Goal: Transaction & Acquisition: Purchase product/service

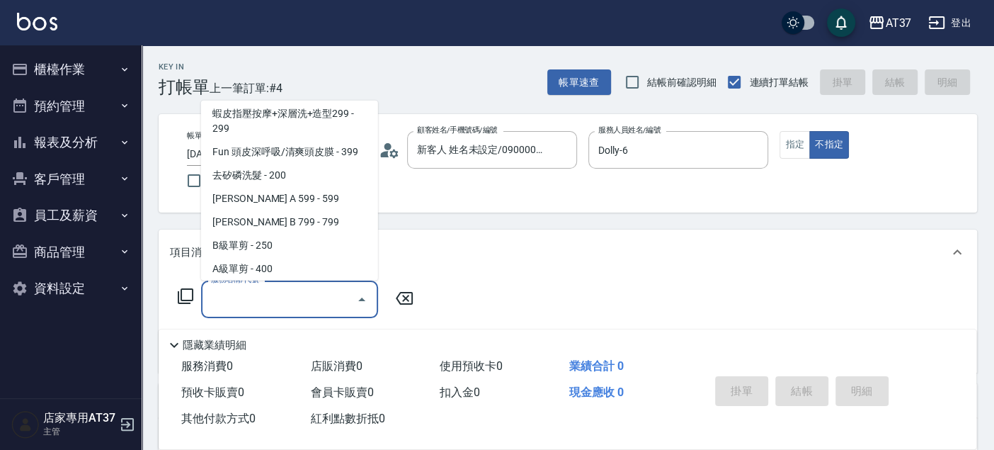
scroll to position [261, 0]
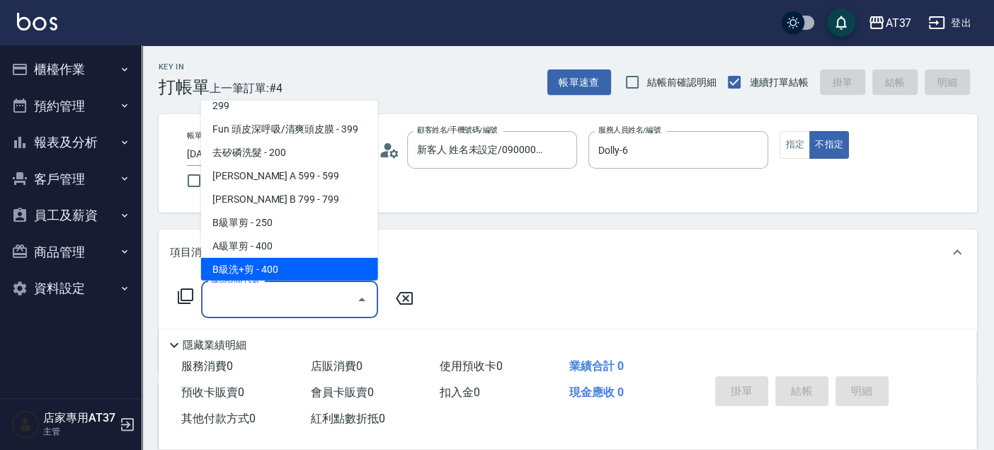
type input "B級洗+剪(203)"
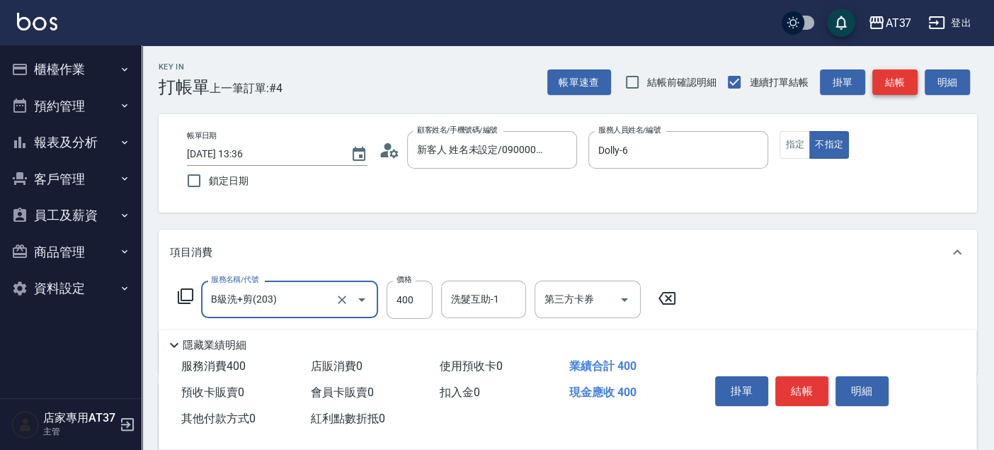
click at [884, 81] on button "結帳" at bounding box center [894, 82] width 45 height 26
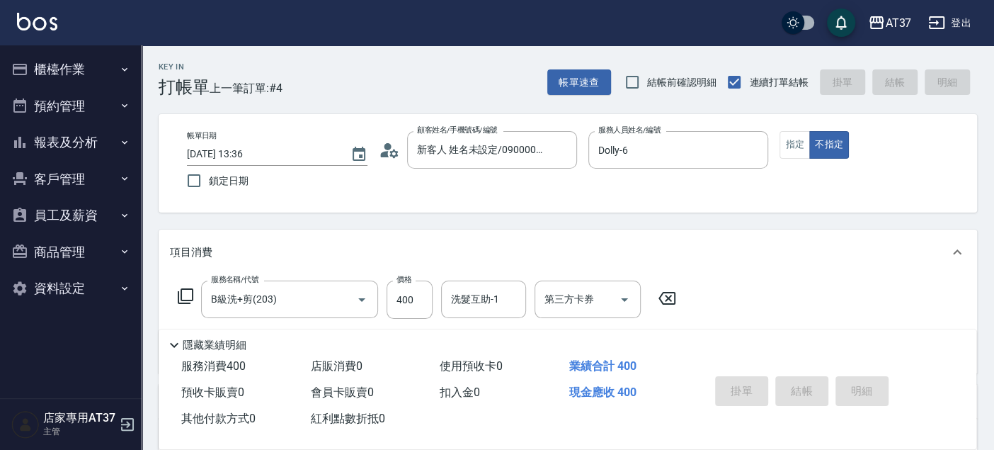
type input "2025/09/20 15:34"
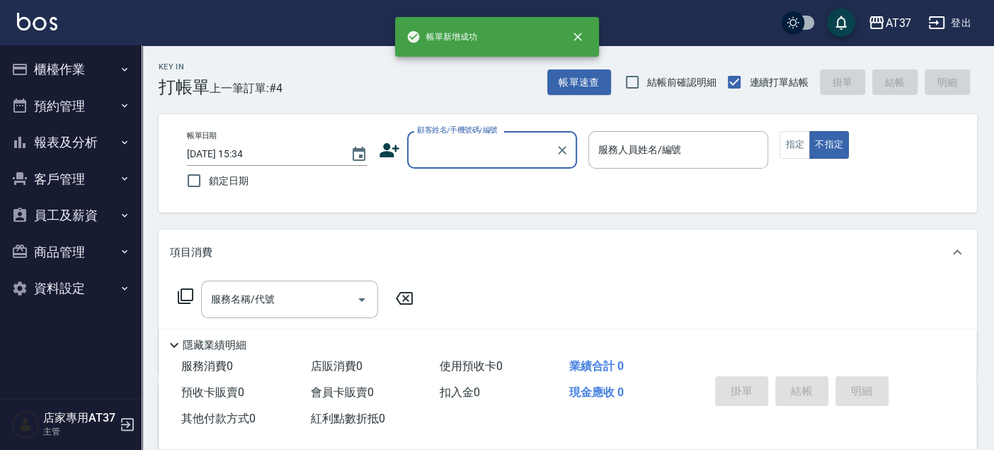
scroll to position [0, 0]
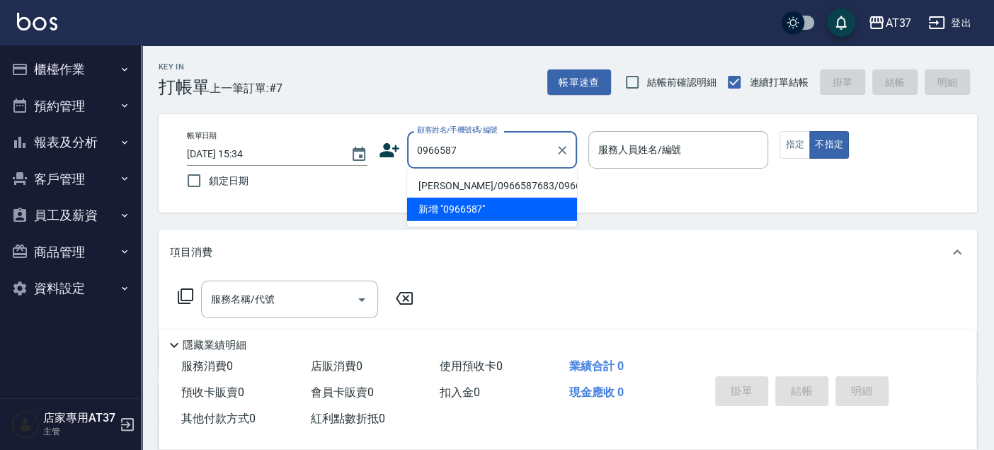
click at [469, 189] on li "[PERSON_NAME]/0966587683/0966587683" at bounding box center [492, 185] width 170 height 23
type input "[PERSON_NAME]/0966587683/0966587683"
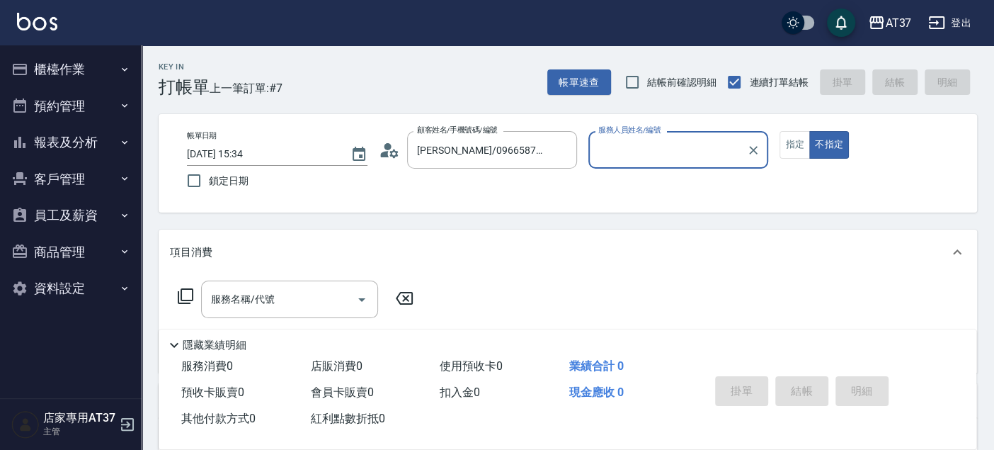
type input "Dolly-6"
click at [792, 149] on button "指定" at bounding box center [795, 145] width 30 height 28
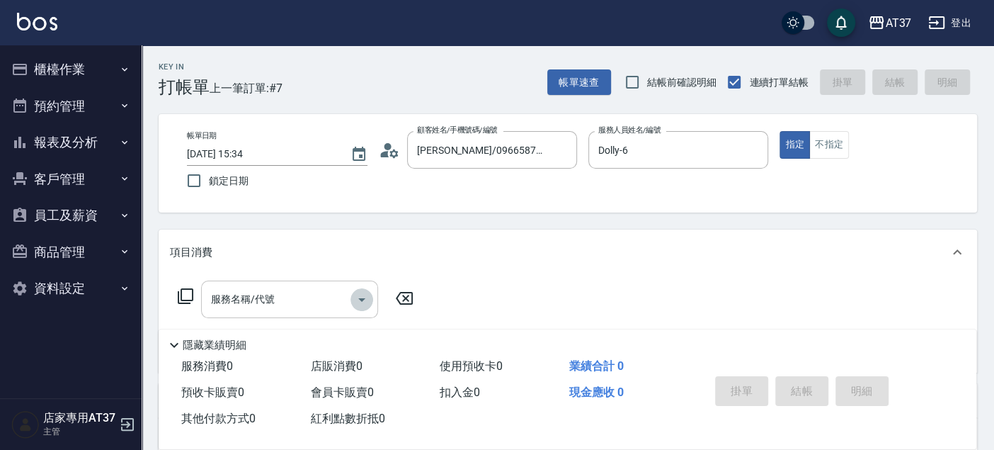
click at [364, 297] on icon "Open" at bounding box center [361, 299] width 17 height 17
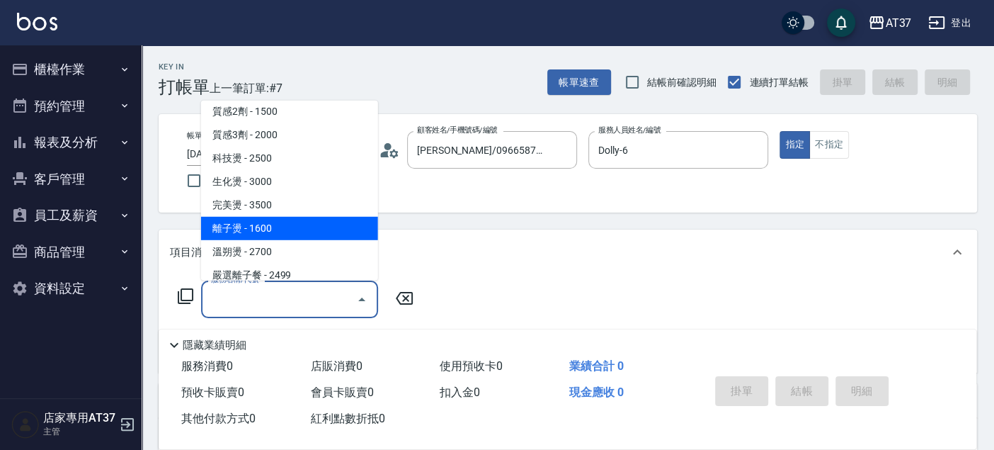
scroll to position [708, 0]
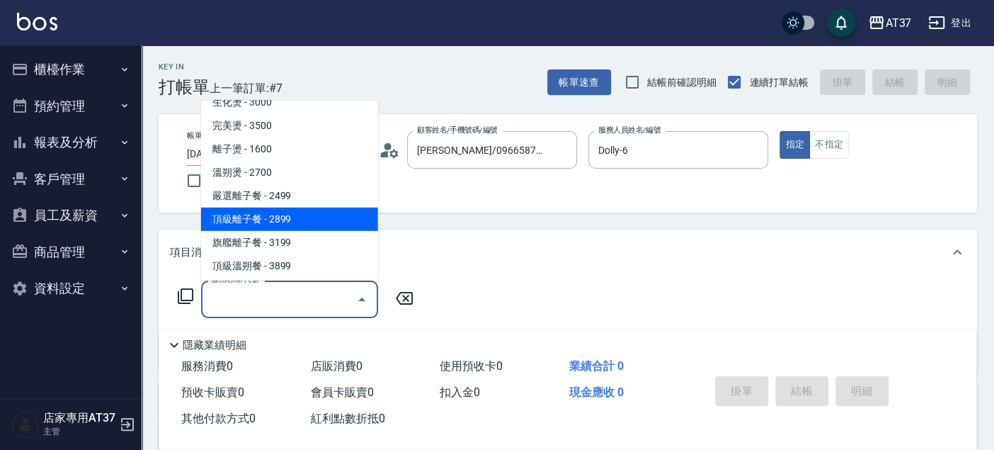
click at [312, 224] on span "頂級離子餐 - 2899" at bounding box center [289, 218] width 177 height 23
type input "頂級離子餐(309)"
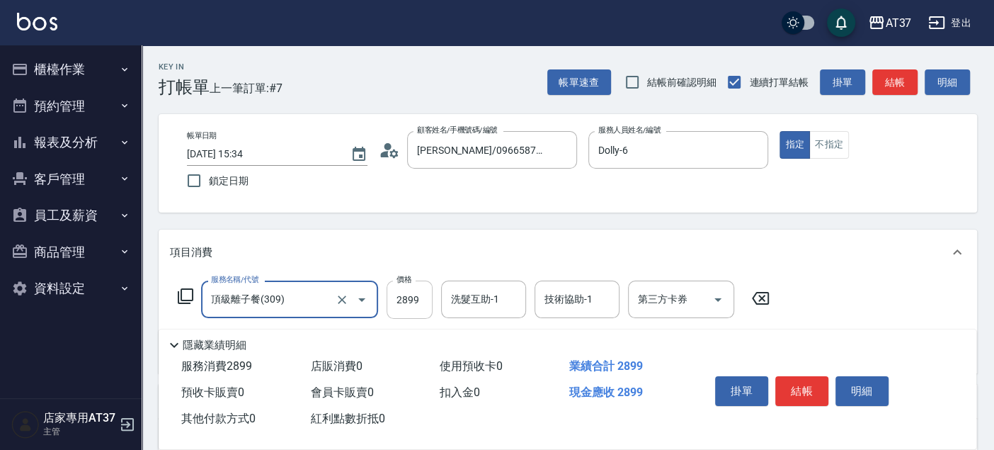
click at [416, 297] on input "2899" at bounding box center [410, 299] width 46 height 38
type input "3000"
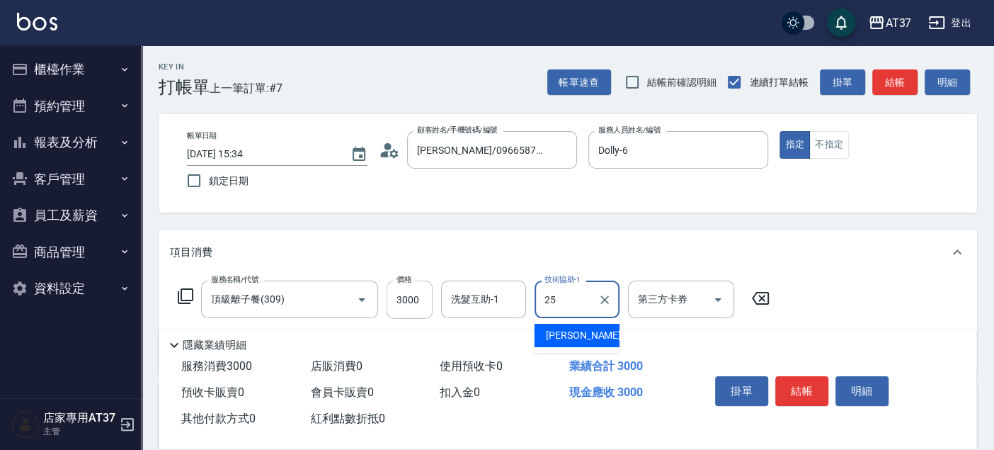
type input "子筠-25"
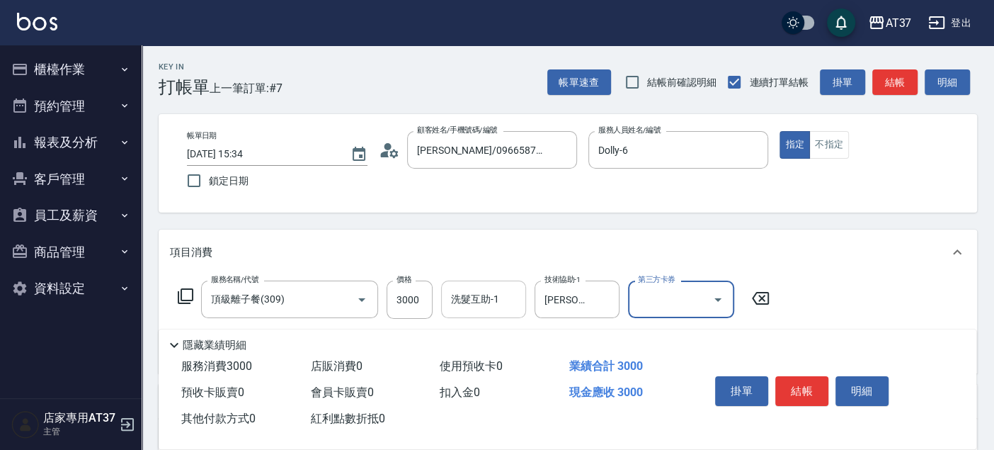
click at [488, 312] on div "洗髮互助-1" at bounding box center [483, 299] width 85 height 38
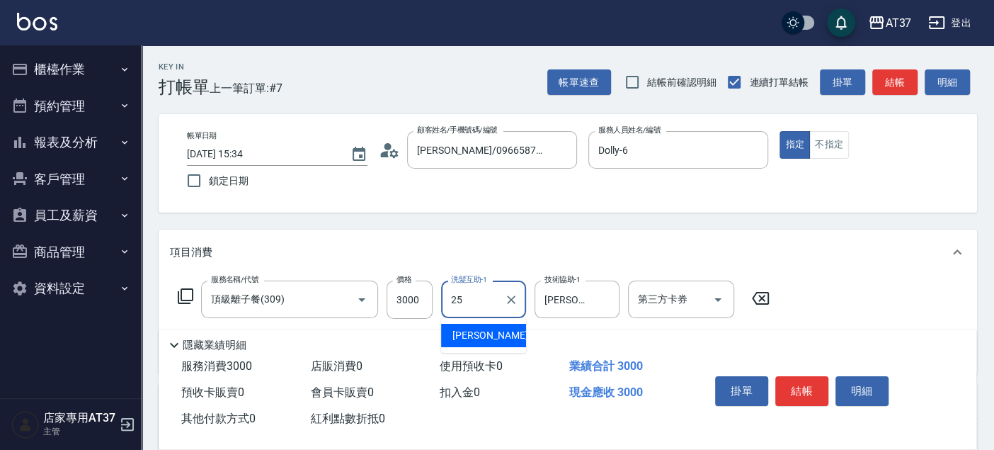
type input "子筠-25"
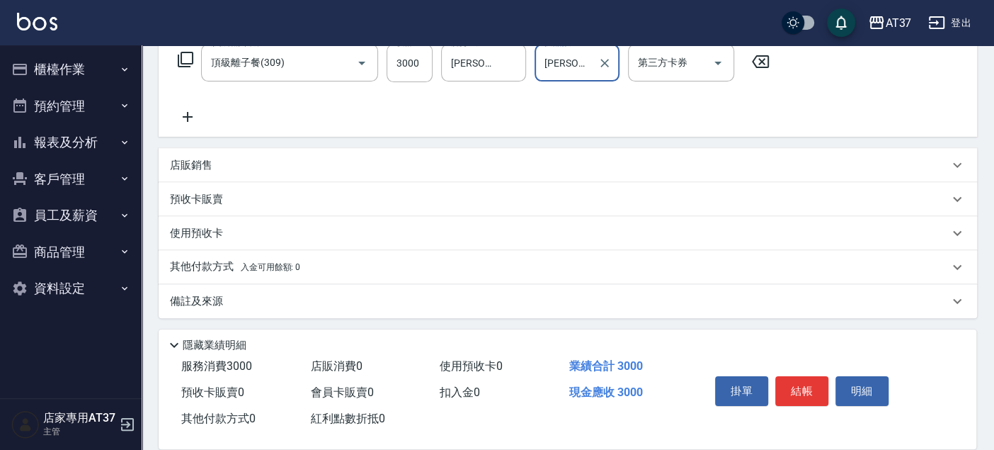
scroll to position [238, 0]
click at [207, 262] on p "其他付款方式 入金可用餘額: 0" at bounding box center [235, 266] width 130 height 16
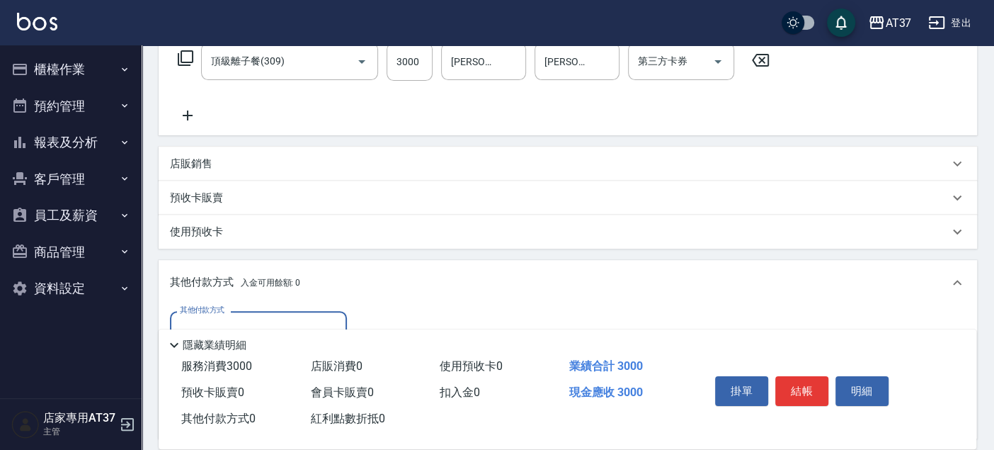
scroll to position [404, 0]
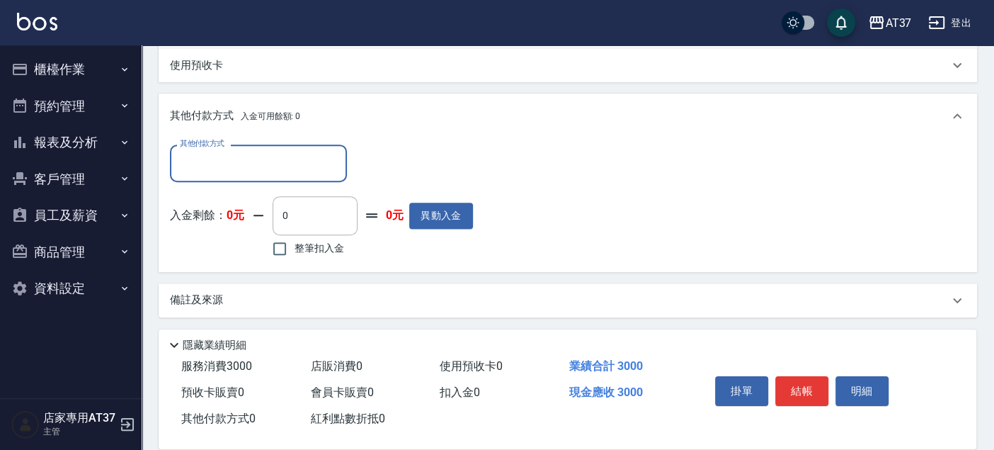
click at [323, 156] on input "其他付款方式" at bounding box center [258, 163] width 164 height 25
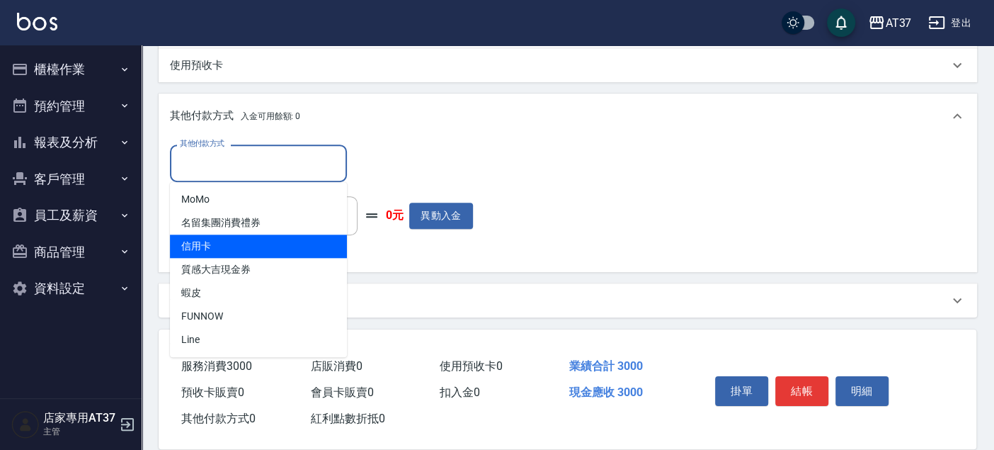
click at [280, 247] on span "信用卡" at bounding box center [258, 245] width 177 height 23
type input "信用卡"
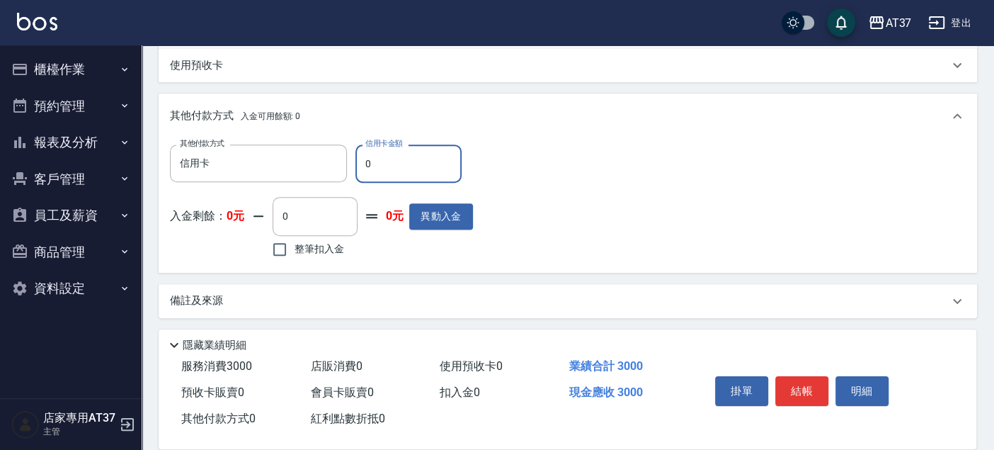
drag, startPoint x: 394, startPoint y: 165, endPoint x: 352, endPoint y: 165, distance: 42.5
click at [352, 165] on div "其他付款方式 信用卡 其他付款方式 信用卡金額 0 信用卡金額" at bounding box center [321, 163] width 303 height 38
type input "3000"
click at [803, 385] on button "結帳" at bounding box center [801, 391] width 53 height 30
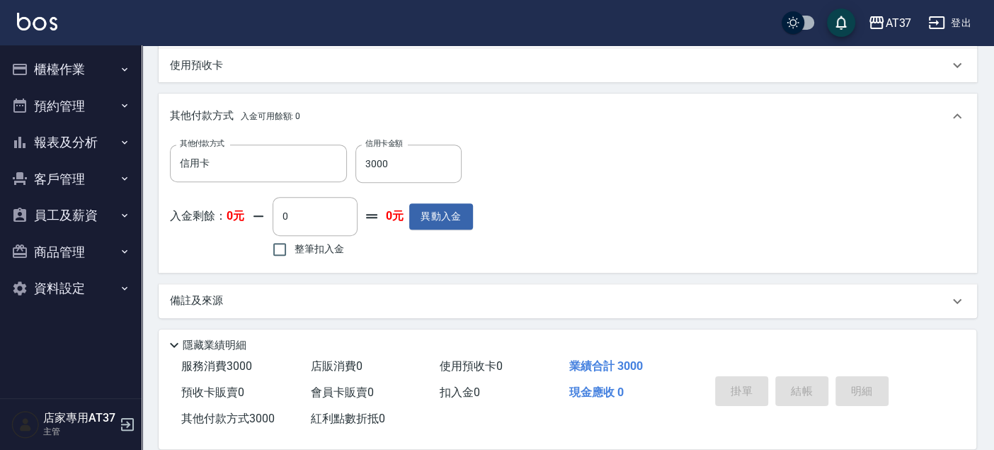
type input "2025/09/20 15:37"
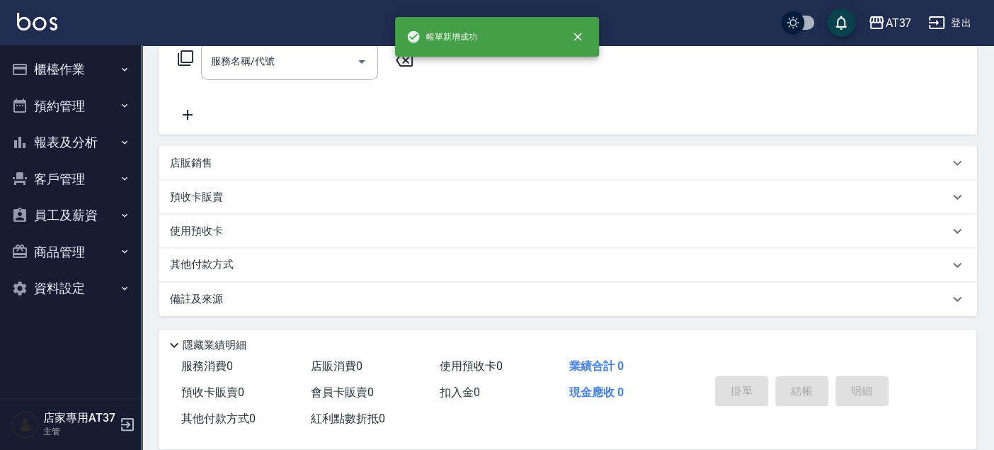
scroll to position [0, 0]
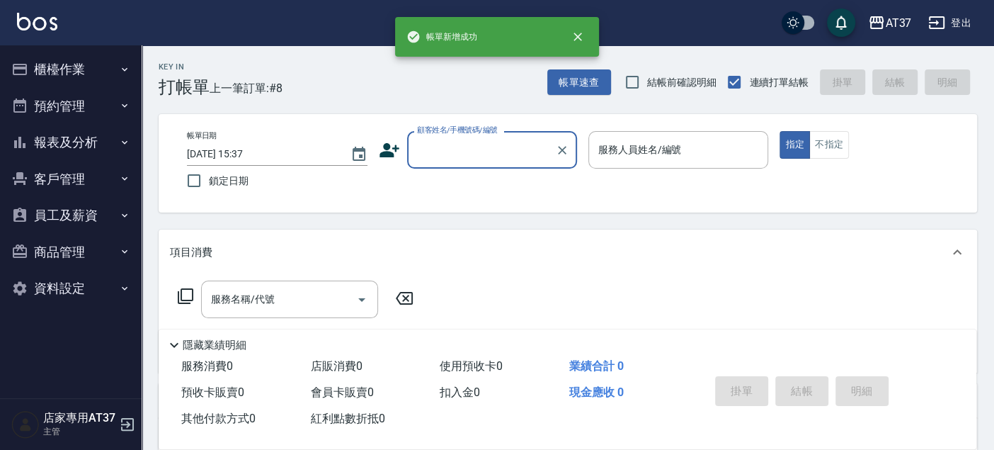
click at [70, 140] on button "報表及分析" at bounding box center [71, 142] width 130 height 37
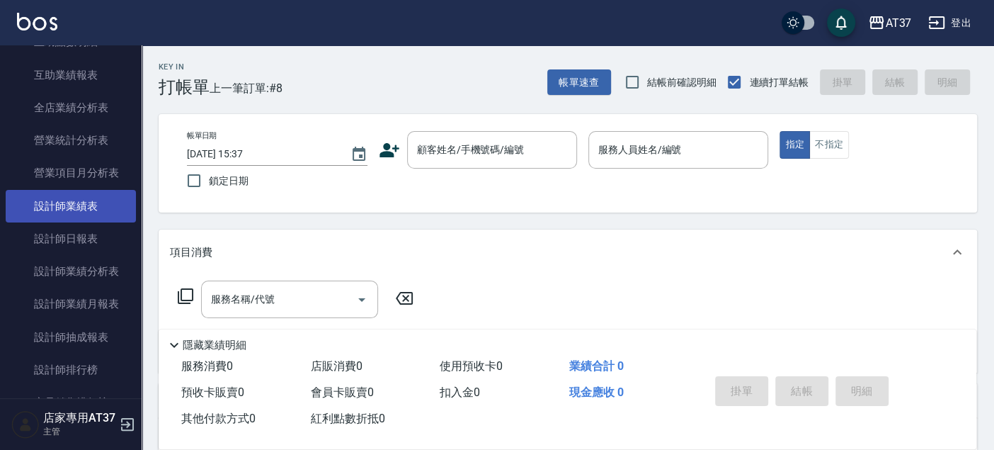
scroll to position [393, 0]
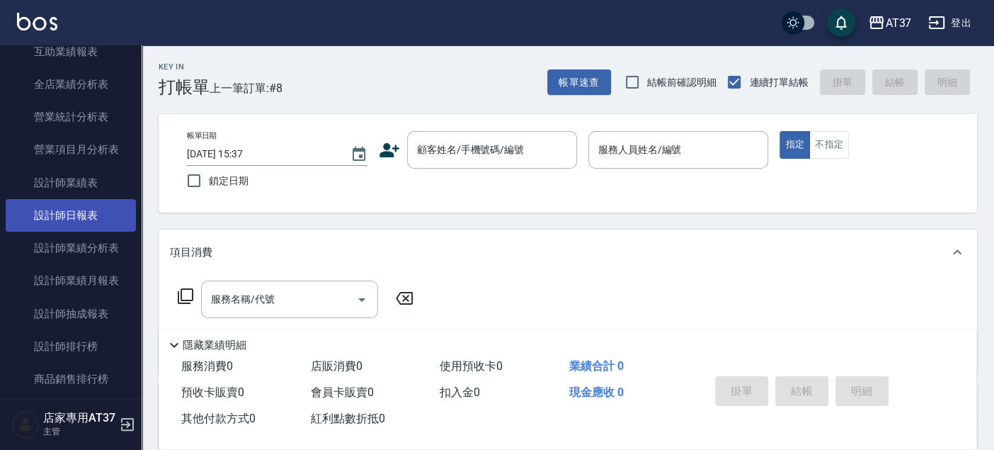
click at [81, 220] on link "設計師日報表" at bounding box center [71, 215] width 130 height 33
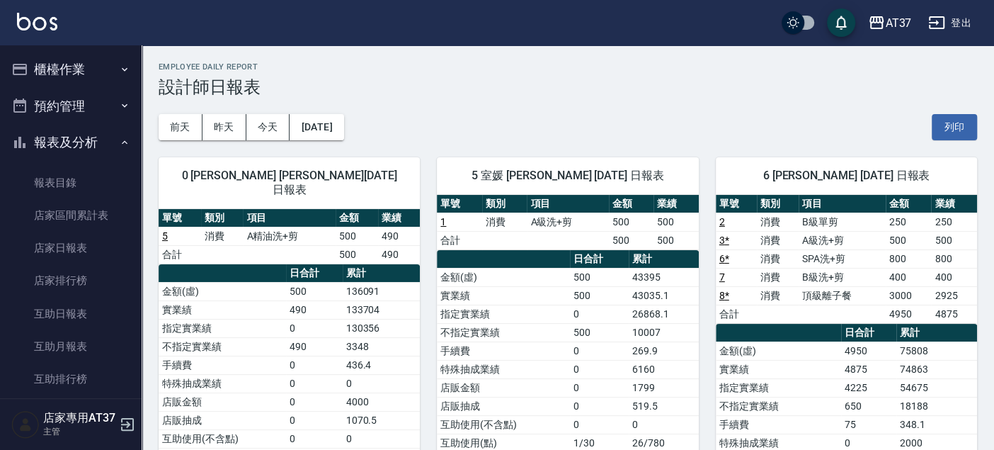
click at [89, 62] on button "櫃檯作業" at bounding box center [71, 69] width 130 height 37
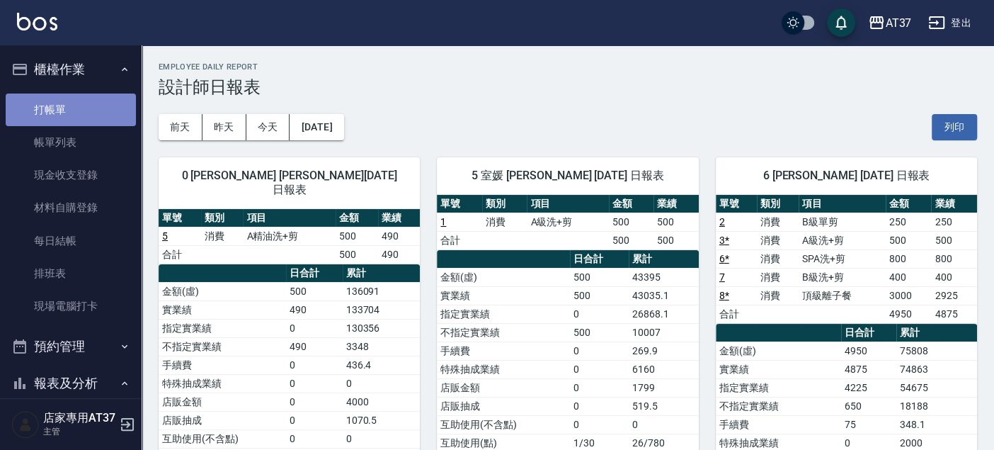
click at [89, 111] on link "打帳單" at bounding box center [71, 109] width 130 height 33
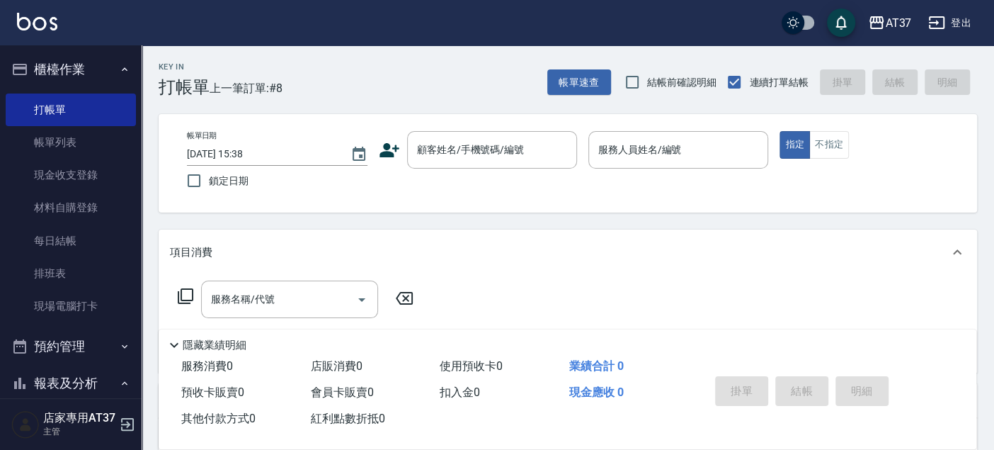
click at [389, 152] on icon at bounding box center [390, 150] width 20 height 14
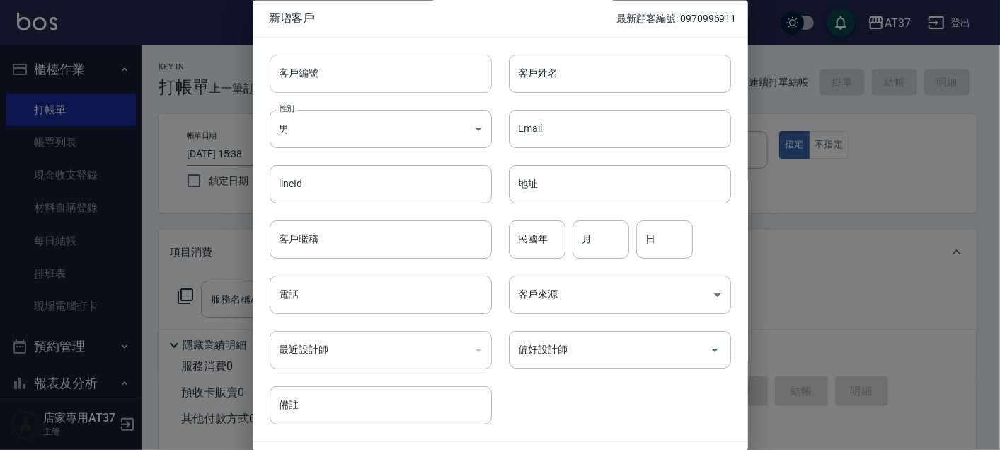
click at [414, 82] on input "客戶編號" at bounding box center [381, 74] width 222 height 38
type input "0902395217"
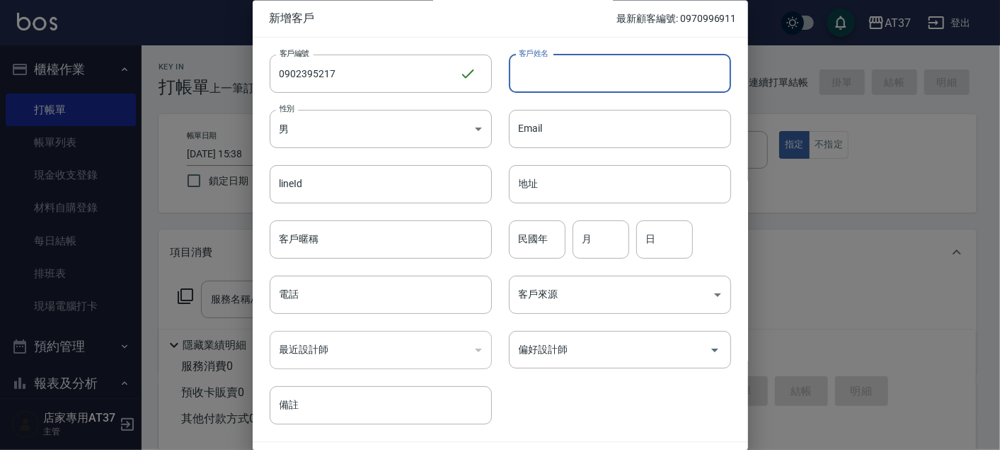
click at [560, 69] on input "客戶姓名" at bounding box center [620, 74] width 222 height 38
type input "王云希"
click at [472, 125] on body "AT37 登出 櫃檯作業 打帳單 帳單列表 現金收支登錄 材料自購登錄 每日結帳 排班表 現場電腦打卡 預約管理 預約管理 單日預約紀錄 單週預約紀錄 報表及…" at bounding box center [500, 344] width 1000 height 688
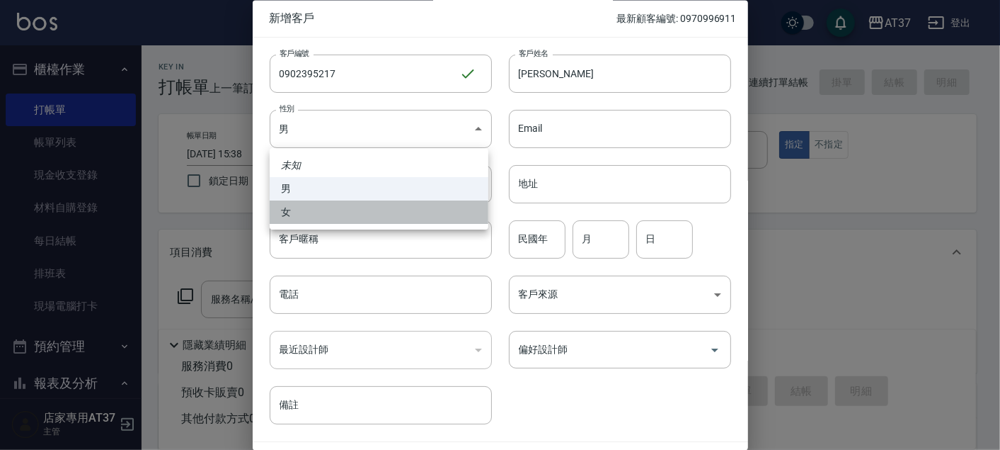
click at [291, 218] on li "女" at bounding box center [379, 211] width 219 height 23
type input "FEMALE"
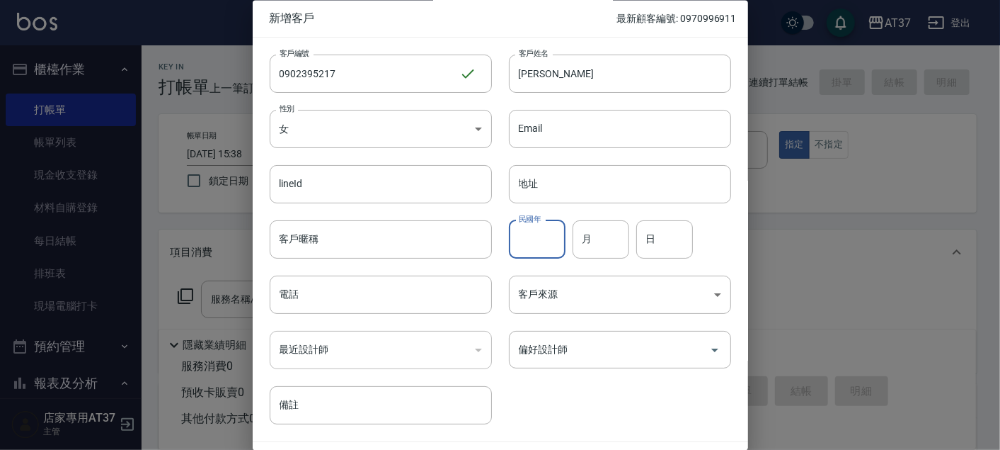
click at [546, 249] on input "民國年" at bounding box center [537, 239] width 57 height 38
type input "95"
click at [582, 238] on input "月" at bounding box center [601, 239] width 57 height 38
type input "05"
click at [649, 249] on input "日" at bounding box center [665, 239] width 57 height 38
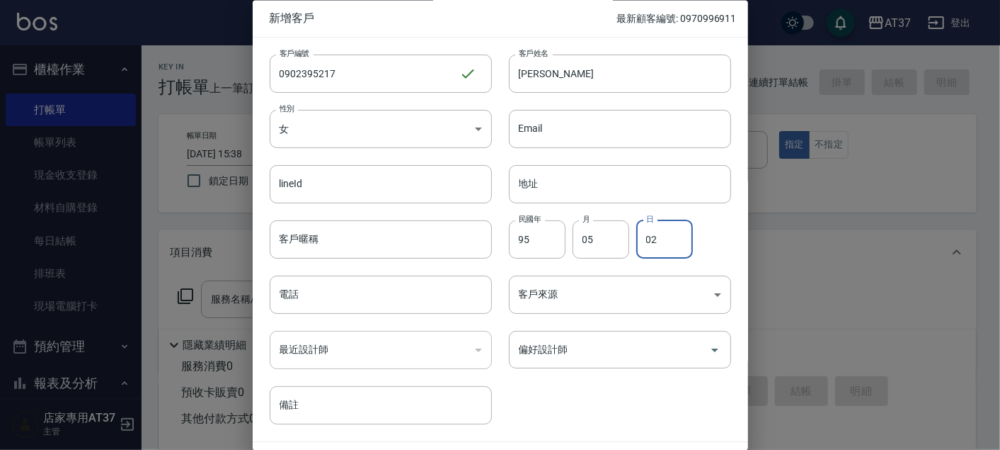
type input "02"
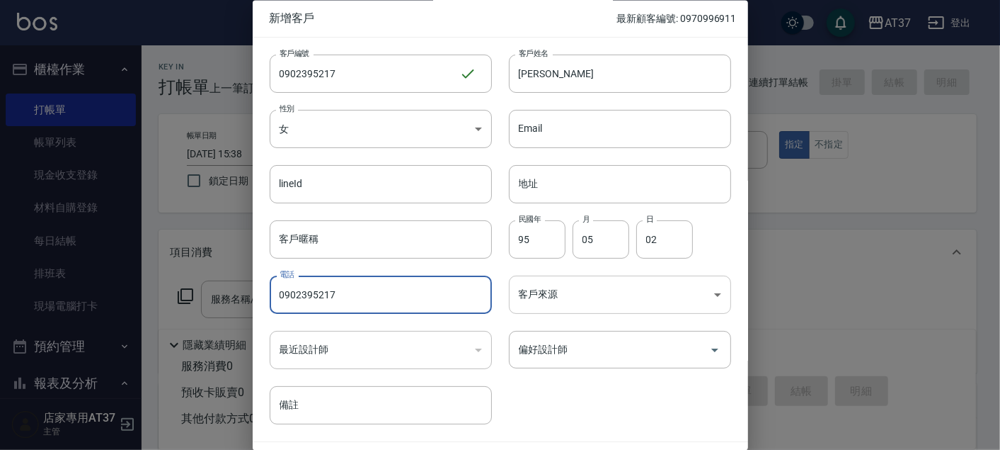
type input "0902395217"
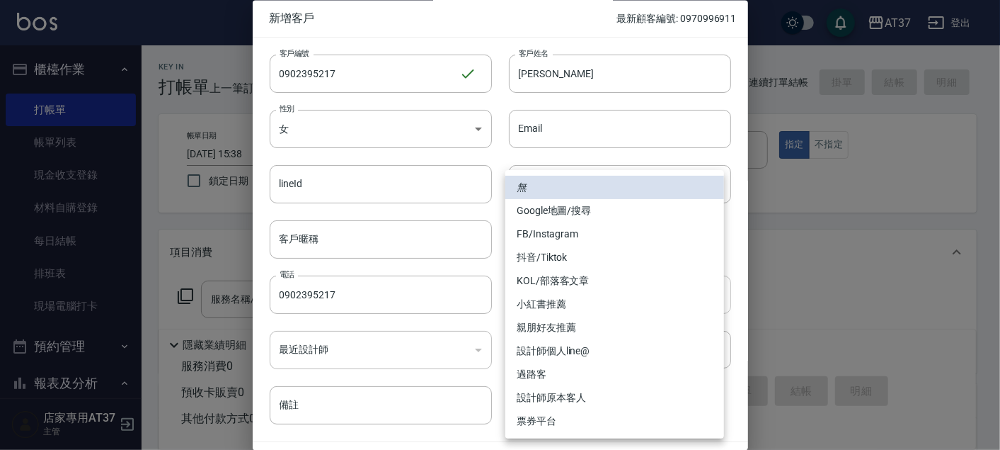
click at [560, 291] on body "AT37 登出 櫃檯作業 打帳單 帳單列表 現金收支登錄 材料自購登錄 每日結帳 排班表 現場電腦打卡 預約管理 預約管理 單日預約紀錄 單週預約紀錄 報表及…" at bounding box center [500, 344] width 1000 height 688
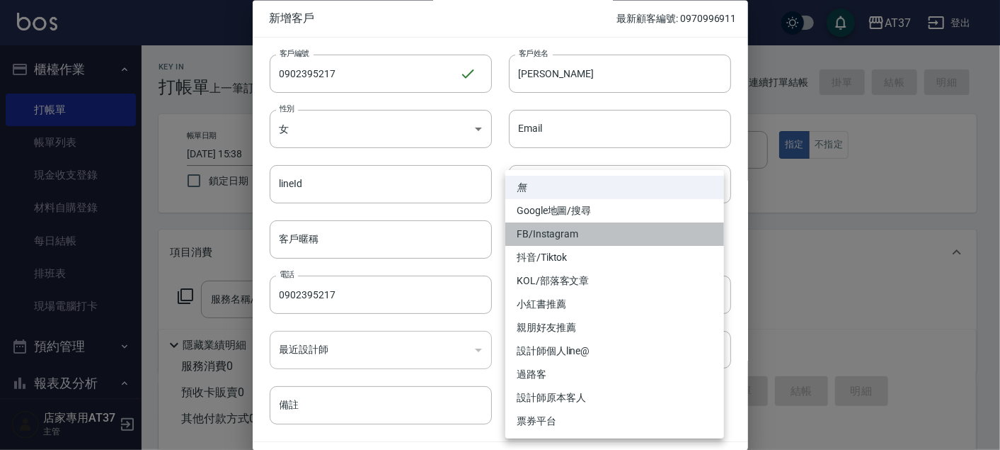
click at [564, 227] on li "FB/Instagram" at bounding box center [615, 233] width 219 height 23
type input "FB/Instagram"
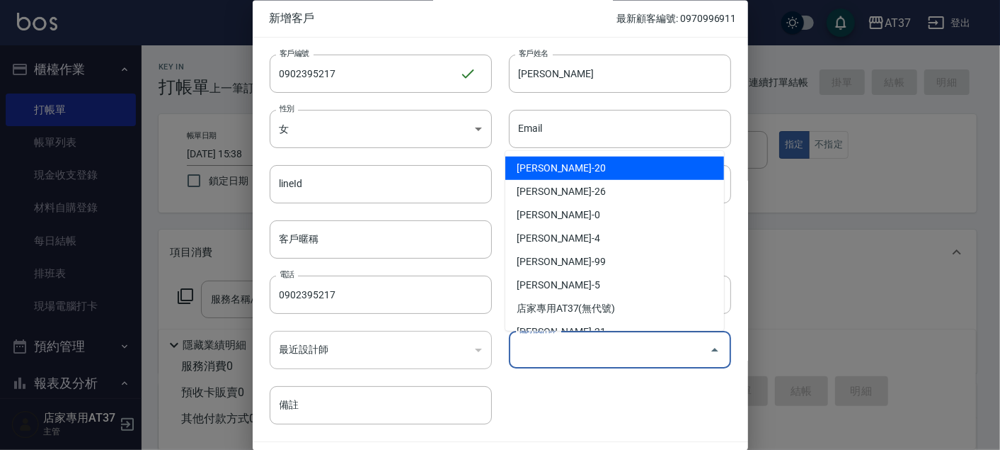
click at [560, 343] on input "偏好設計師" at bounding box center [609, 350] width 188 height 25
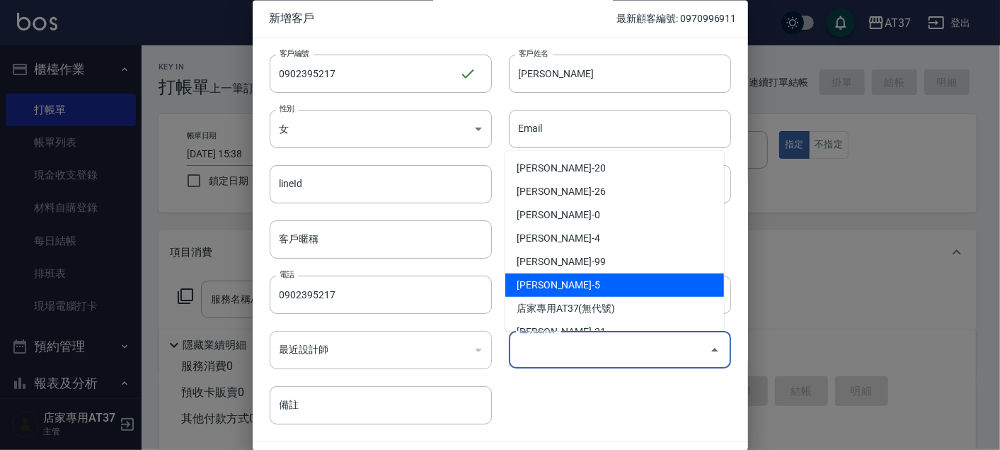
click at [557, 289] on li "廖室媛-5" at bounding box center [615, 284] width 219 height 23
type input "廖室媛"
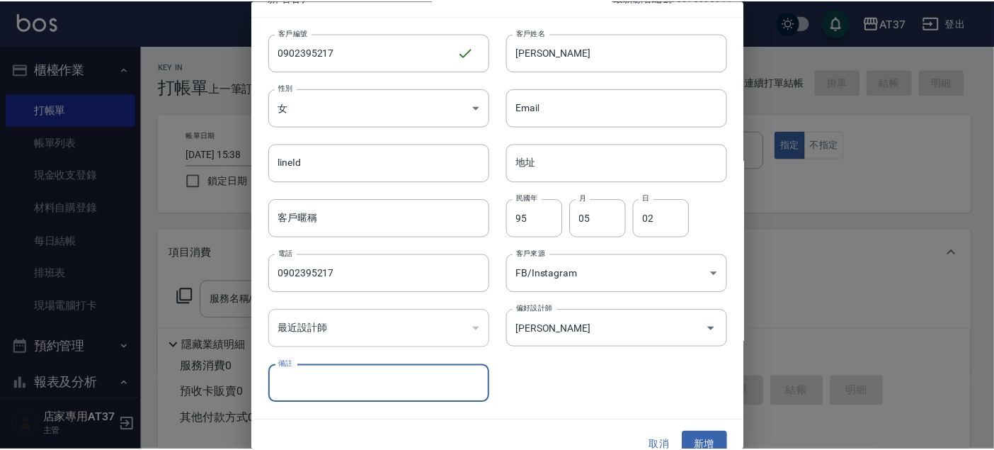
scroll to position [40, 0]
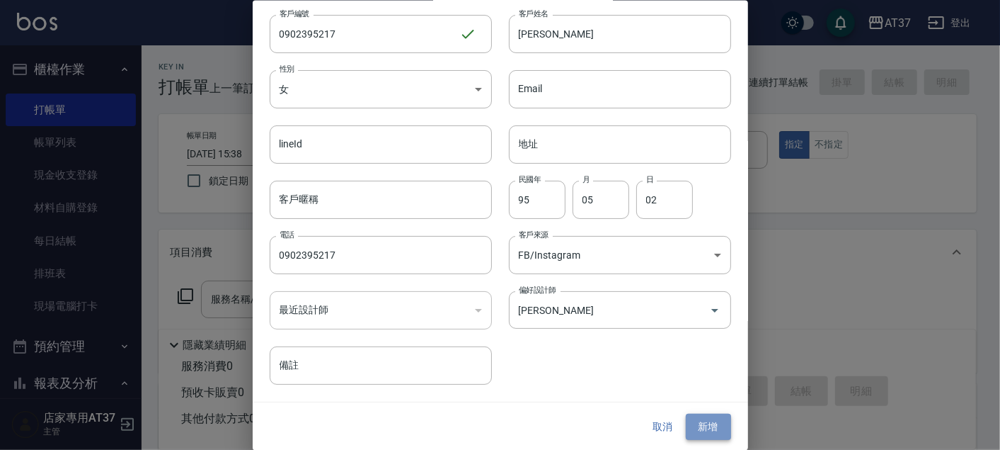
click at [719, 433] on button "新增" at bounding box center [708, 427] width 45 height 26
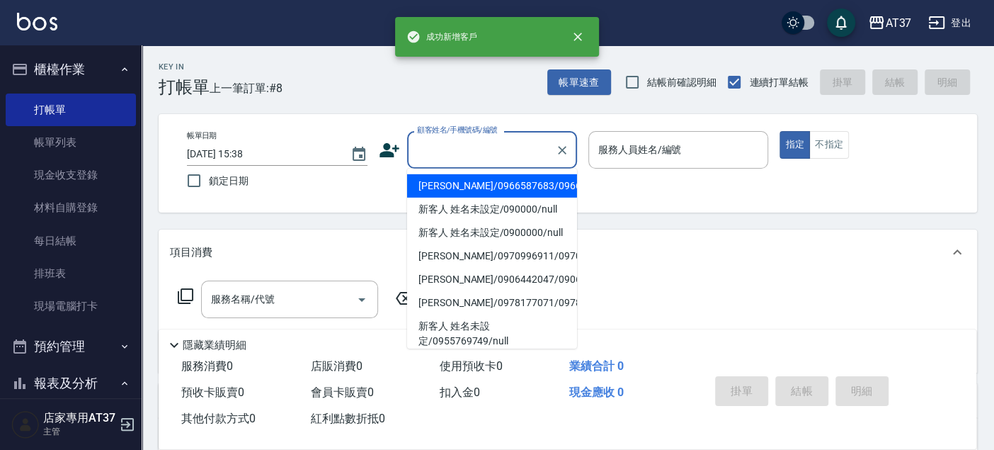
click at [483, 152] on input "顧客姓名/手機號碼/編號" at bounding box center [482, 149] width 136 height 25
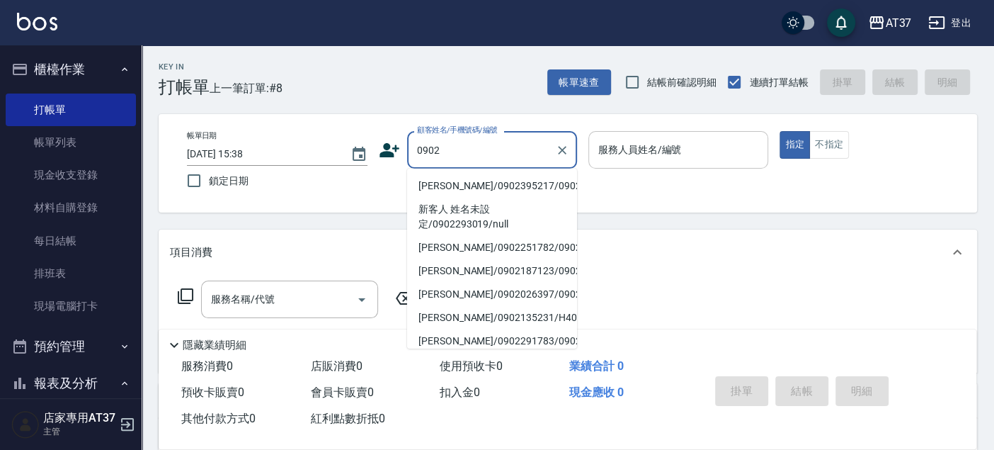
click at [492, 190] on li "[PERSON_NAME]/0902395217/0902395217" at bounding box center [492, 185] width 170 height 23
type input "[PERSON_NAME]/0902395217/0902395217"
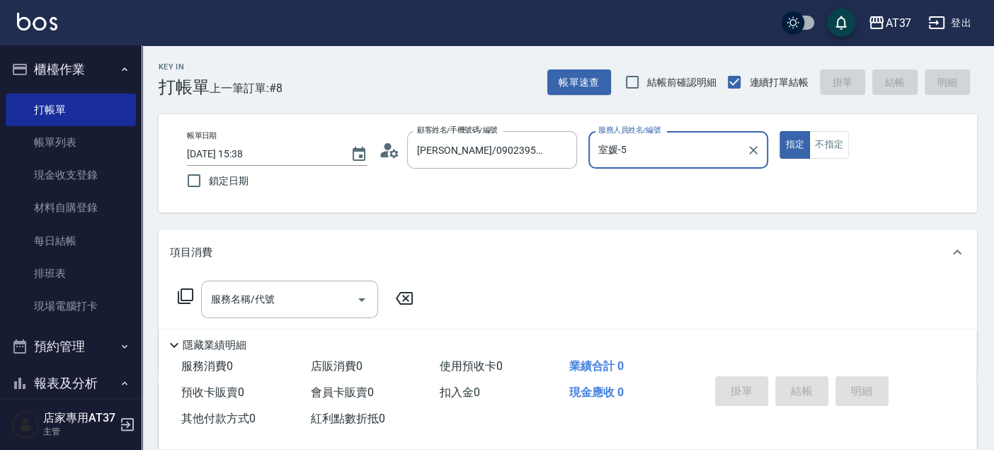
type input "室媛-5"
click at [229, 292] on div "服務名稱/代號 服務名稱/代號" at bounding box center [289, 299] width 177 height 38
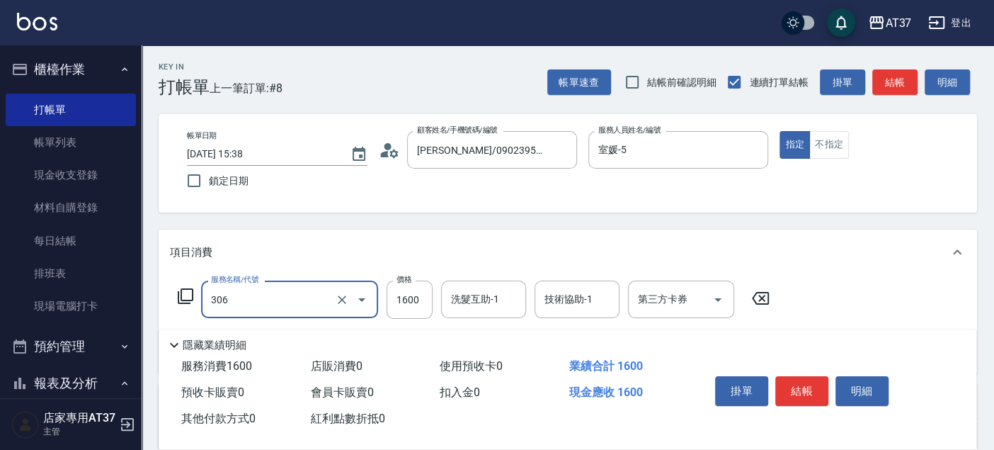
type input "離子燙(306)"
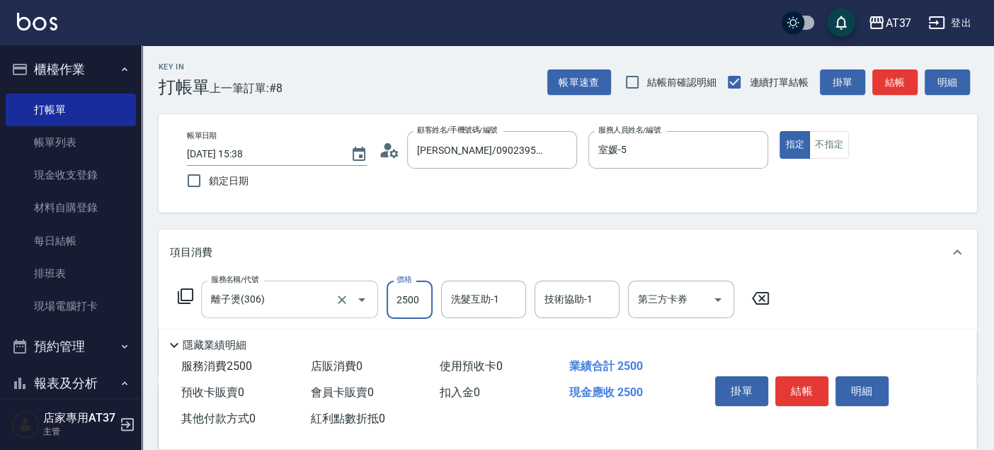
type input "2500"
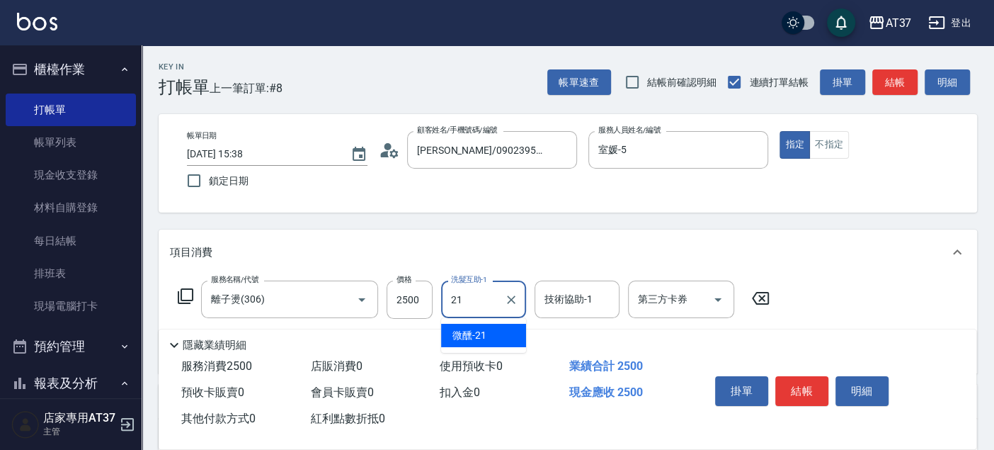
type input "微醺-21"
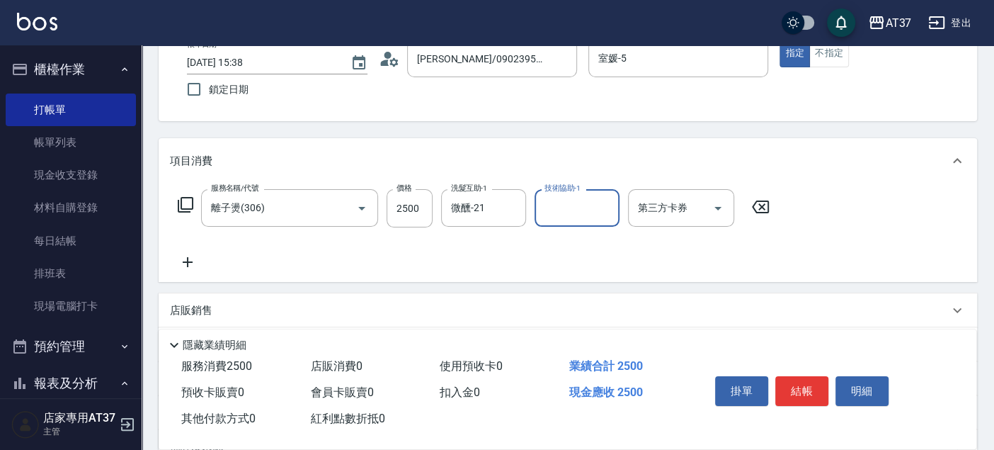
scroll to position [157, 0]
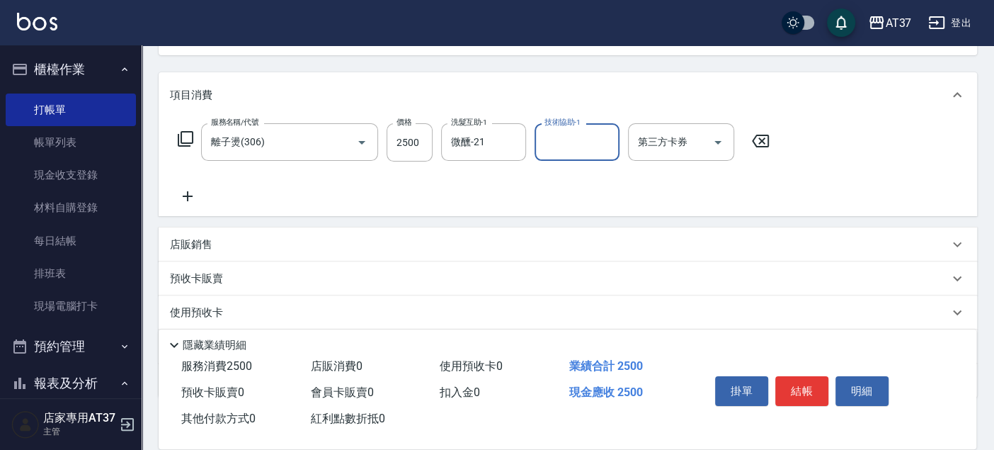
click at [186, 193] on icon at bounding box center [187, 196] width 35 height 17
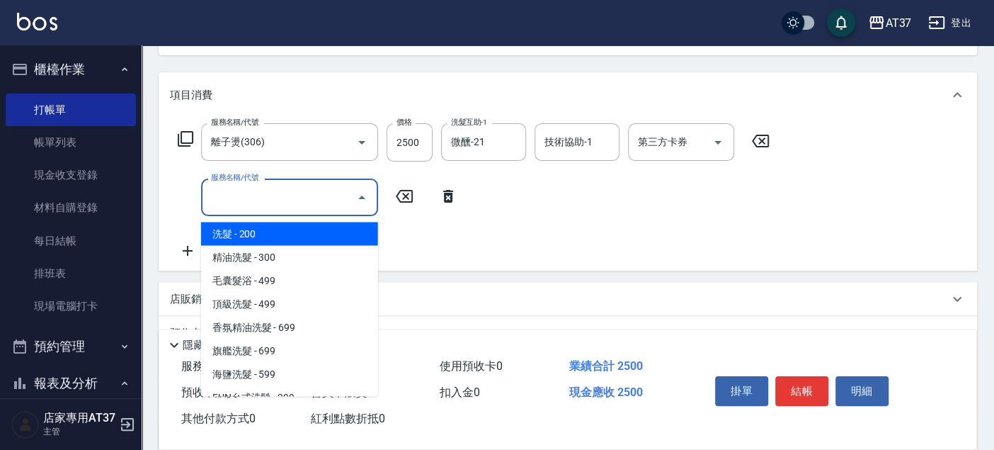
click at [291, 197] on input "服務名稱/代號" at bounding box center [278, 197] width 143 height 25
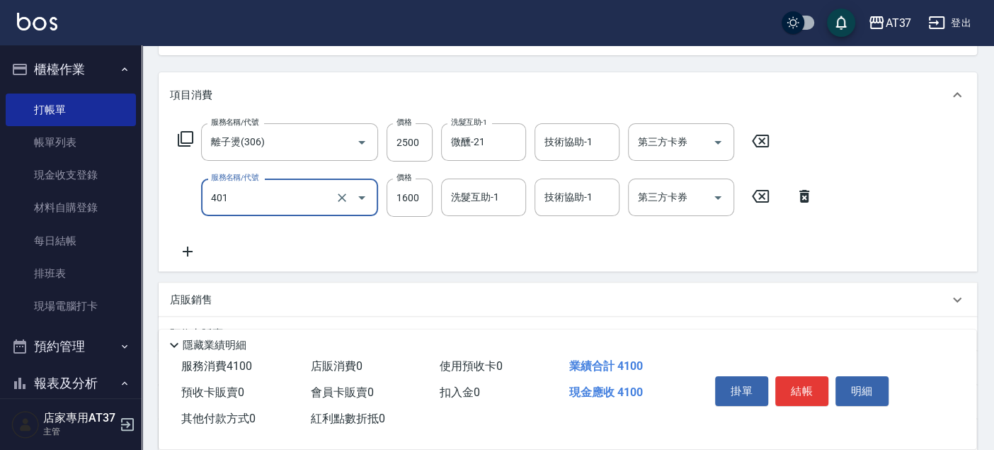
type input "基本染髮(401)"
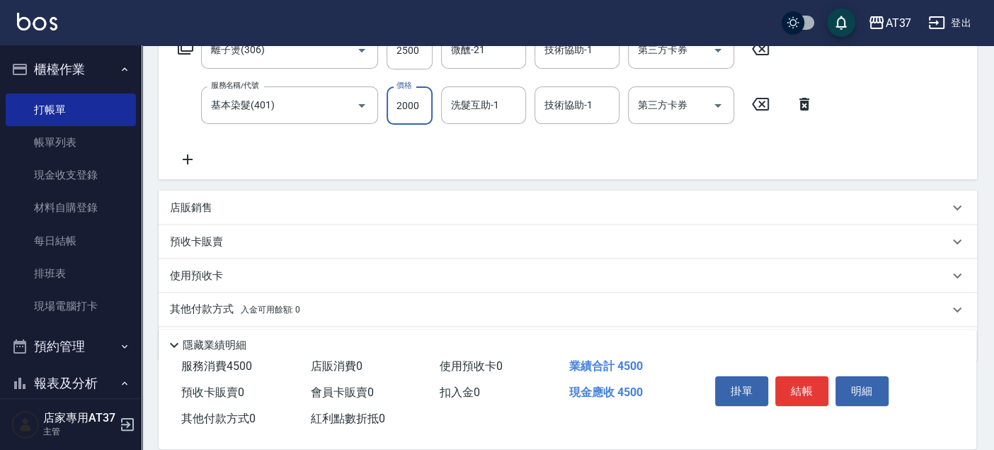
scroll to position [293, 0]
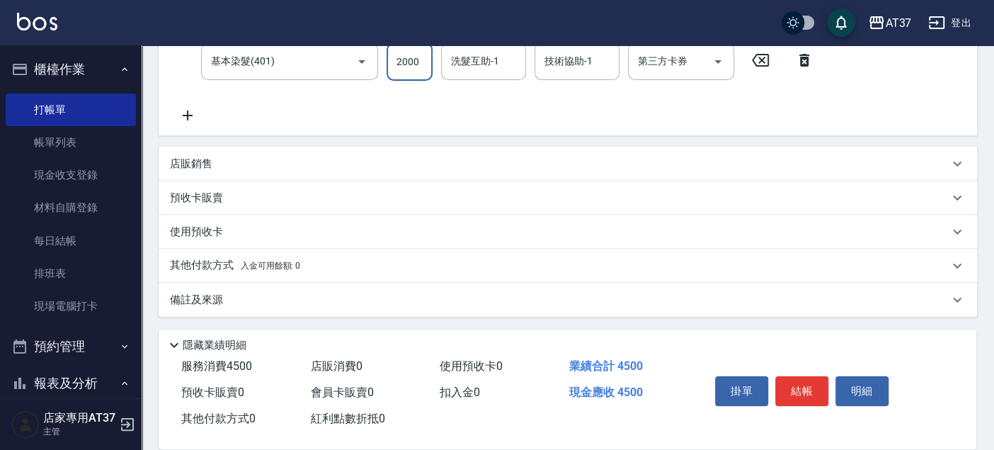
type input "2000"
click at [224, 268] on p "其他付款方式 入金可用餘額: 0" at bounding box center [235, 266] width 130 height 16
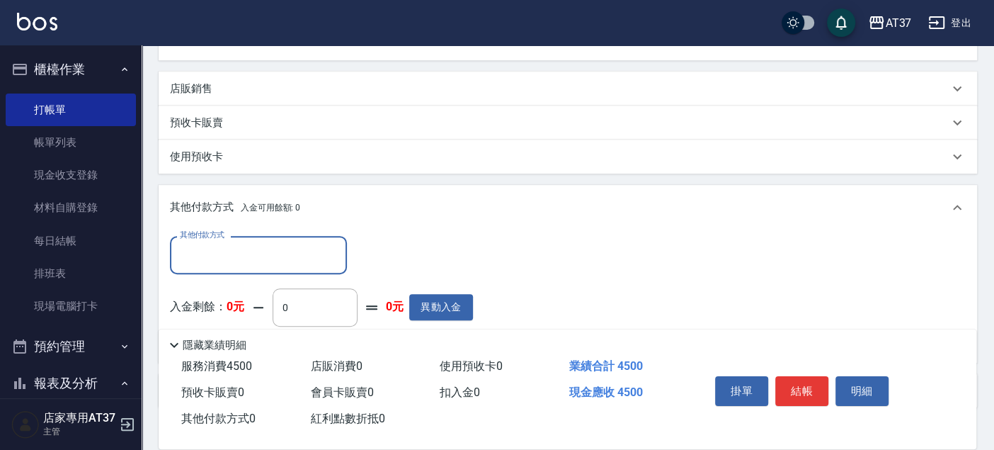
scroll to position [459, 0]
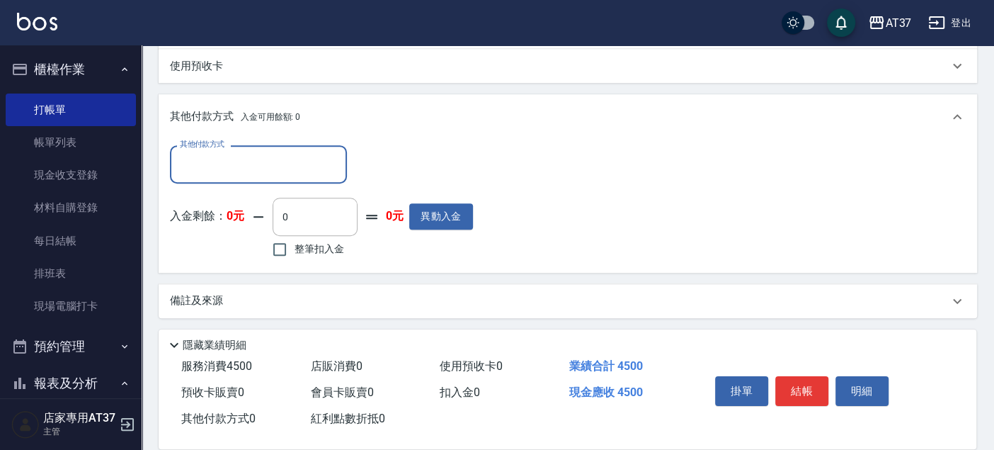
click at [268, 152] on input "其他付款方式" at bounding box center [258, 164] width 164 height 25
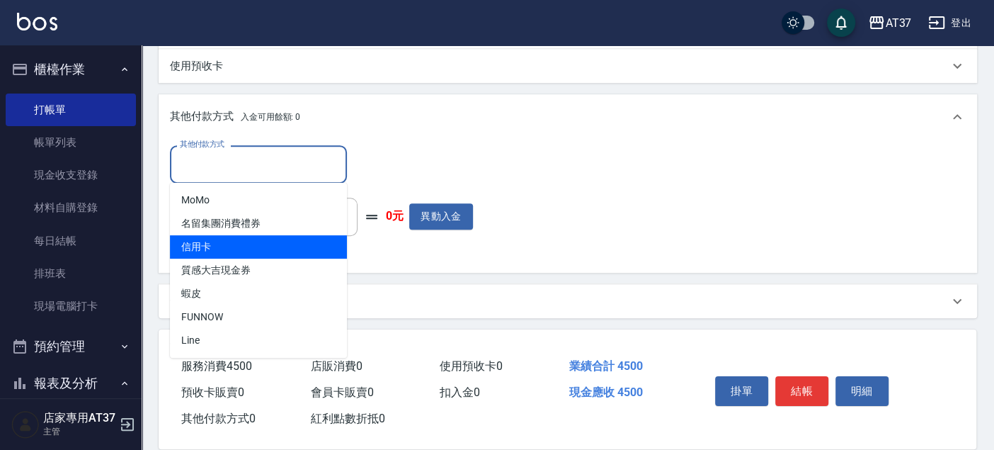
click at [256, 244] on span "信用卡" at bounding box center [258, 246] width 177 height 23
type input "信用卡"
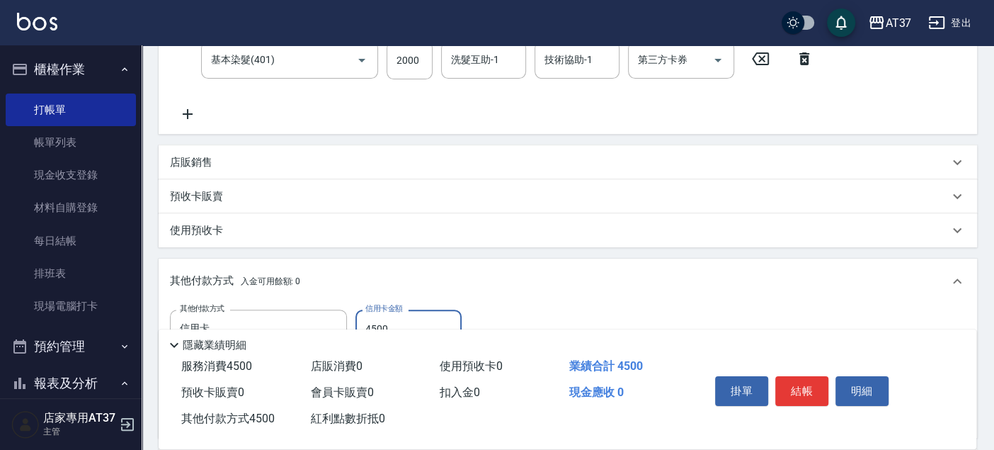
scroll to position [146, 0]
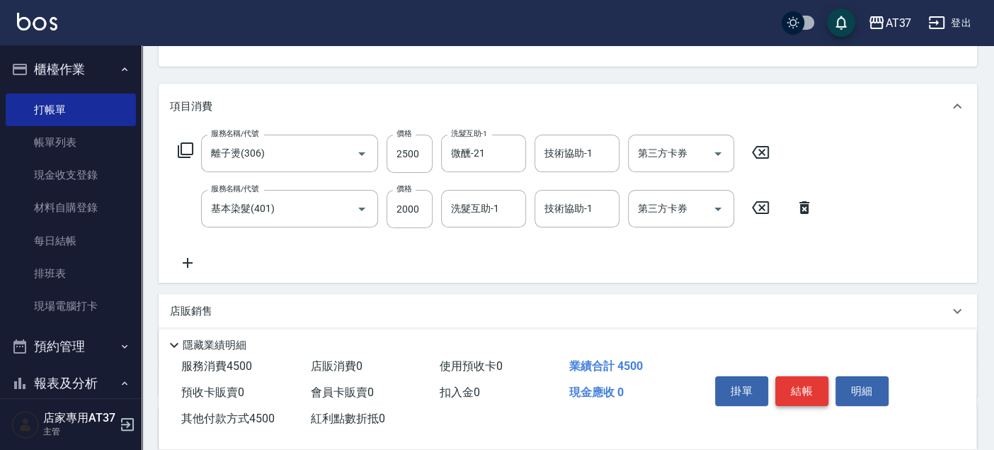
type input "4500"
click at [788, 386] on button "結帳" at bounding box center [801, 391] width 53 height 30
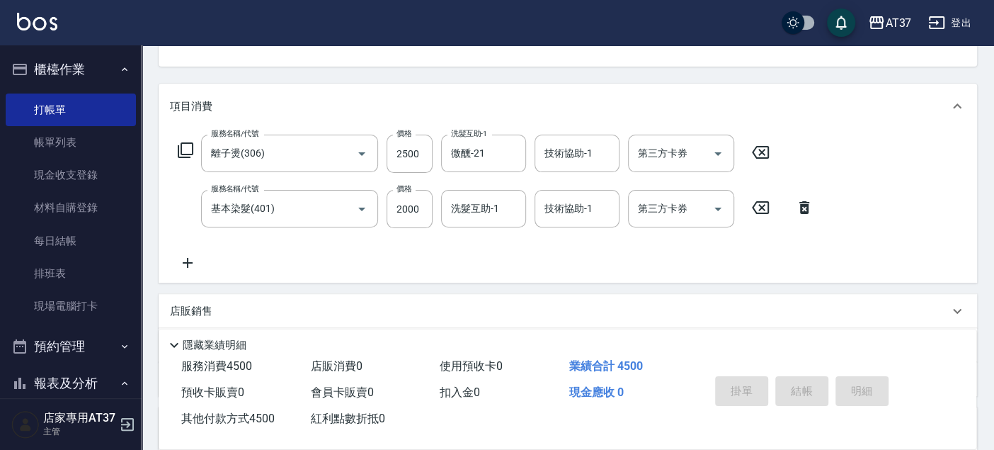
type input "2025/09/20 16:18"
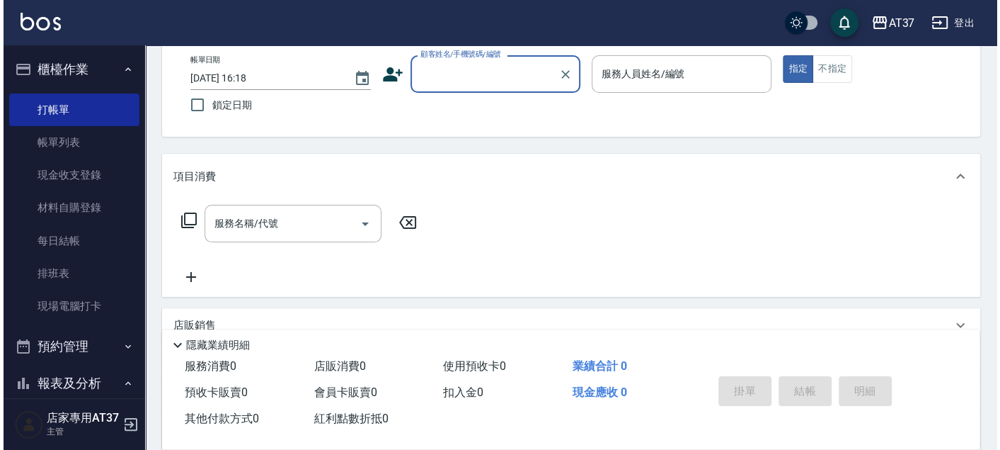
scroll to position [0, 0]
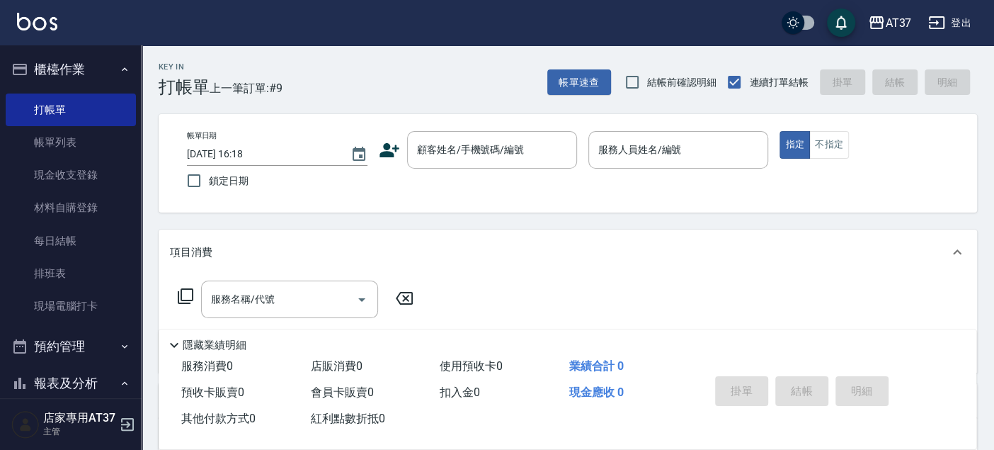
click at [384, 152] on icon at bounding box center [390, 150] width 20 height 14
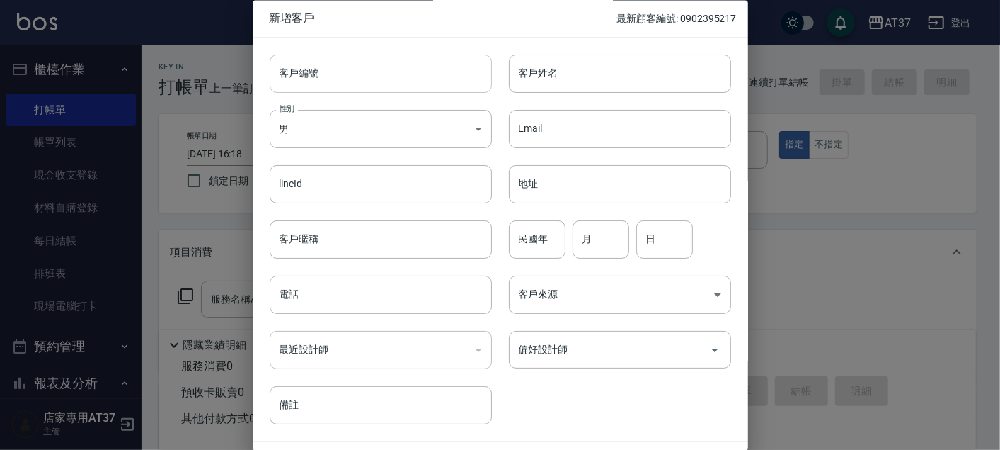
click at [426, 66] on input "客戶編號" at bounding box center [381, 74] width 222 height 38
drag, startPoint x: 329, startPoint y: 83, endPoint x: 270, endPoint y: 76, distance: 58.4
click at [270, 76] on input "0982040668" at bounding box center [365, 74] width 190 height 38
type input "0982040668"
click at [391, 292] on input "電話" at bounding box center [381, 295] width 222 height 38
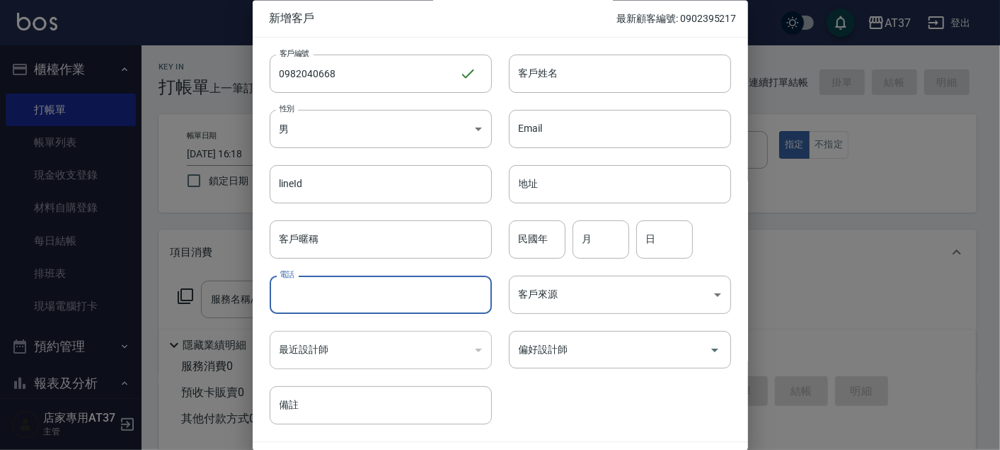
paste input "0982040668"
type input "0982040668"
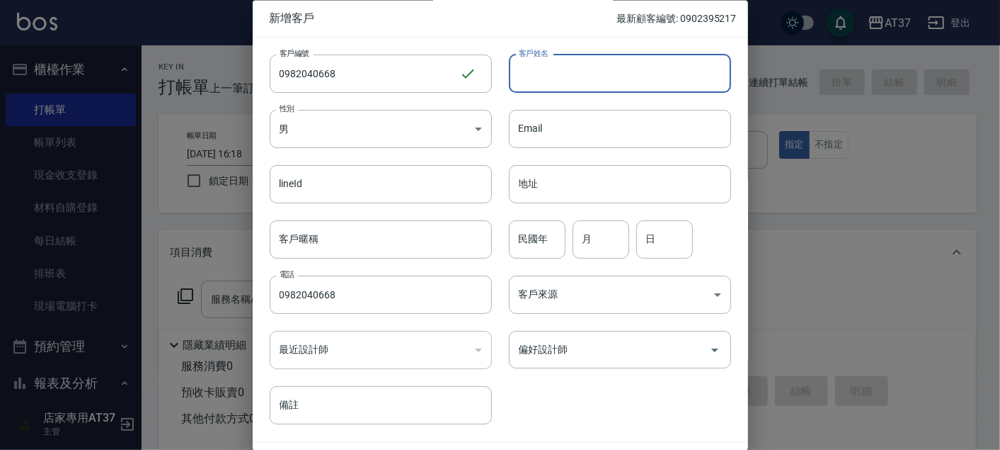
click at [604, 72] on input "客戶姓名" at bounding box center [620, 74] width 222 height 38
click at [476, 132] on body "AT37 登出 櫃檯作業 打帳單 帳單列表 現金收支登錄 材料自購登錄 每日結帳 排班表 現場電腦打卡 預約管理 預約管理 單日預約紀錄 單週預約紀錄 報表及…" at bounding box center [500, 344] width 1000 height 688
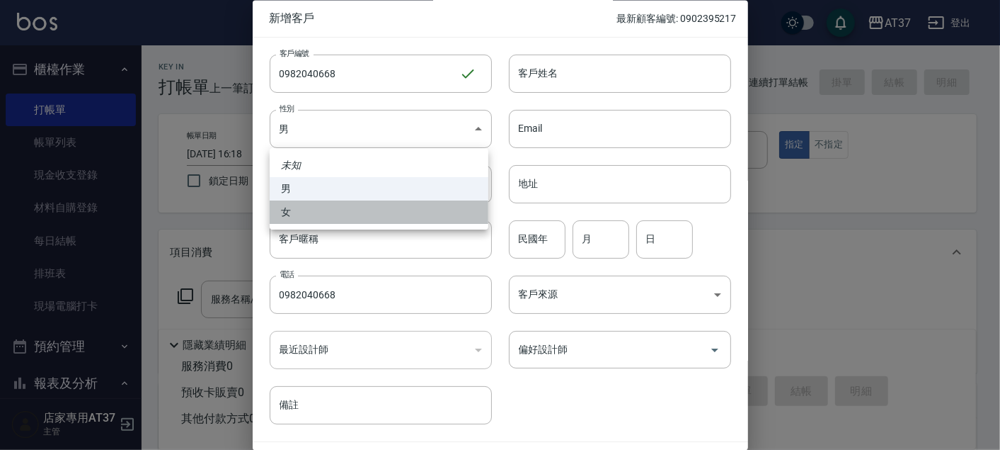
click at [415, 212] on li "女" at bounding box center [379, 211] width 219 height 23
type input "FEMALE"
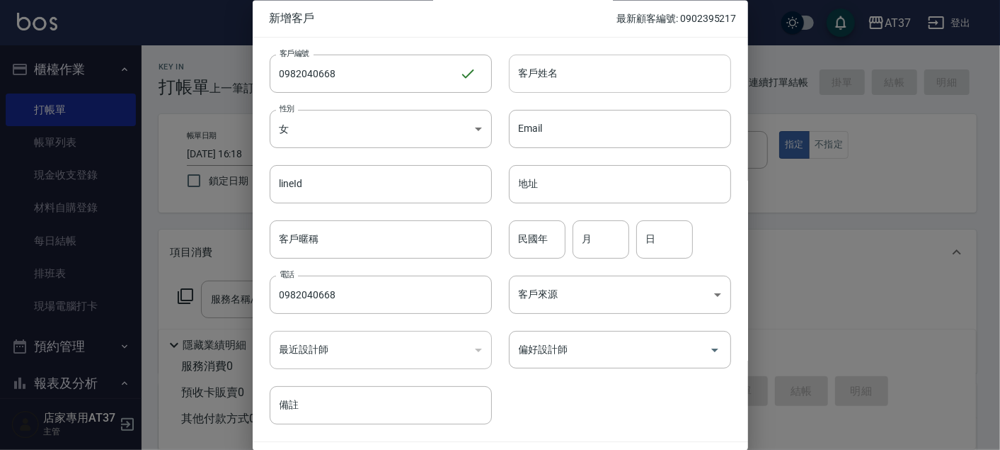
click at [583, 76] on input "客戶姓名" at bounding box center [620, 74] width 222 height 38
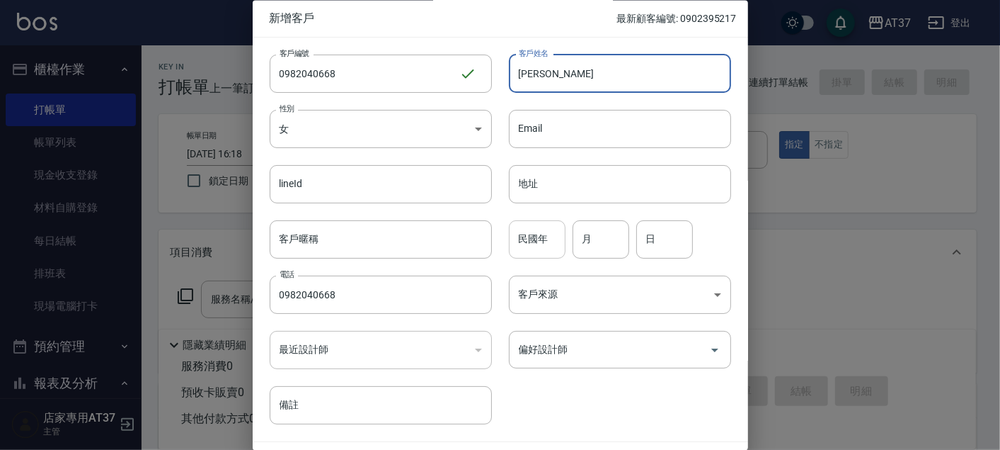
type input "林丹蕾"
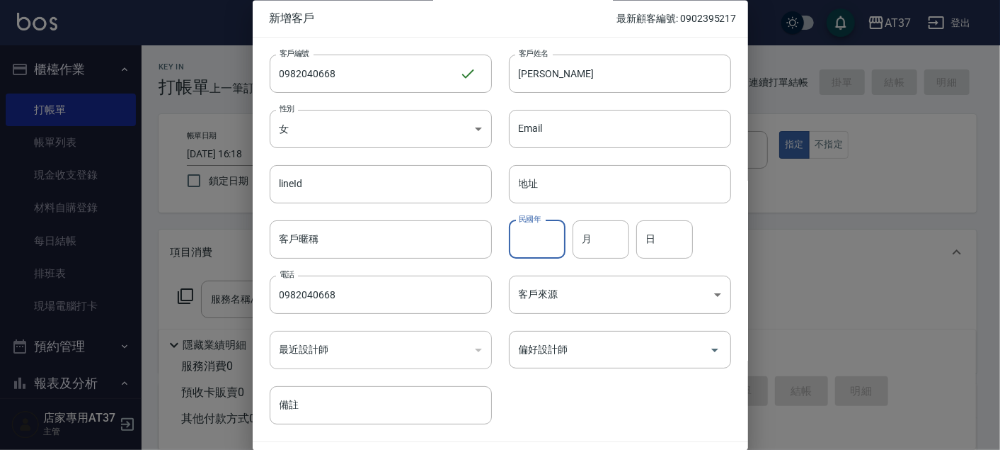
click at [554, 247] on input "民國年" at bounding box center [537, 239] width 57 height 38
type input "86"
type input "6"
type input "29"
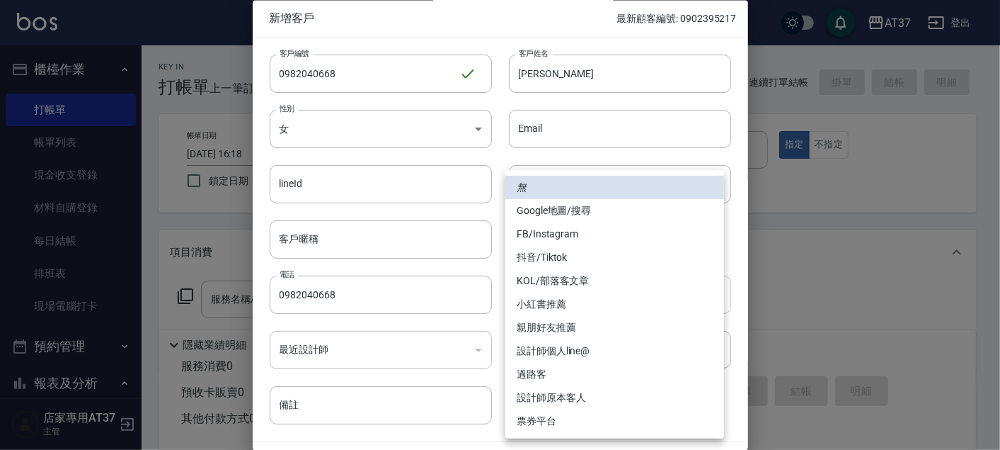
click at [574, 301] on body "AT37 登出 櫃檯作業 打帳單 帳單列表 現金收支登錄 材料自購登錄 每日結帳 排班表 現場電腦打卡 預約管理 預約管理 單日預約紀錄 單週預約紀錄 報表及…" at bounding box center [500, 344] width 1000 height 688
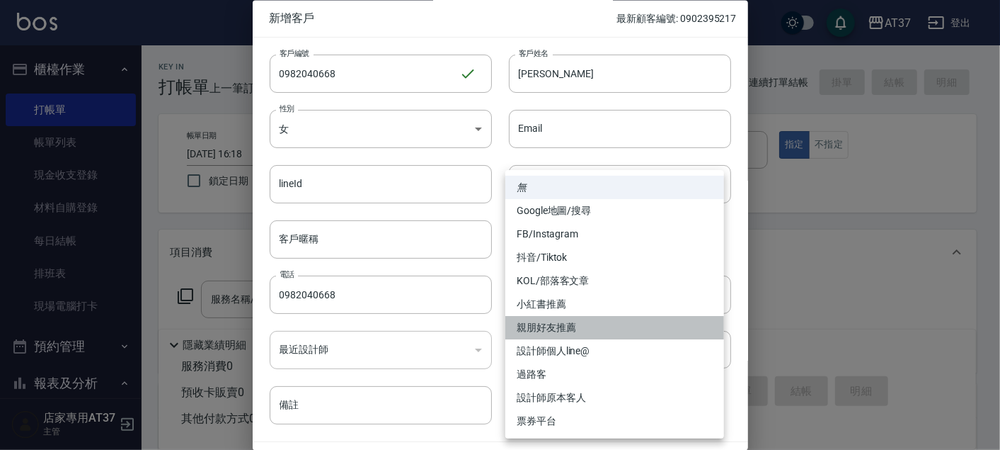
click at [582, 338] on li "親朋好友推薦" at bounding box center [615, 327] width 219 height 23
type input "親朋好友推薦"
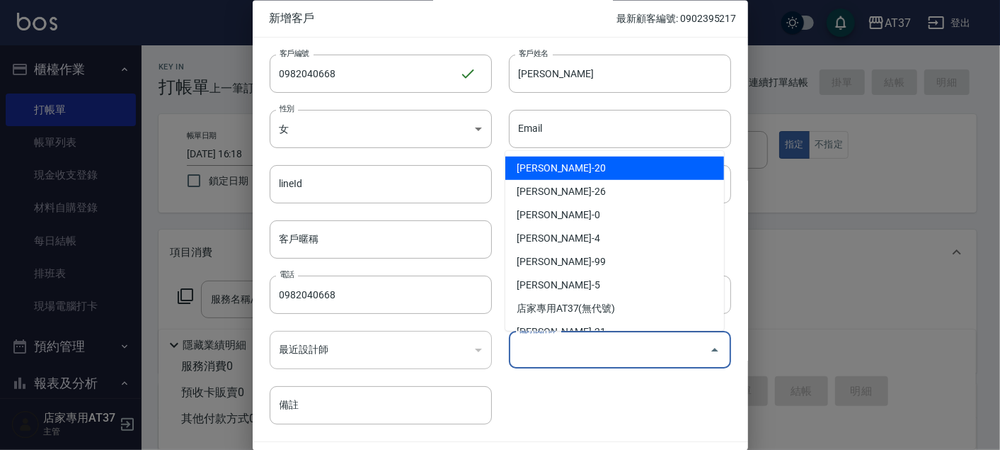
click at [588, 348] on input "偏好設計師" at bounding box center [609, 350] width 188 height 25
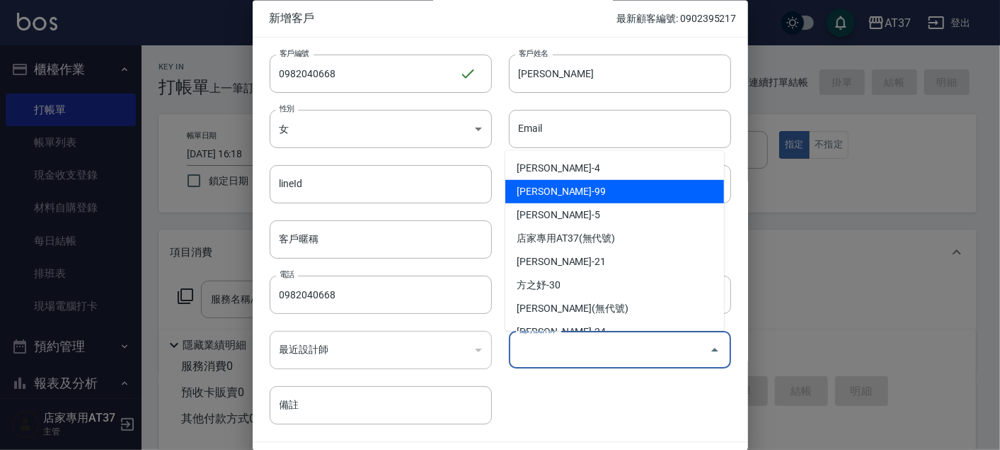
scroll to position [157, 0]
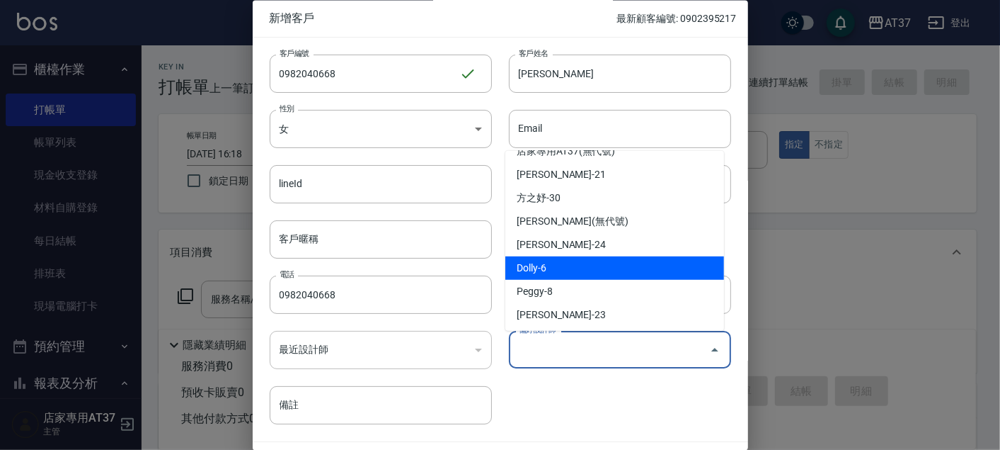
click at [595, 277] on li "Dolly-6" at bounding box center [615, 267] width 219 height 23
type input "Dolly"
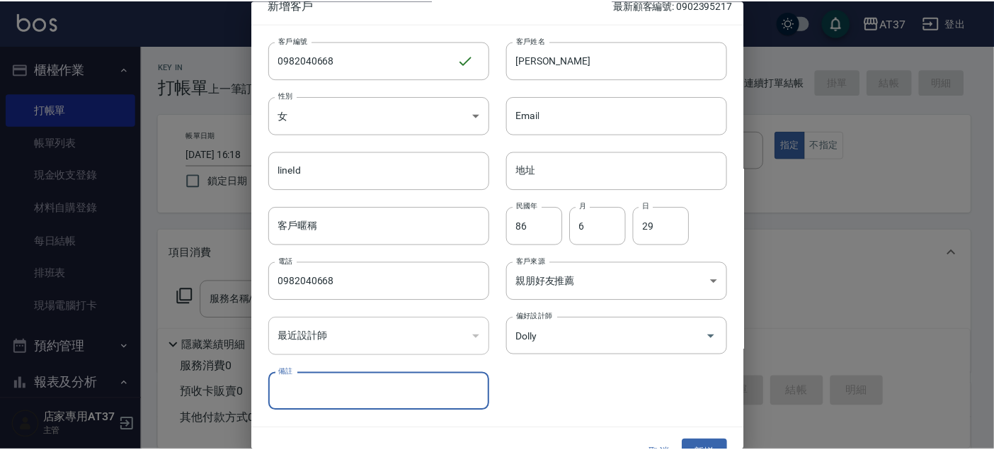
scroll to position [40, 0]
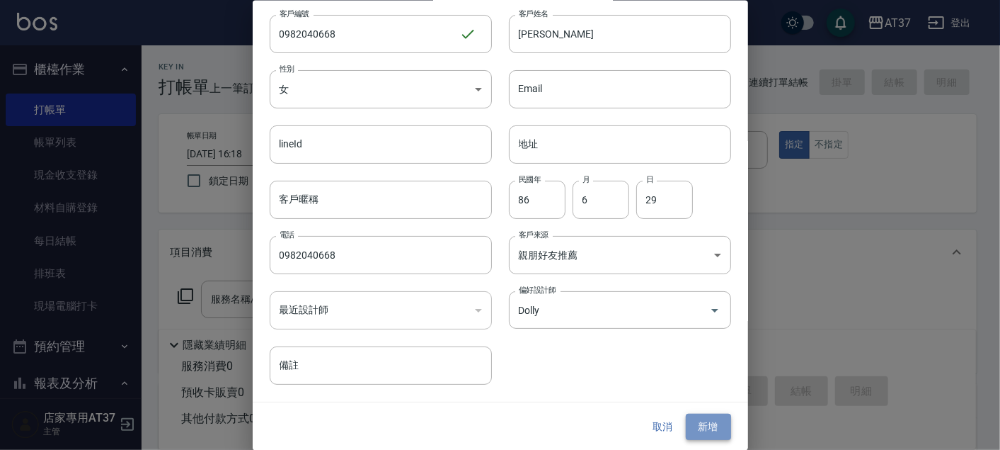
click at [712, 428] on button "新增" at bounding box center [708, 427] width 45 height 26
click at [701, 423] on button "新增" at bounding box center [708, 427] width 45 height 26
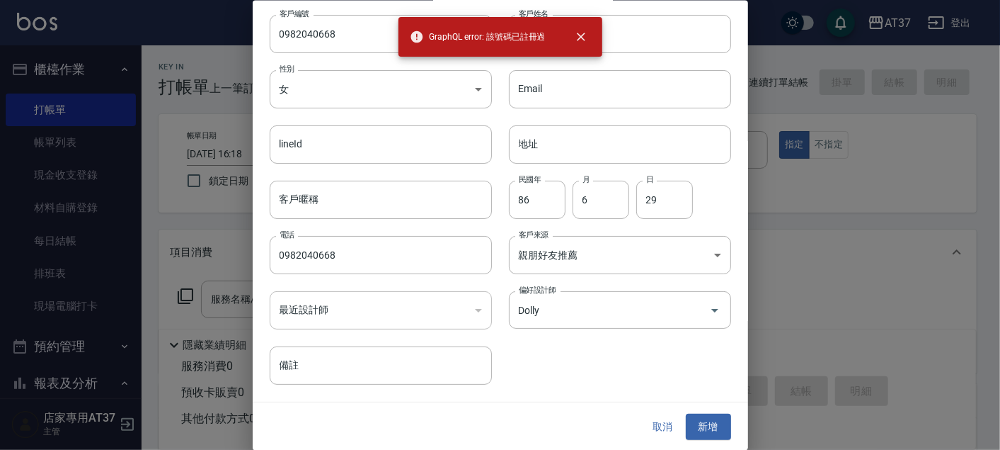
click at [655, 423] on button "取消" at bounding box center [663, 427] width 45 height 26
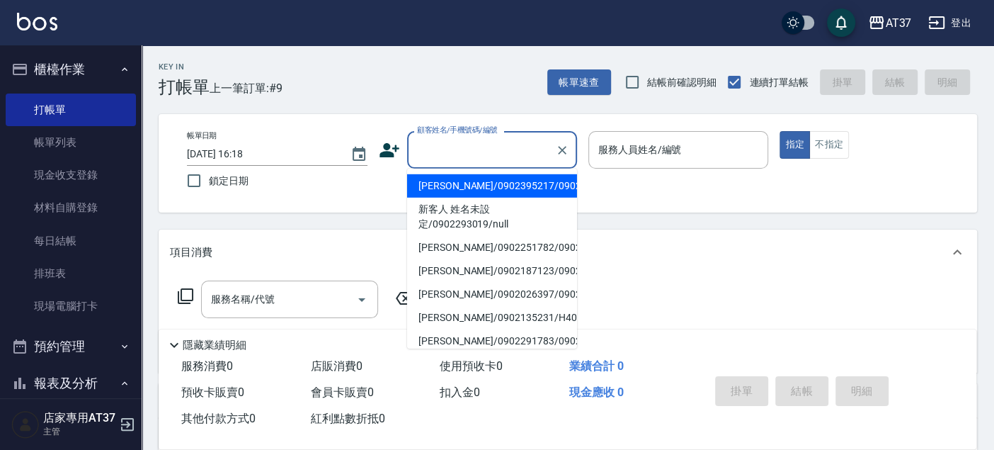
paste input "0982040668"
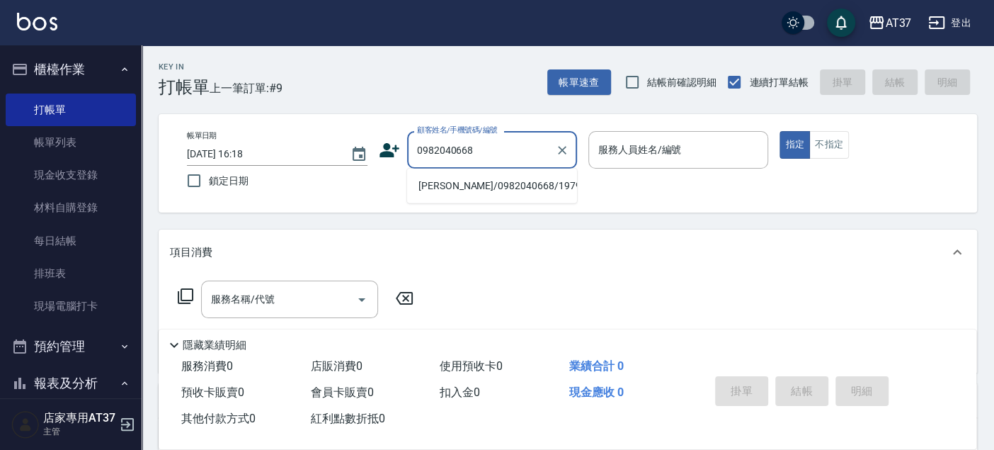
click at [518, 183] on li "[PERSON_NAME]/0982040668/1979" at bounding box center [492, 185] width 170 height 23
type input "[PERSON_NAME]/0982040668/1979"
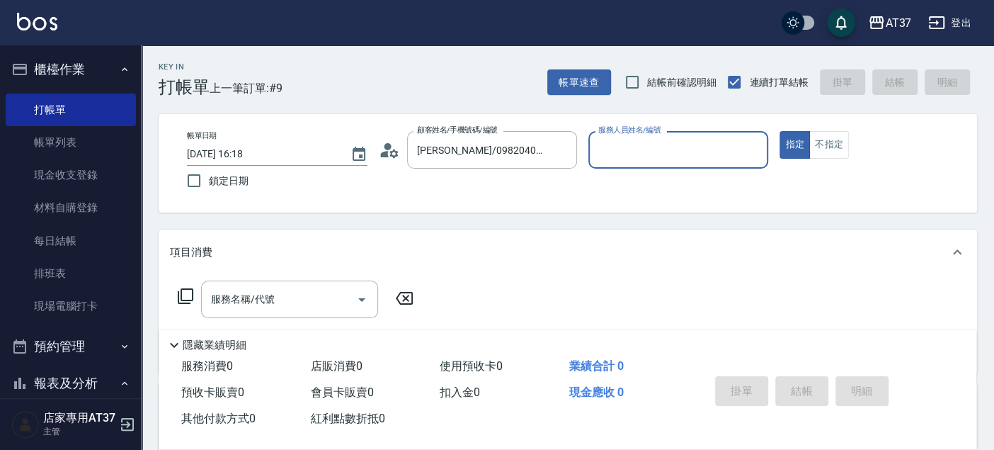
click at [672, 143] on input "服務人員姓名/編號" at bounding box center [679, 149] width 168 height 25
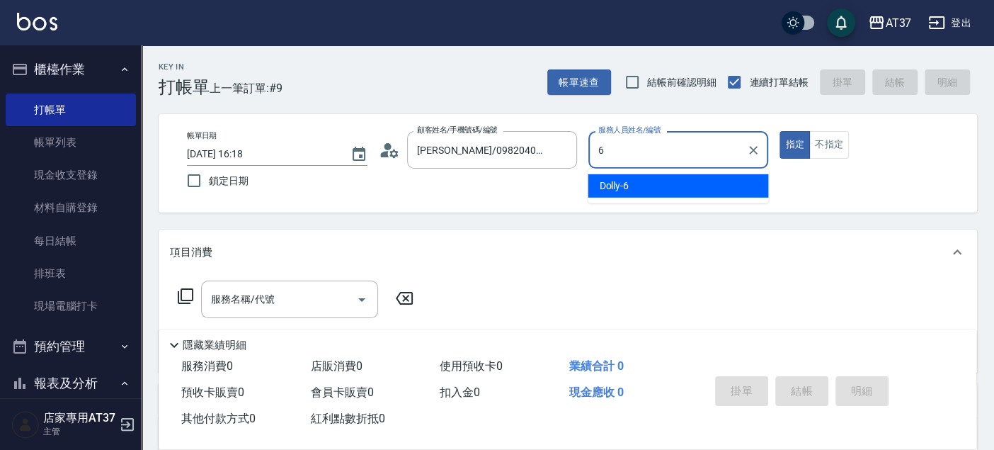
type input "Dolly-6"
type button "true"
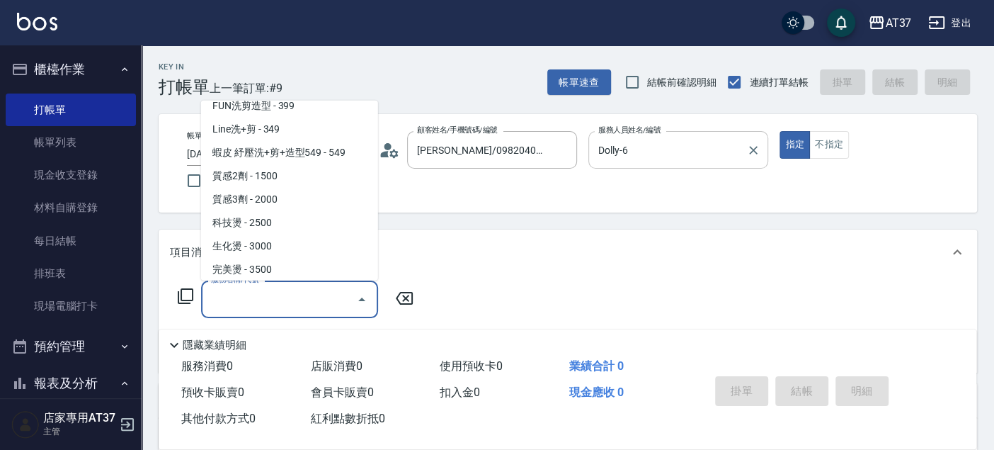
scroll to position [611, 0]
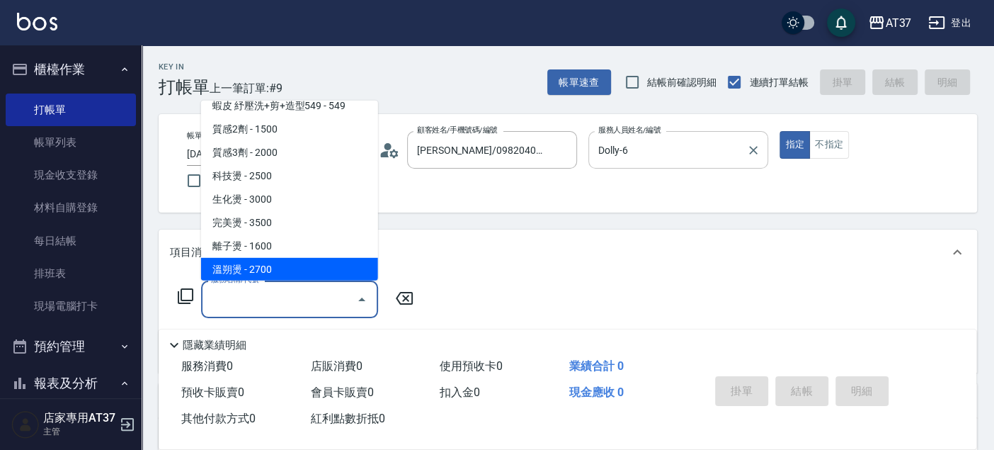
type input "溫朔燙(307)"
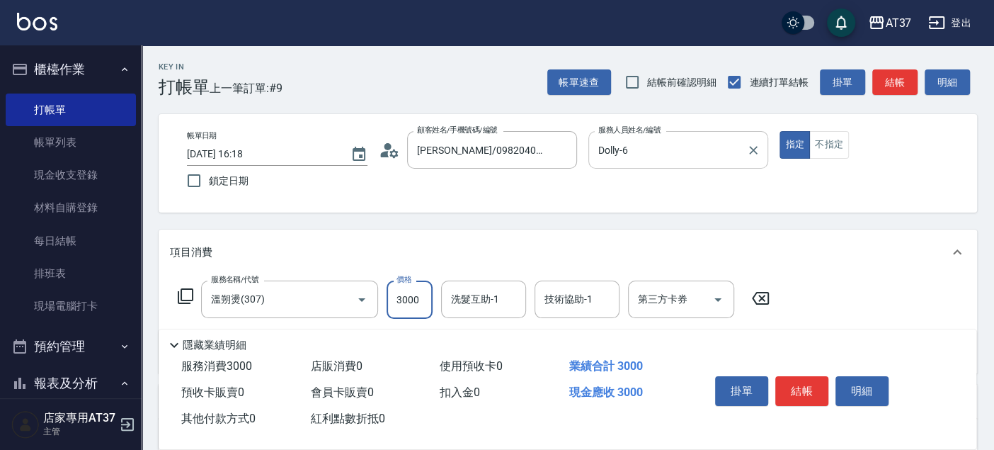
type input "3000"
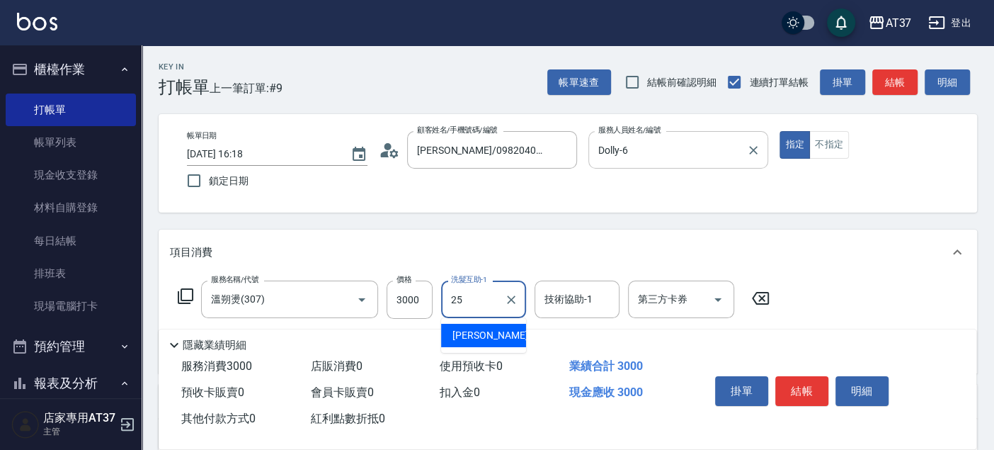
type input "子筠-25"
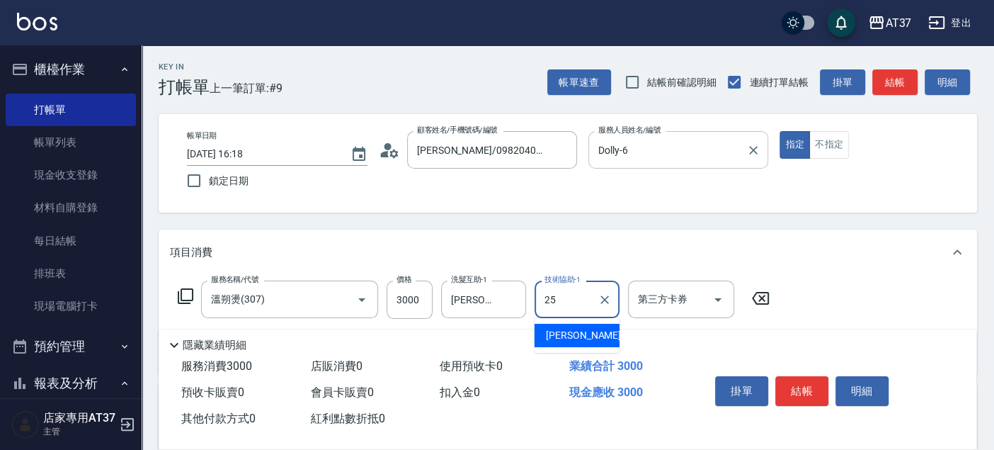
type input "子筠-25"
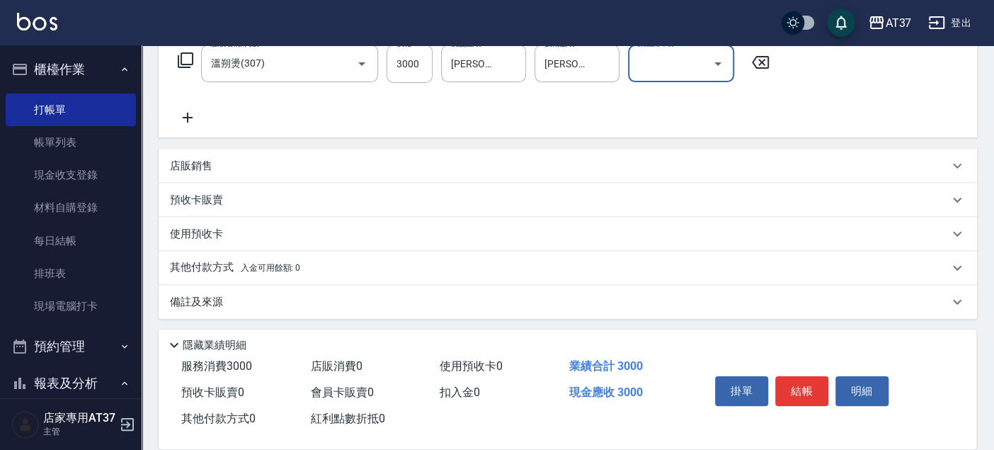
scroll to position [238, 0]
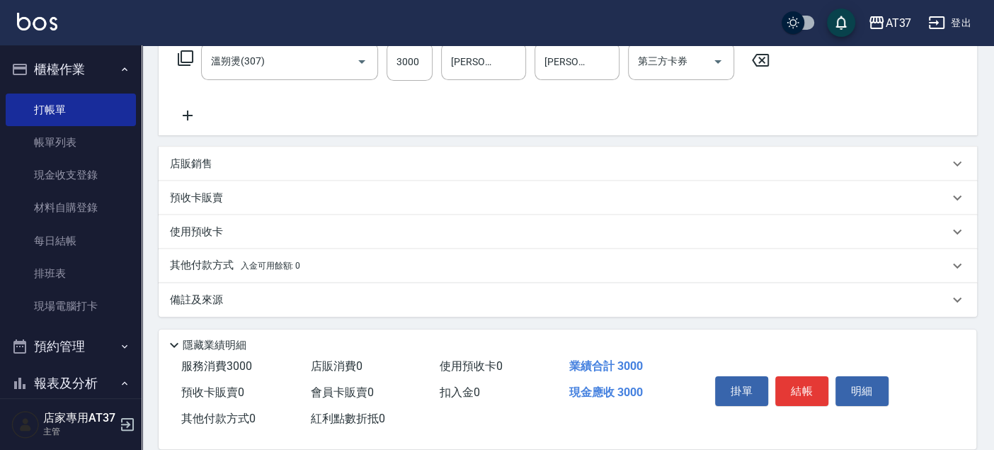
click at [222, 258] on p "其他付款方式 入金可用餘額: 0" at bounding box center [235, 266] width 130 height 16
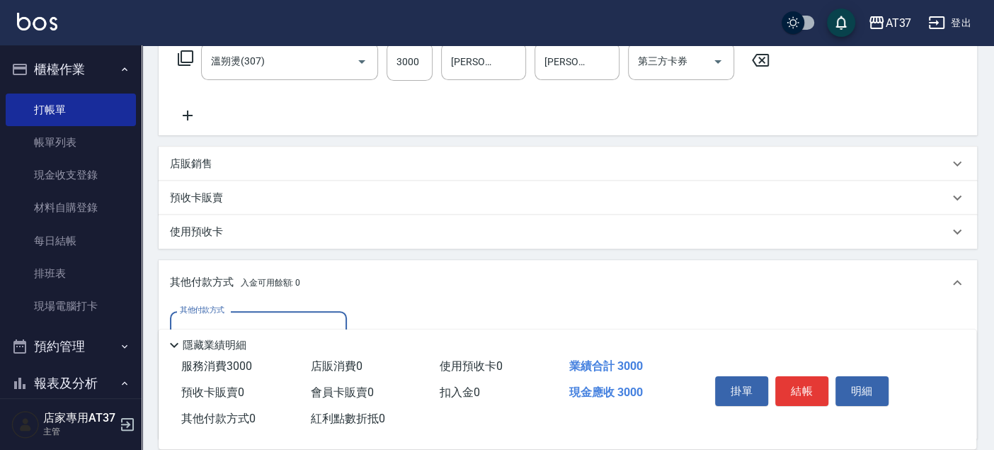
scroll to position [0, 0]
click at [309, 314] on div "其他付款方式" at bounding box center [258, 330] width 177 height 38
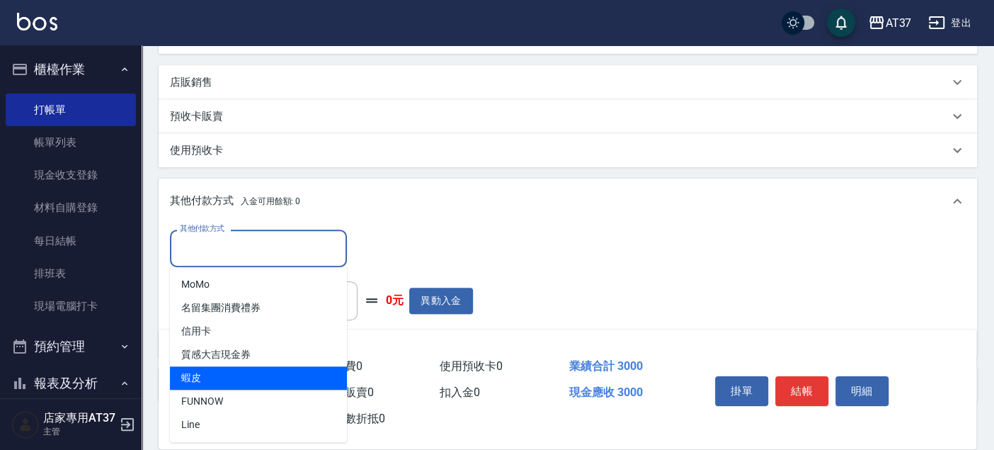
scroll to position [395, 0]
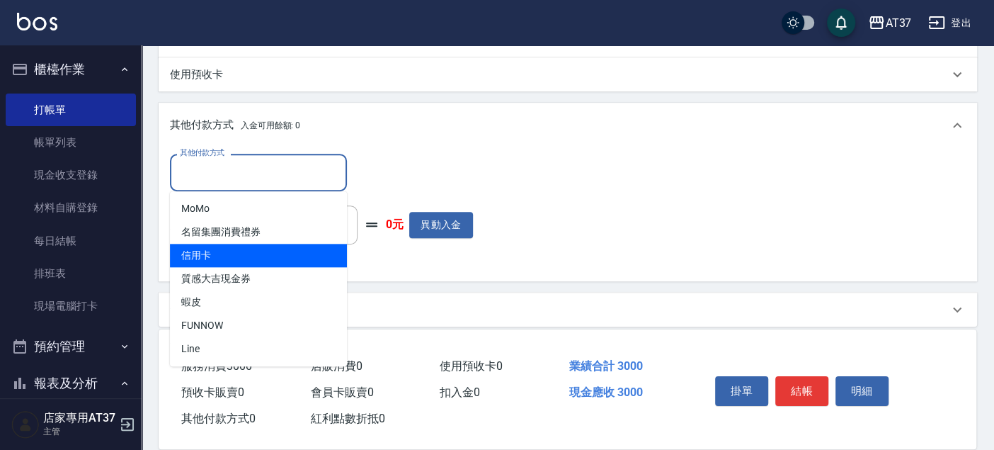
click at [293, 251] on span "信用卡" at bounding box center [258, 255] width 177 height 23
type input "信用卡"
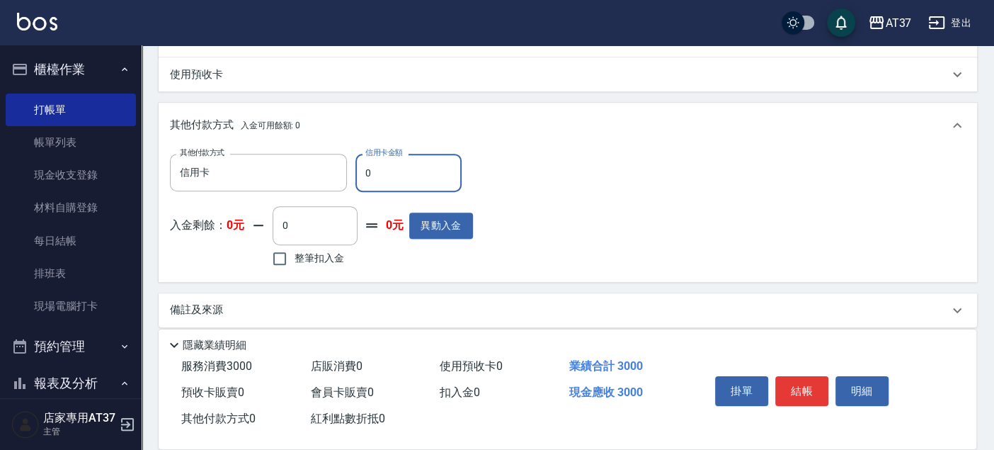
drag, startPoint x: 383, startPoint y: 169, endPoint x: 351, endPoint y: 176, distance: 32.6
click at [351, 176] on div "其他付款方式 信用卡 其他付款方式 信用卡金額 0 信用卡金額" at bounding box center [321, 173] width 303 height 38
click at [635, 175] on div "其他付款方式 信用卡 其他付款方式 信用卡金額 300 信用卡金額 入金剩餘： 0元 0 ​ 整筆扣入金 0元 異動入金" at bounding box center [568, 212] width 796 height 116
click at [389, 174] on input "300" at bounding box center [408, 173] width 106 height 38
type input "3000"
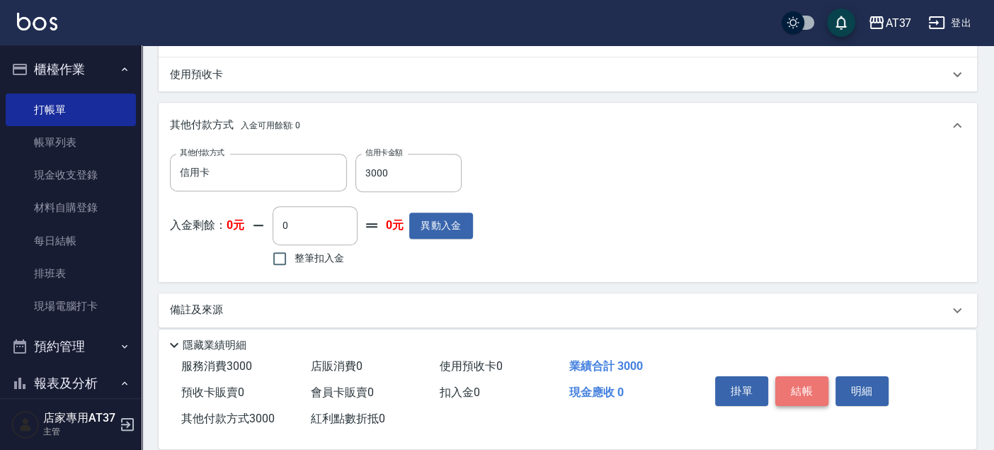
click at [818, 388] on button "結帳" at bounding box center [801, 391] width 53 height 30
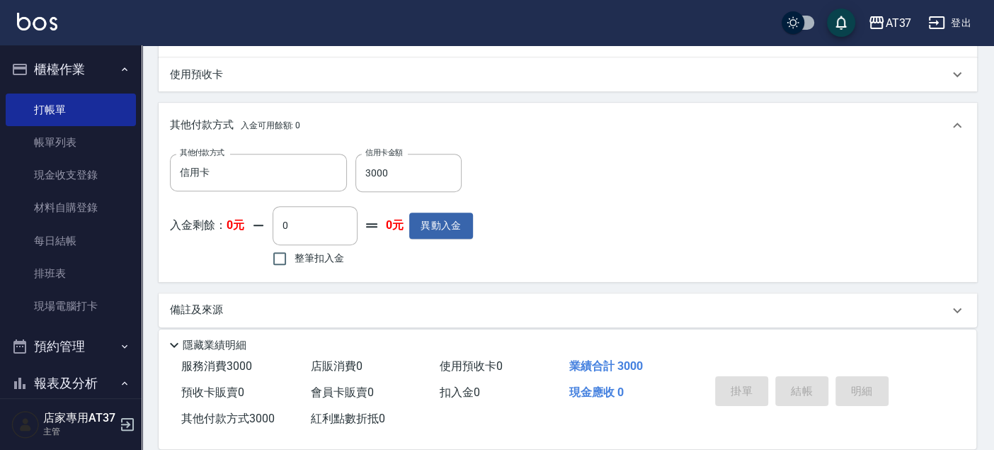
type input "2025/09/20 16:22"
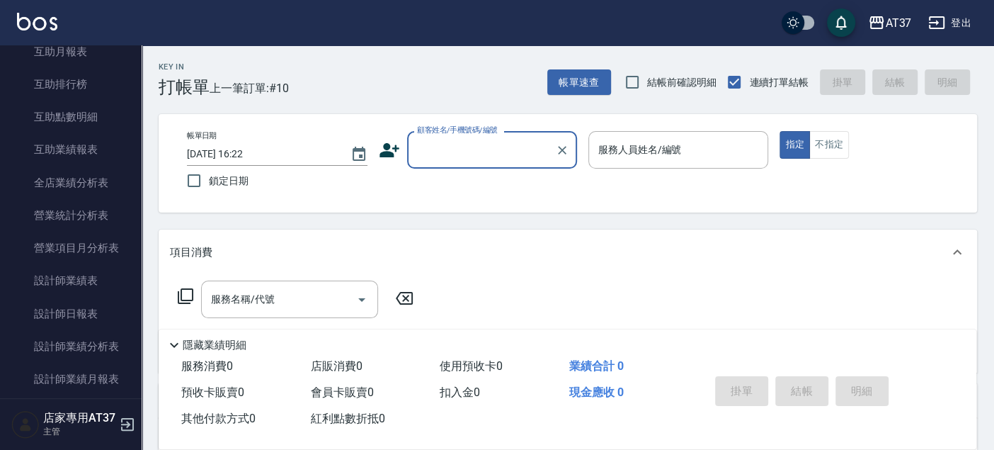
scroll to position [550, 0]
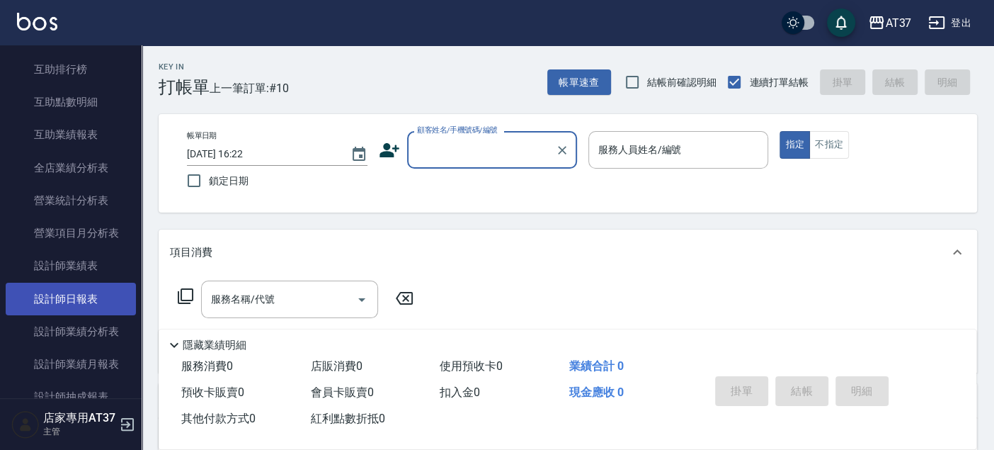
click at [77, 289] on link "設計師日報表" at bounding box center [71, 299] width 130 height 33
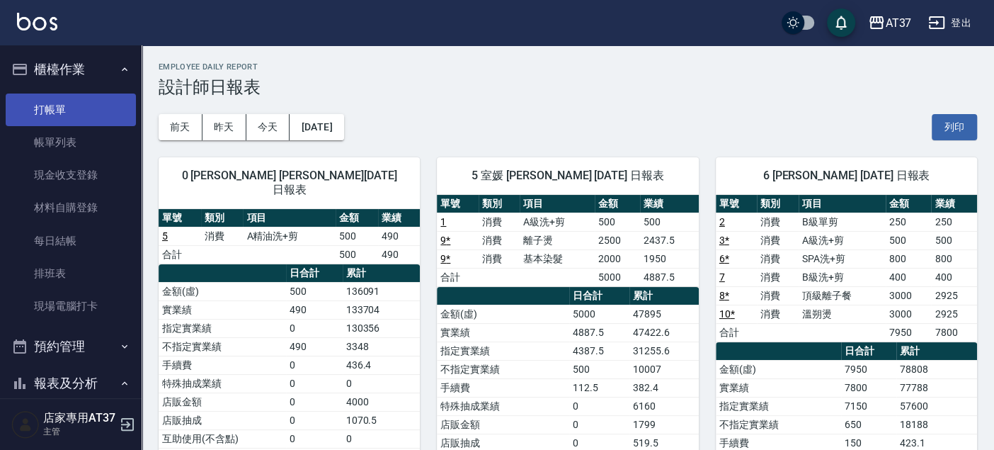
click at [108, 112] on link "打帳單" at bounding box center [71, 109] width 130 height 33
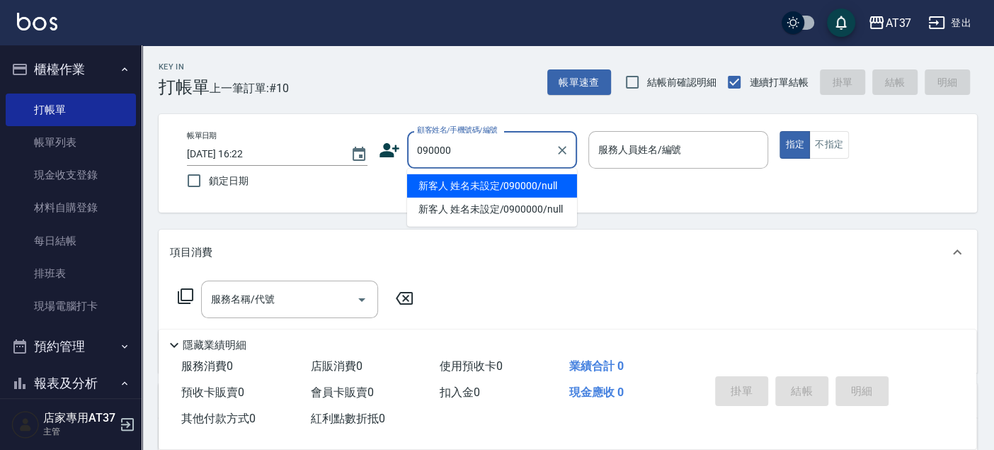
type input "新客人 姓名未設定/090000/null"
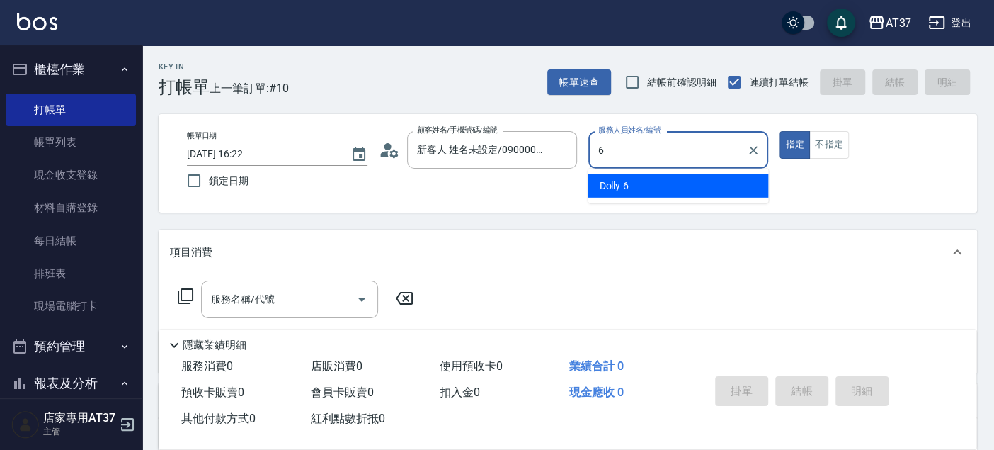
type input "Dolly-6"
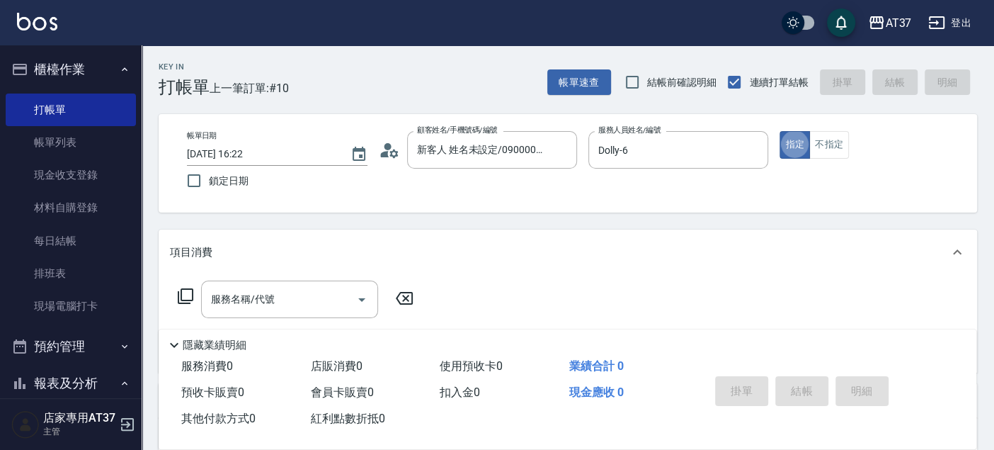
type button "true"
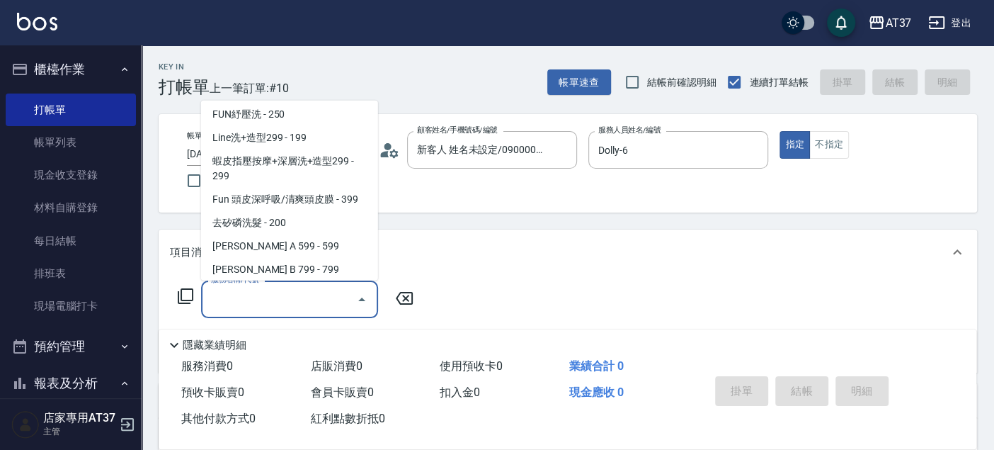
scroll to position [285, 0]
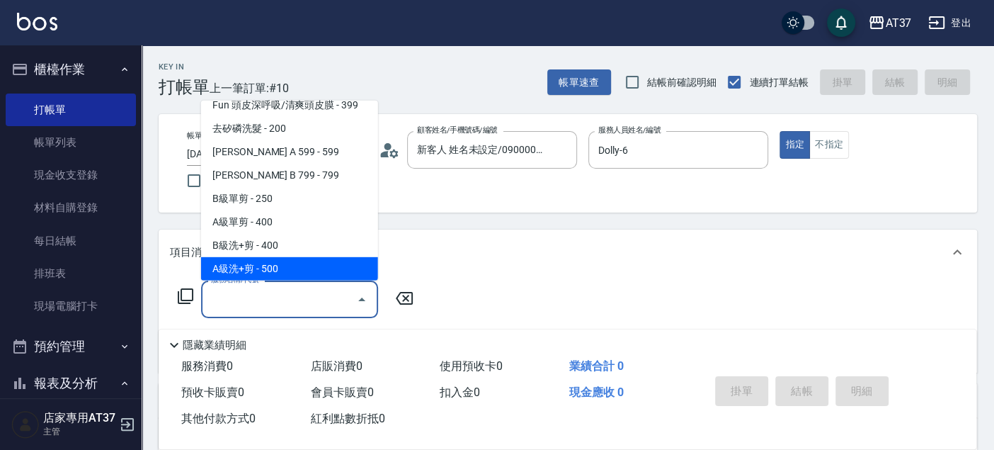
type input "A級洗+剪(204)"
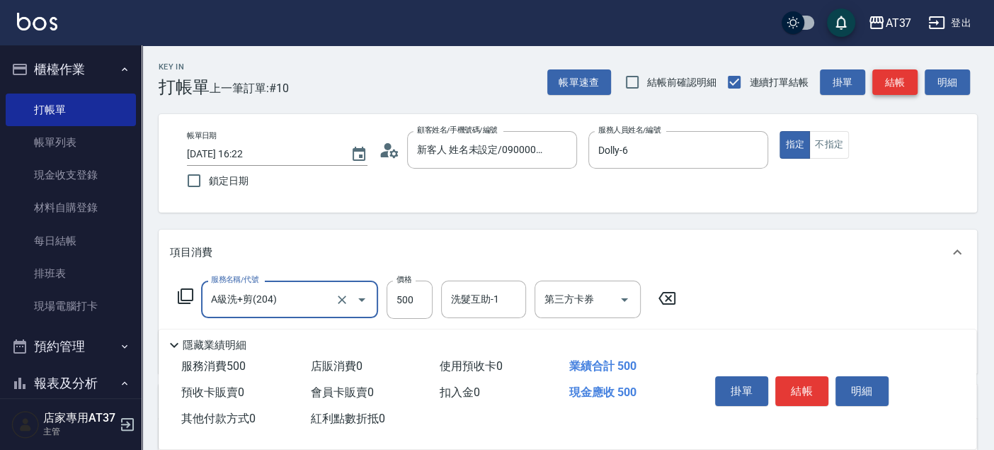
click at [899, 80] on button "結帳" at bounding box center [894, 82] width 45 height 26
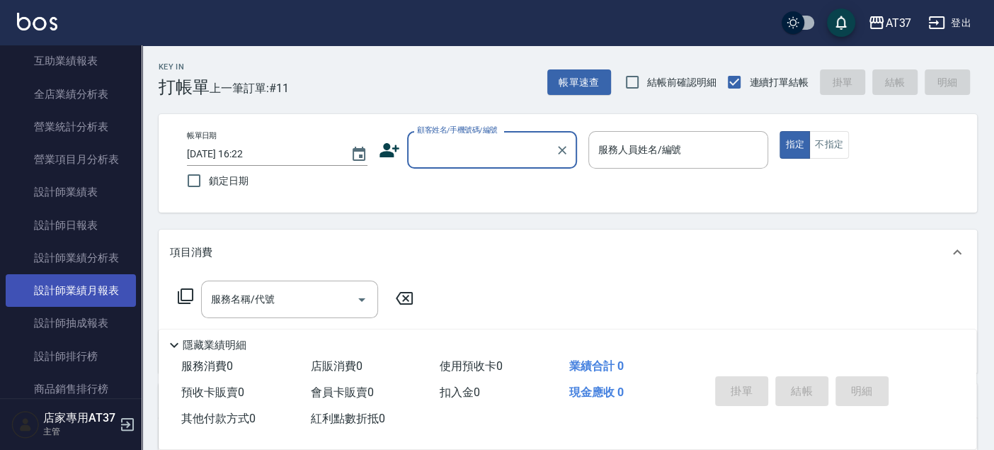
scroll to position [629, 0]
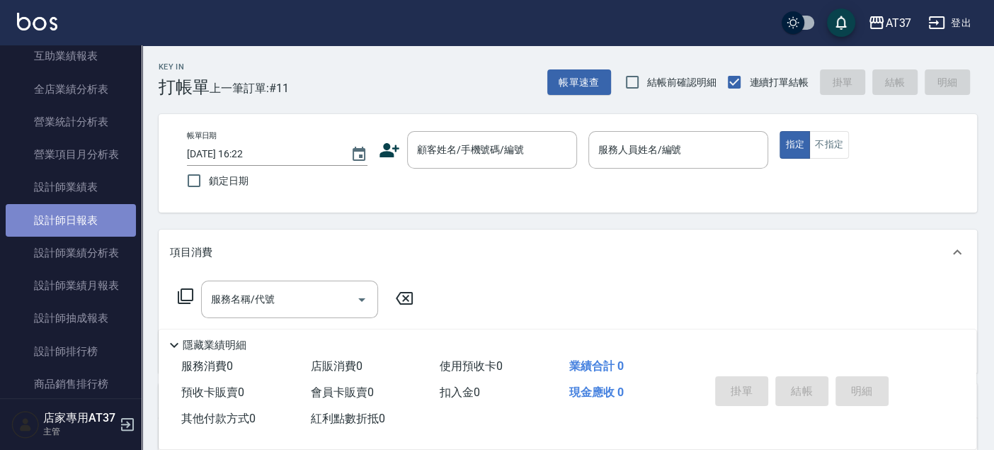
click at [98, 215] on link "設計師日報表" at bounding box center [71, 220] width 130 height 33
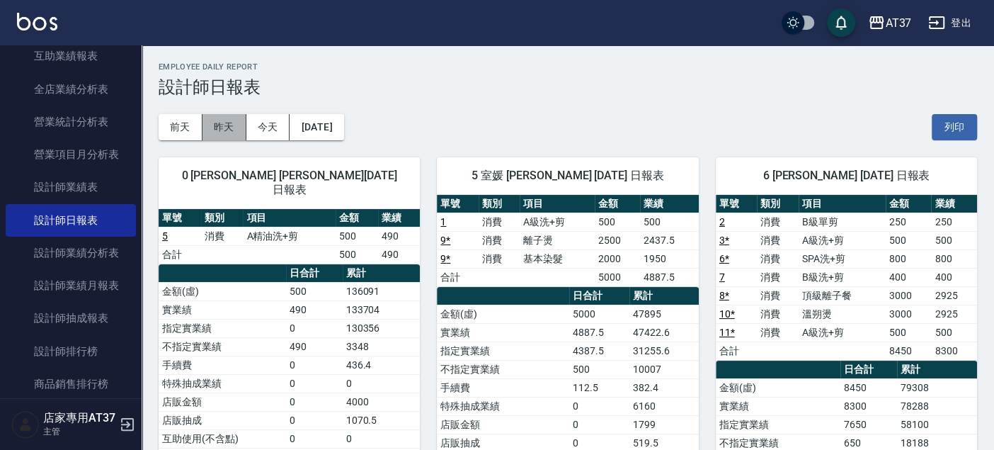
click at [224, 121] on button "昨天" at bounding box center [225, 127] width 44 height 26
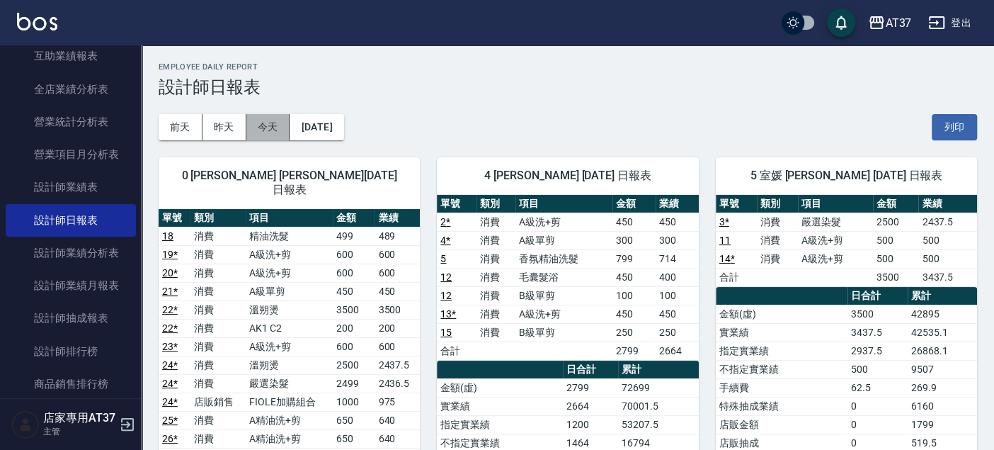
click at [266, 127] on button "今天" at bounding box center [268, 127] width 44 height 26
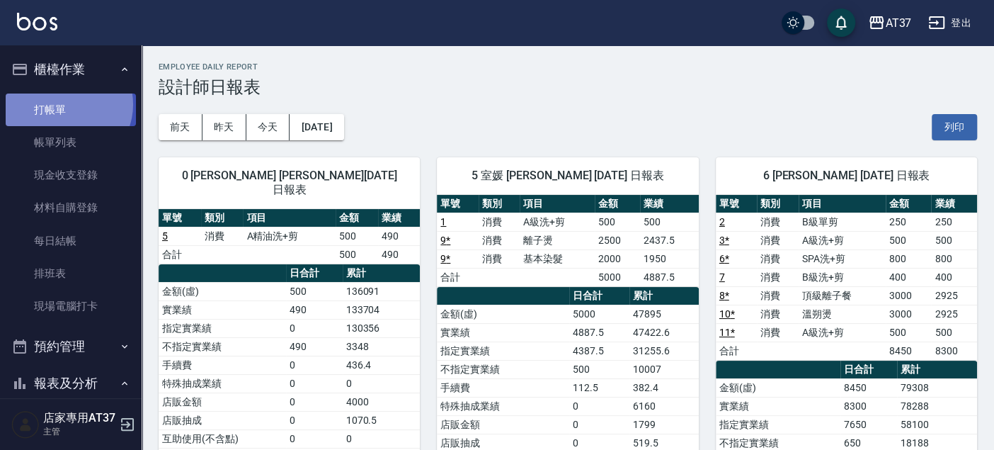
click at [67, 105] on link "打帳單" at bounding box center [71, 109] width 130 height 33
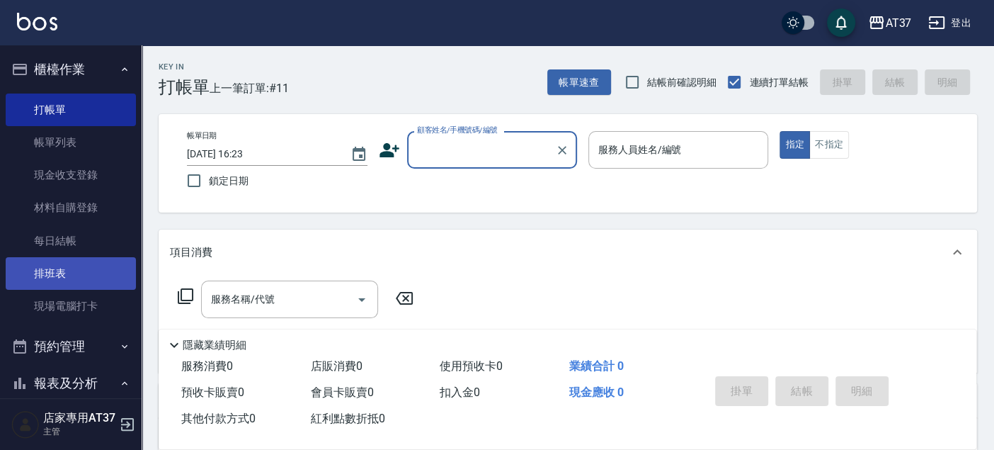
click at [84, 270] on link "排班表" at bounding box center [71, 273] width 130 height 33
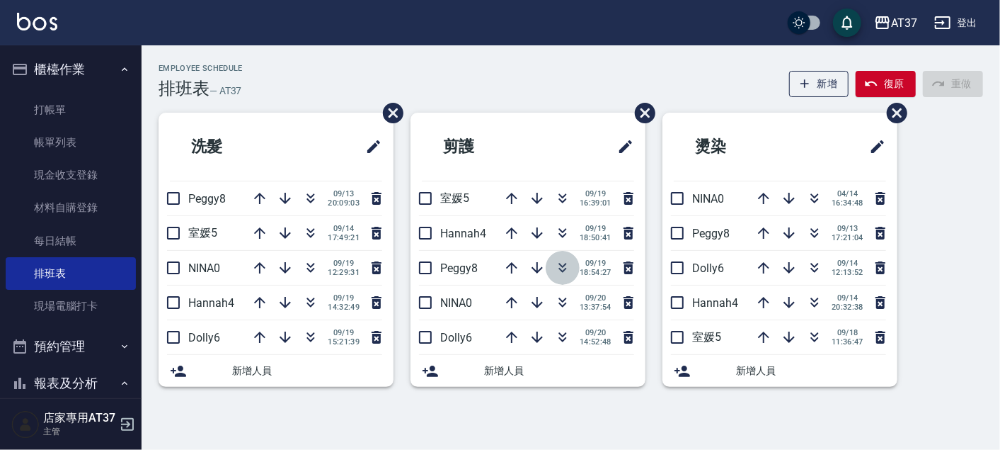
click at [561, 263] on icon "button" at bounding box center [562, 267] width 17 height 17
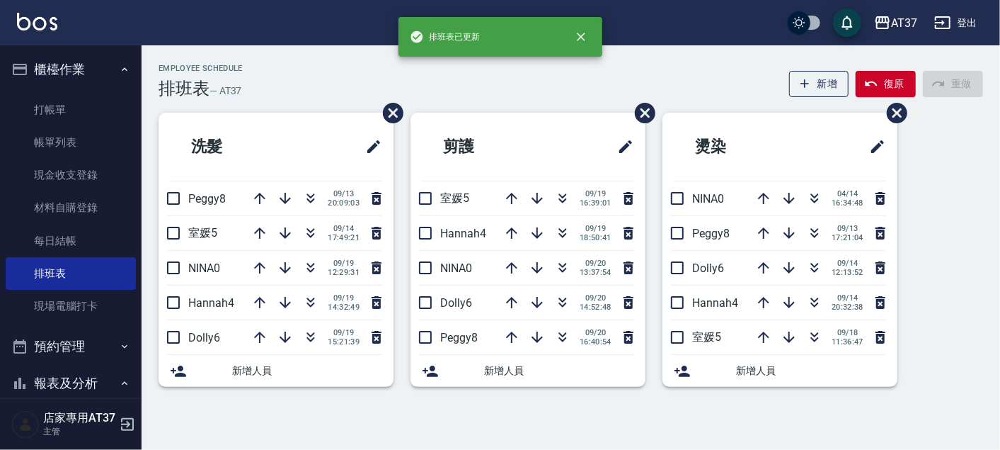
click at [561, 263] on icon "button" at bounding box center [562, 267] width 17 height 17
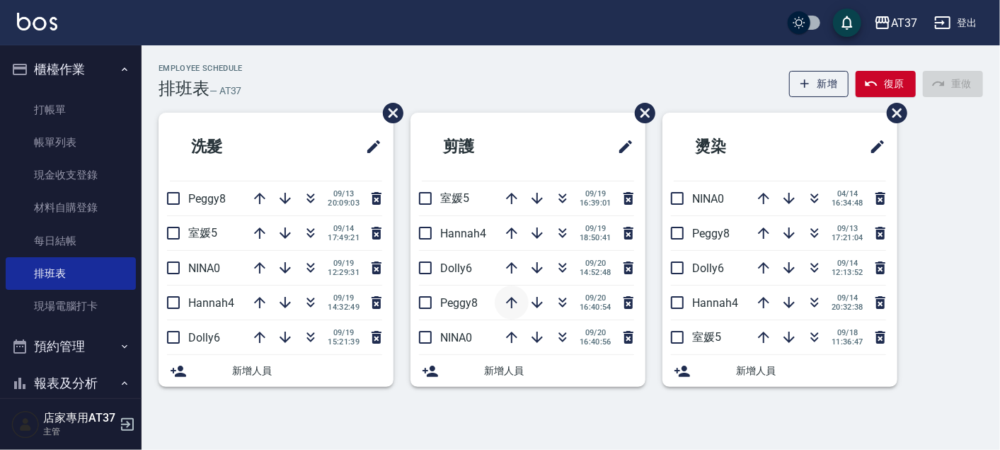
click at [513, 301] on icon "button" at bounding box center [511, 302] width 17 height 17
click at [309, 198] on icon "button" at bounding box center [310, 198] width 17 height 17
click at [565, 268] on icon "button" at bounding box center [563, 270] width 8 height 5
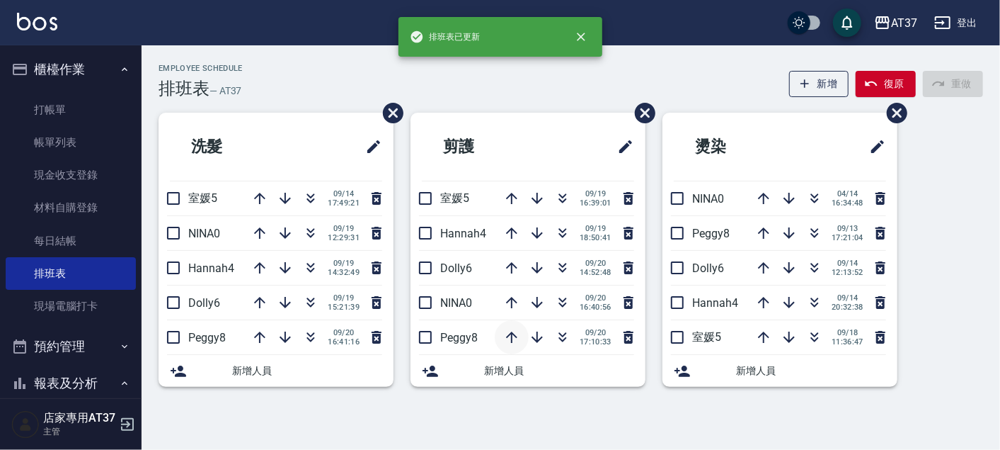
click at [513, 333] on icon "button" at bounding box center [511, 336] width 11 height 11
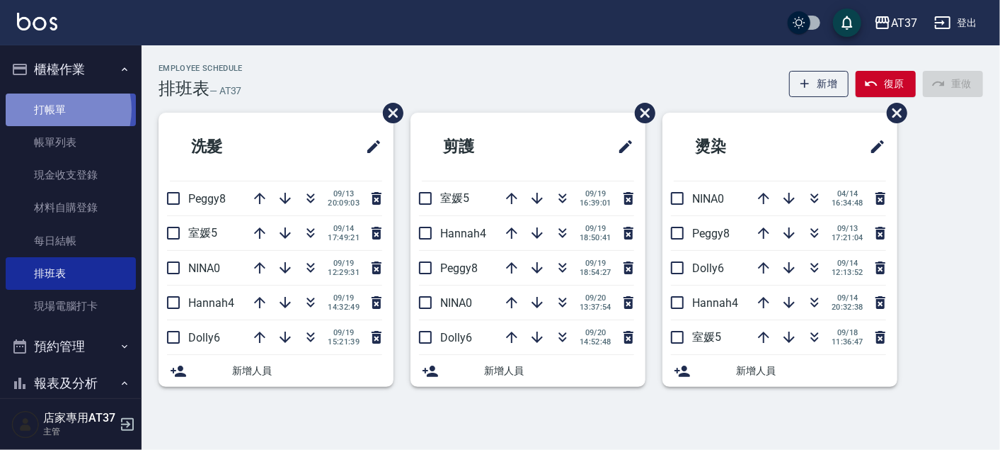
click at [53, 109] on link "打帳單" at bounding box center [71, 109] width 130 height 33
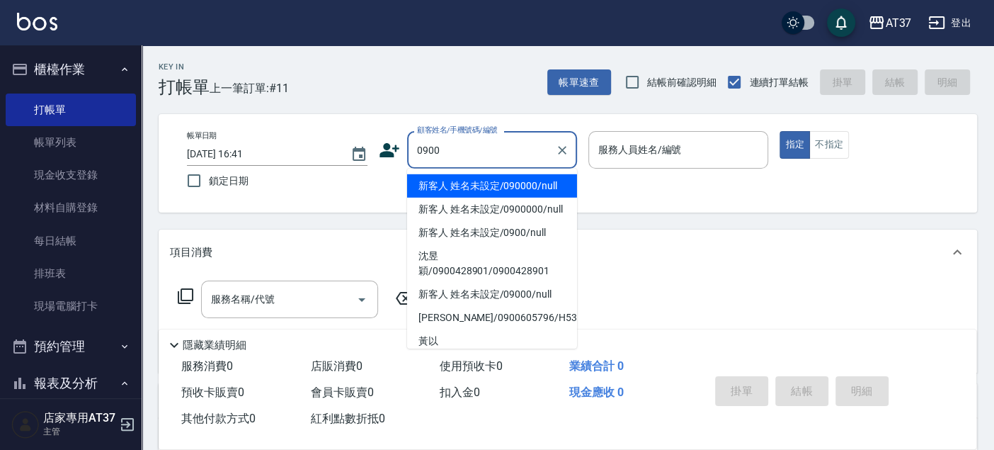
click at [471, 185] on li "新客人 姓名未設定/090000/null" at bounding box center [492, 185] width 170 height 23
type input "新客人 姓名未設定/090000/null"
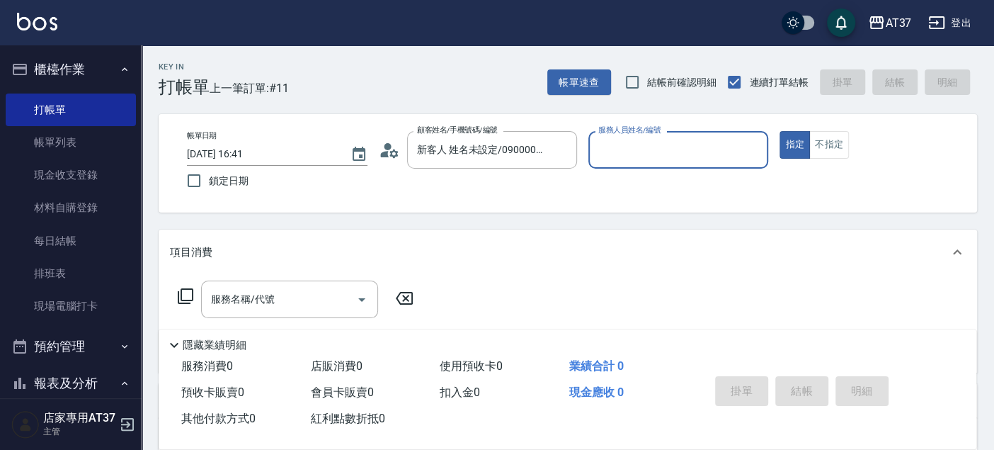
click at [612, 159] on input "服務人員姓名/編號" at bounding box center [679, 149] width 168 height 25
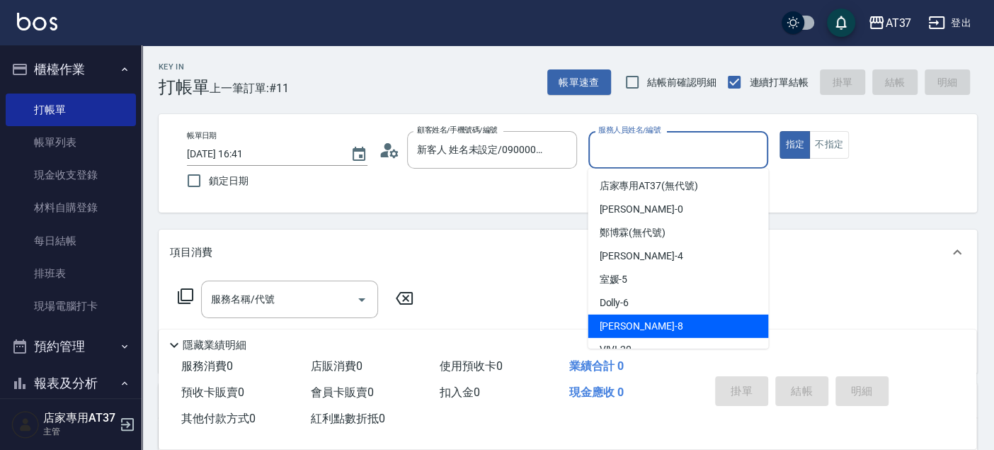
click at [654, 315] on div "Peggy -8" at bounding box center [678, 325] width 181 height 23
type input "Peggy-8"
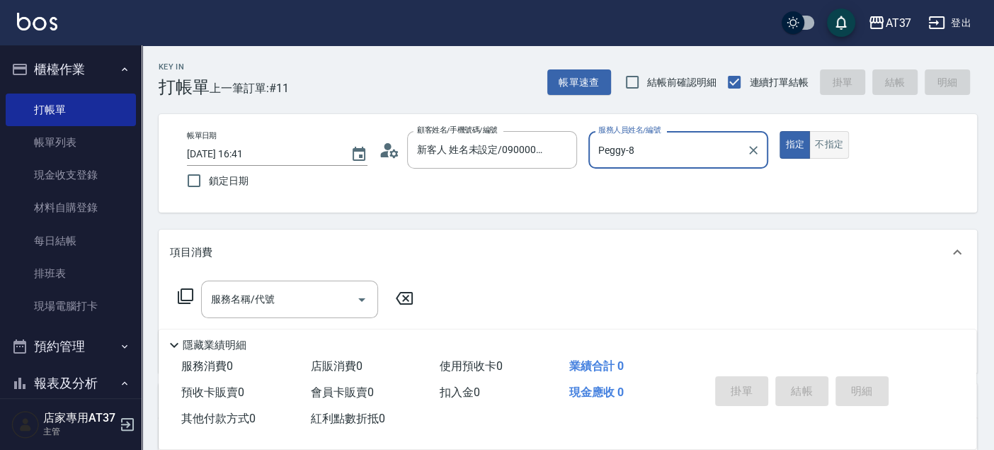
drag, startPoint x: 848, startPoint y: 147, endPoint x: 834, endPoint y: 147, distance: 14.2
click at [848, 146] on button "不指定" at bounding box center [829, 145] width 40 height 28
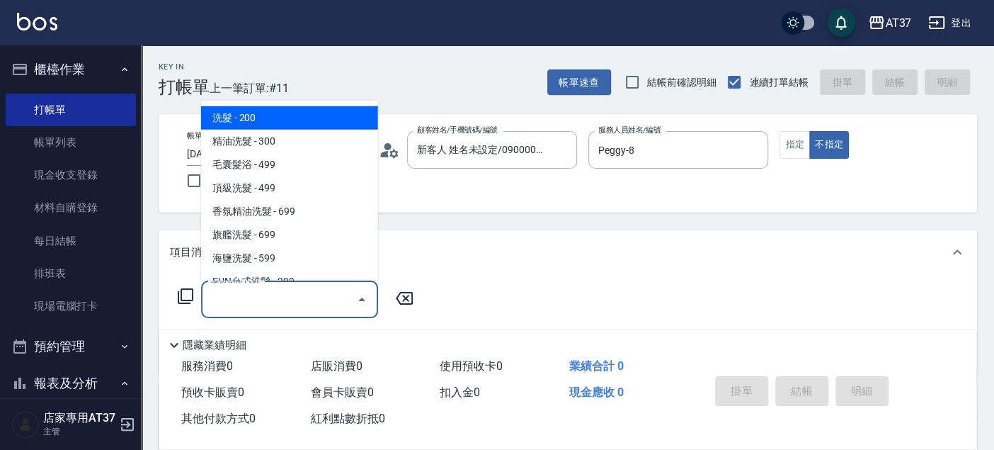
click at [210, 288] on div "服務名稱/代號 服務名稱/代號" at bounding box center [289, 299] width 177 height 38
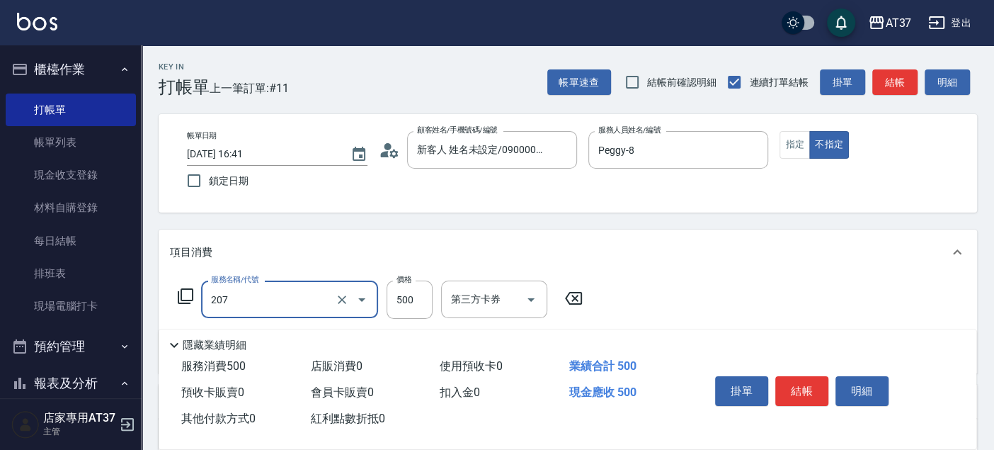
type input "B精油洗+剪(207)"
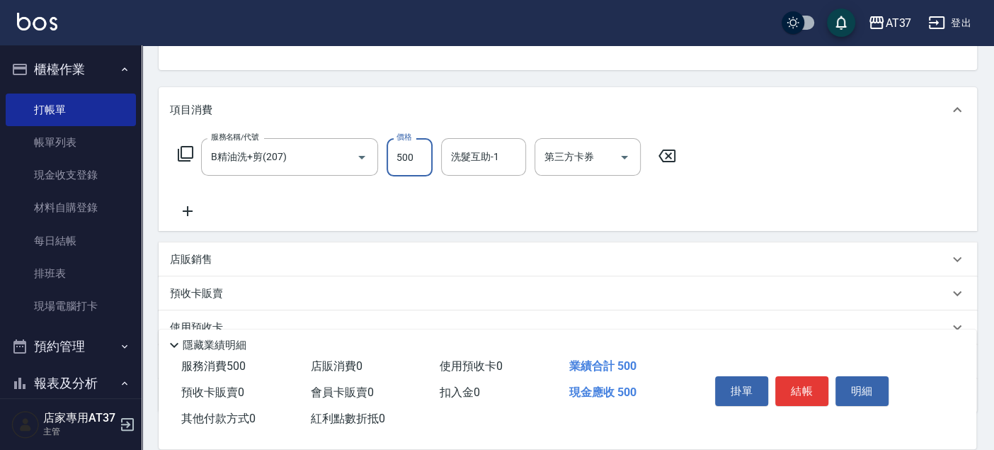
scroll to position [157, 0]
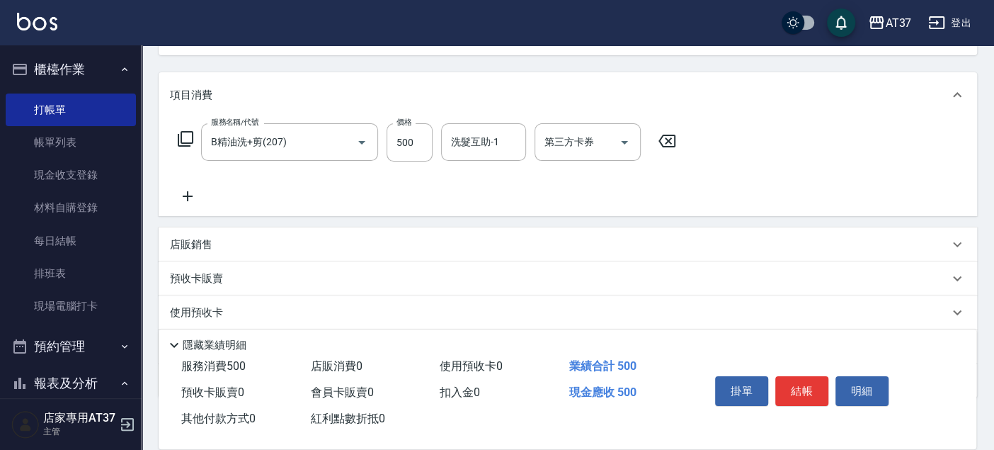
click at [190, 200] on icon at bounding box center [187, 196] width 35 height 17
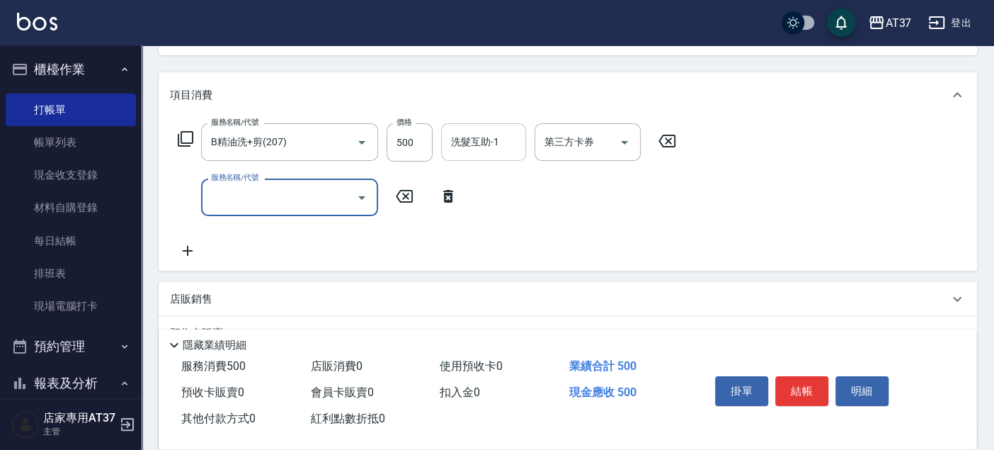
click at [456, 149] on input "洗髮互助-1" at bounding box center [483, 142] width 72 height 25
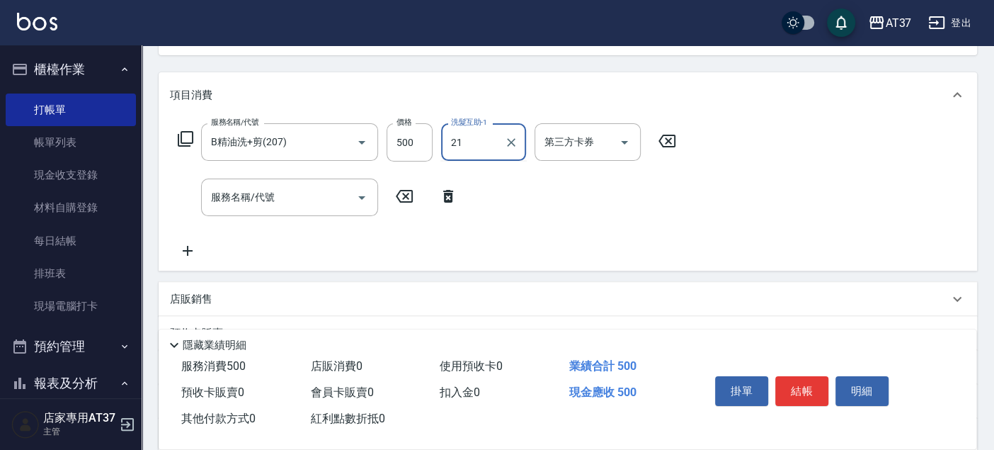
type input "微醺-21"
click at [318, 187] on input "服務名稱/代號" at bounding box center [278, 197] width 143 height 25
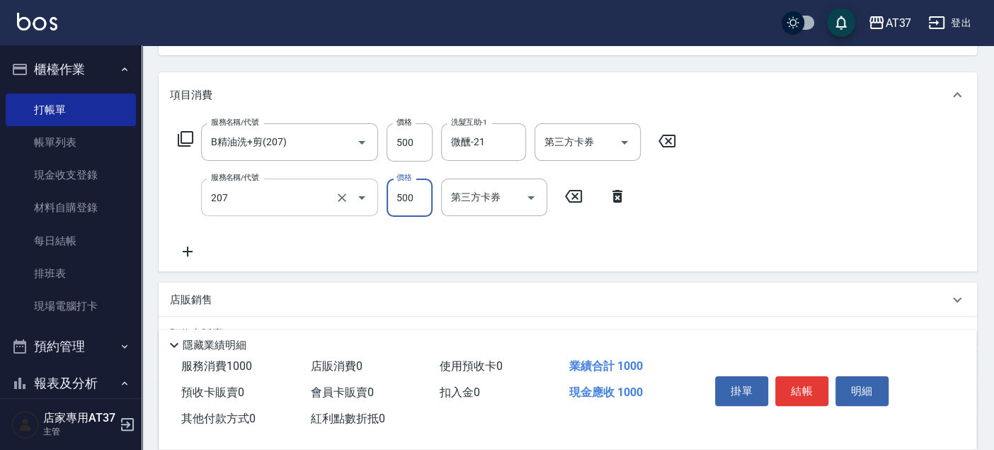
type input "B精油洗+剪(207)"
click at [816, 390] on button "結帳" at bounding box center [801, 391] width 53 height 30
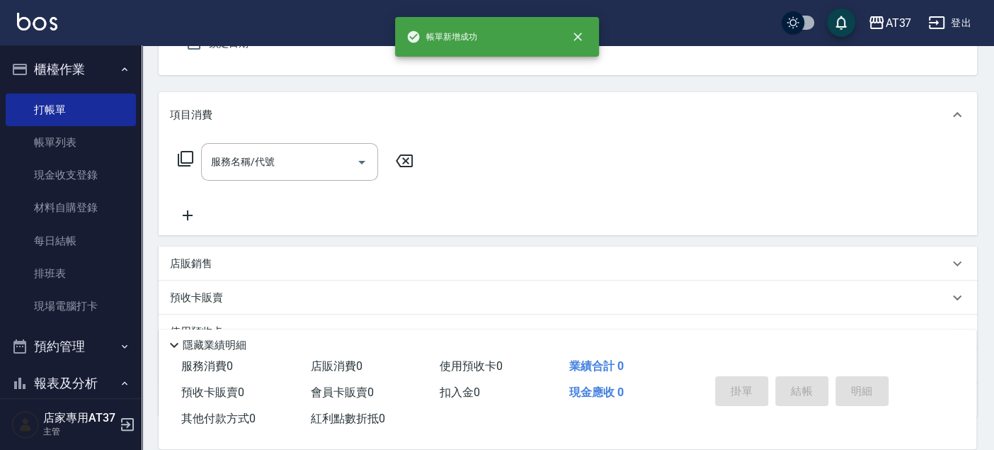
scroll to position [0, 0]
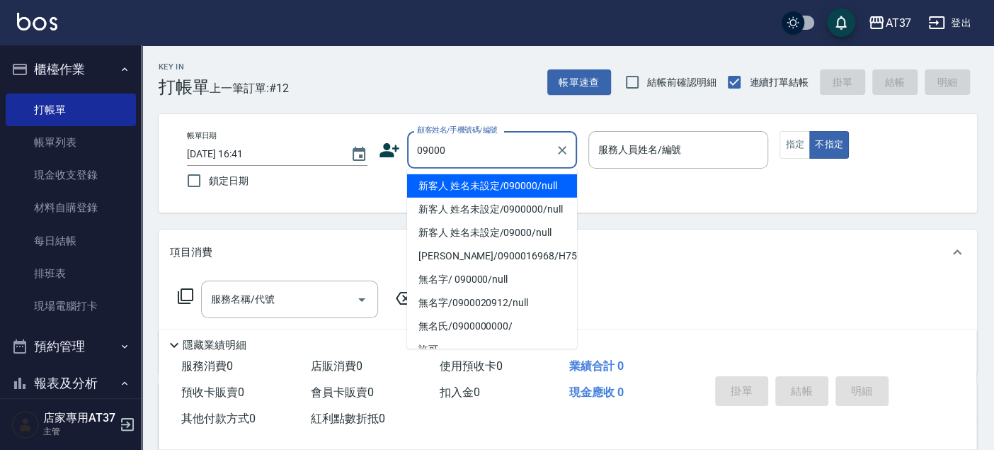
click at [530, 178] on li "新客人 姓名未設定/090000/null" at bounding box center [492, 185] width 170 height 23
type input "新客人 姓名未設定/090000/null"
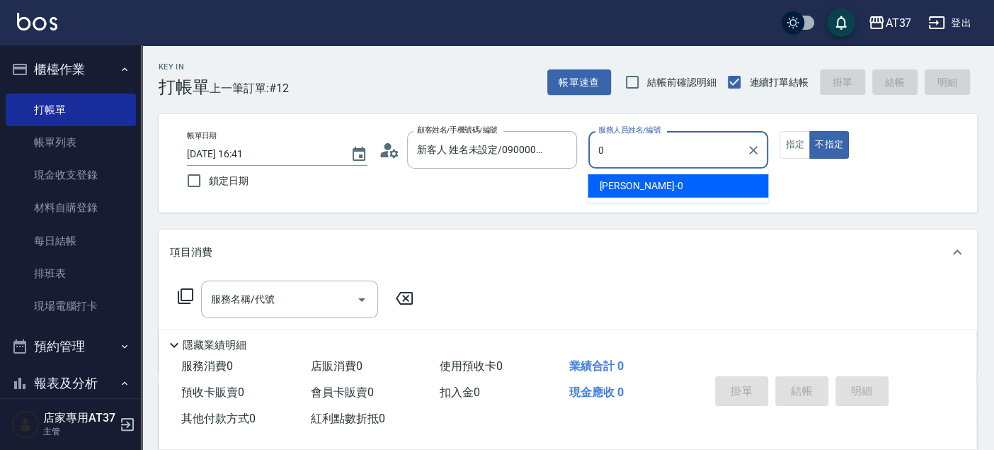
click at [615, 174] on div "[PERSON_NAME] -0" at bounding box center [678, 185] width 181 height 23
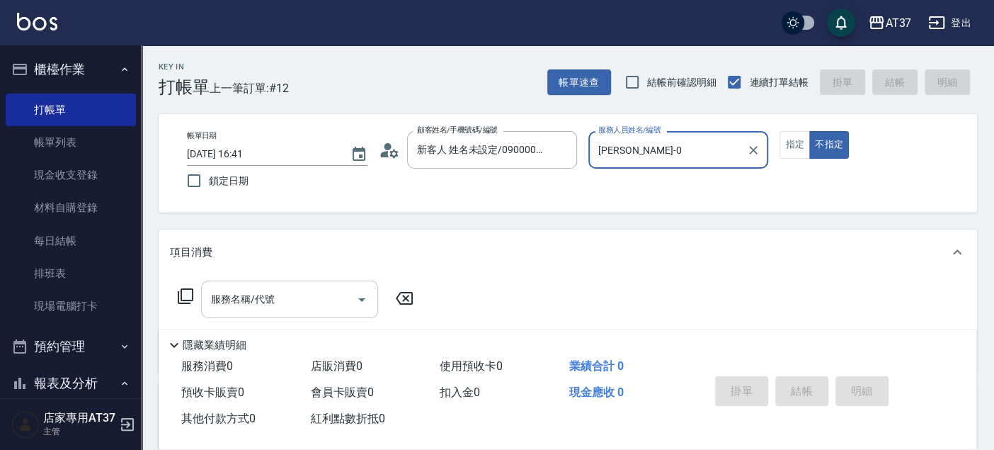
type input "[PERSON_NAME]-0"
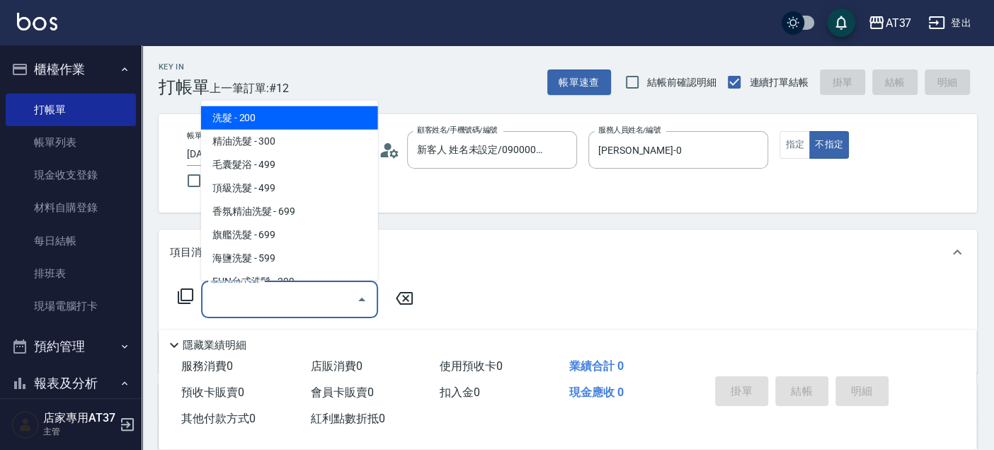
click at [261, 289] on input "服務名稱/代號" at bounding box center [278, 299] width 143 height 25
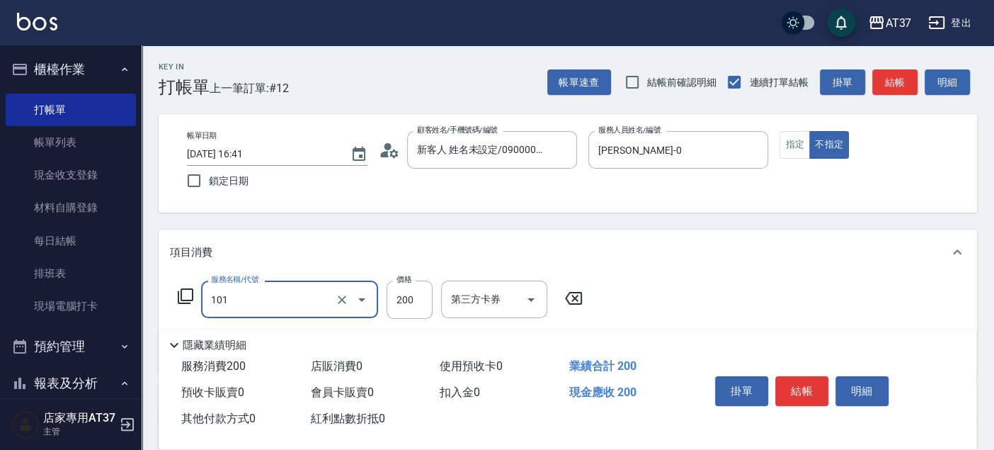
type input "洗髮(101)"
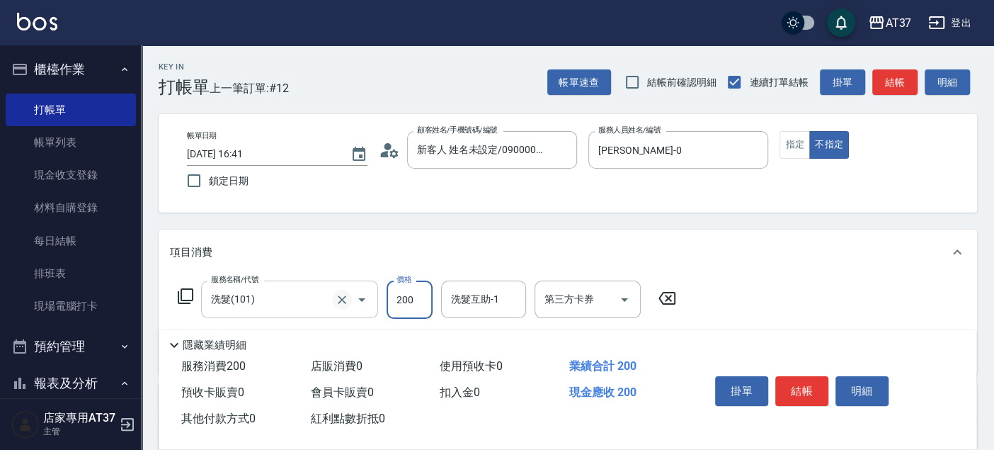
click at [346, 304] on icon "Clear" at bounding box center [342, 299] width 14 height 14
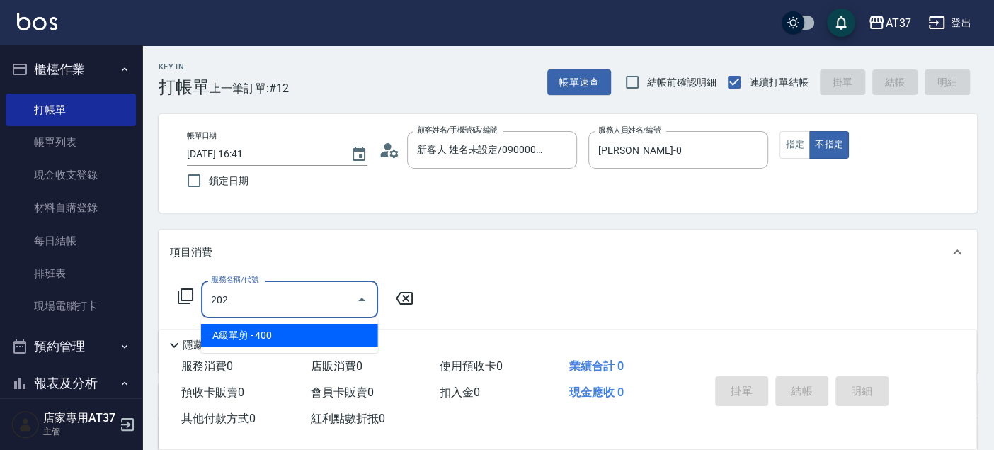
type input "A級單剪(202)"
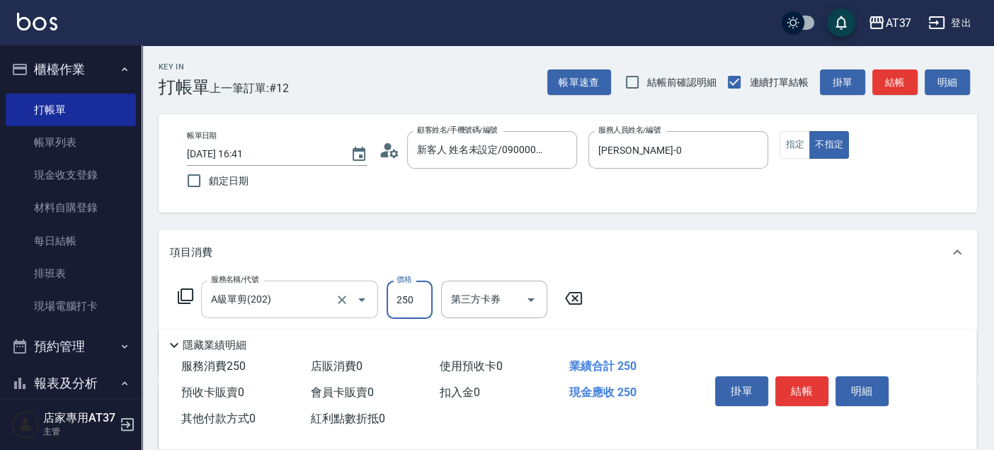
type input "250"
click at [811, 388] on button "結帳" at bounding box center [801, 391] width 53 height 30
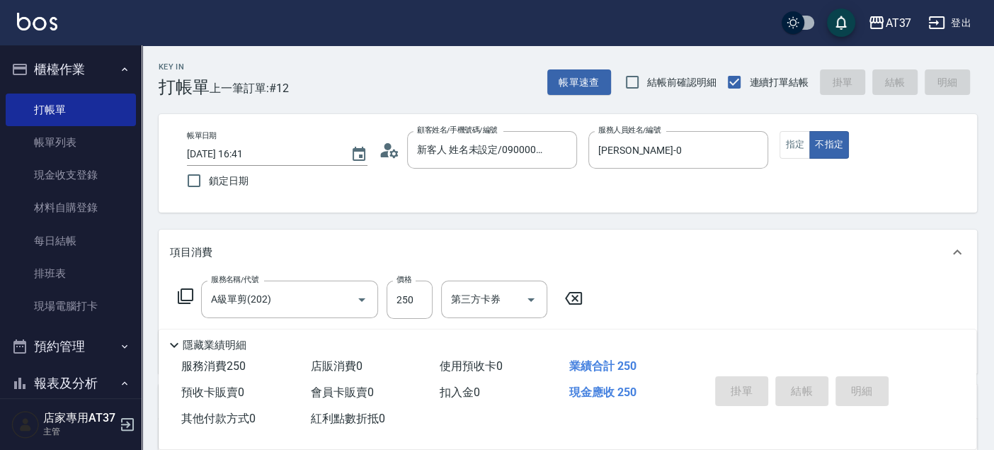
type input "[DATE] 16:57"
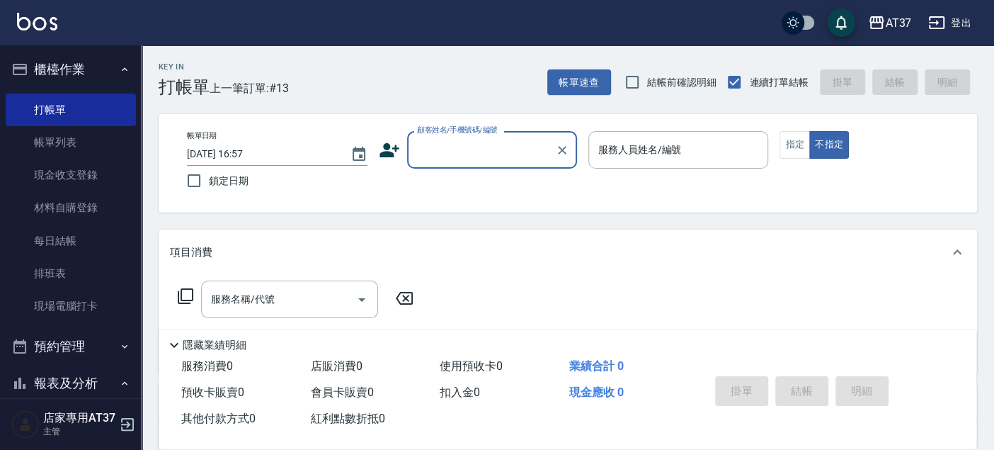
click at [438, 125] on label "顧客姓名/手機號碼/編號" at bounding box center [457, 130] width 81 height 11
click at [438, 137] on input "顧客姓名/手機號碼/編號" at bounding box center [482, 149] width 136 height 25
click at [440, 147] on input "顧客姓名/手機號碼/編號" at bounding box center [482, 149] width 136 height 25
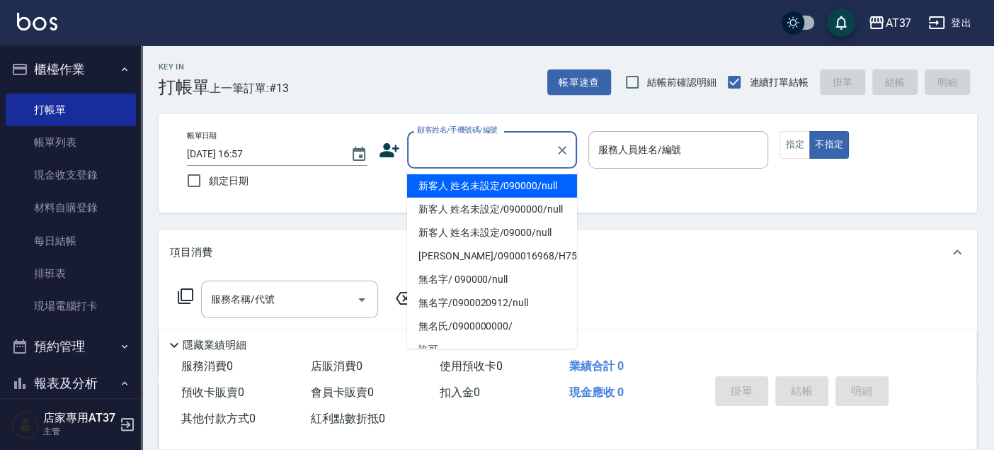
click at [462, 187] on li "新客人 姓名未設定/090000/null" at bounding box center [492, 185] width 170 height 23
type input "新客人 姓名未設定/090000/null"
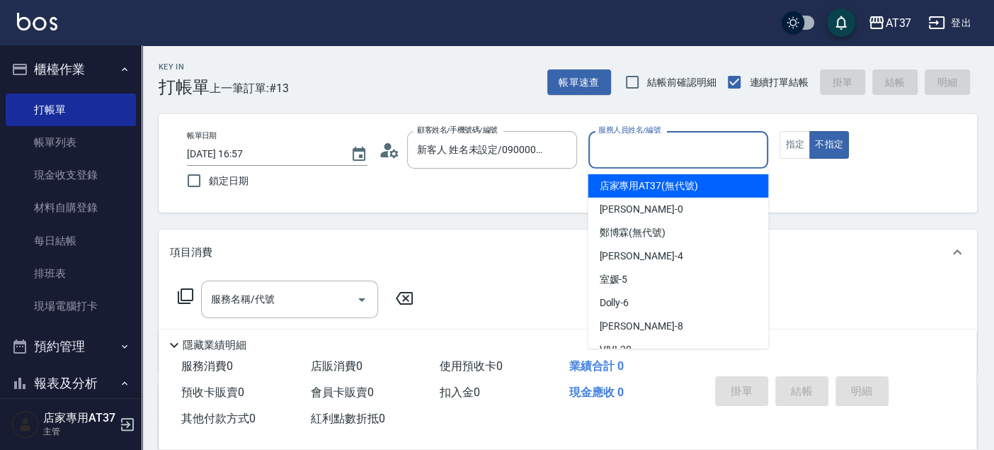
click at [627, 154] on input "服務人員姓名/編號" at bounding box center [679, 149] width 168 height 25
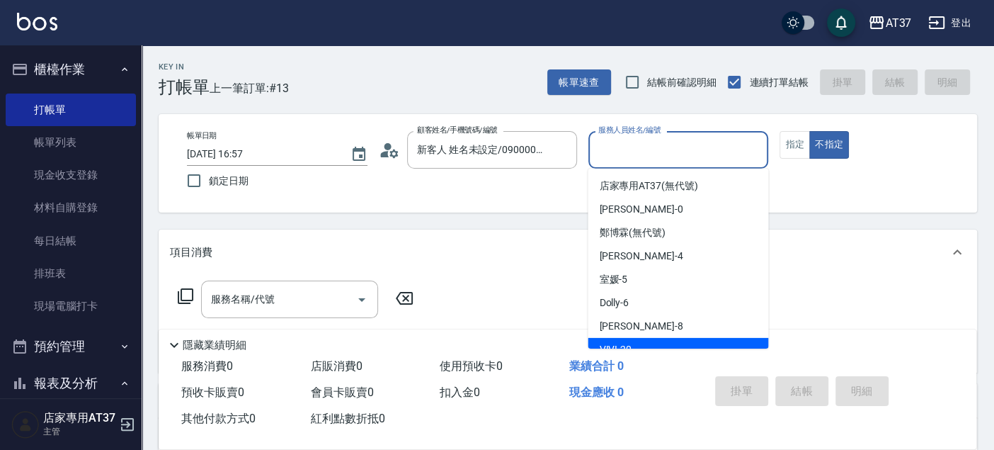
click at [629, 345] on span "VIVI -20" at bounding box center [615, 349] width 33 height 15
type input "VIVI-20"
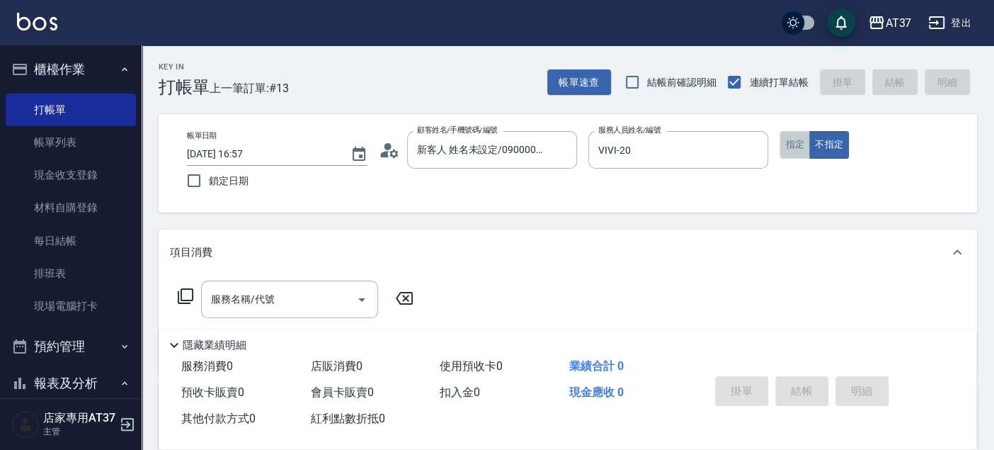
click at [797, 145] on button "指定" at bounding box center [795, 145] width 30 height 28
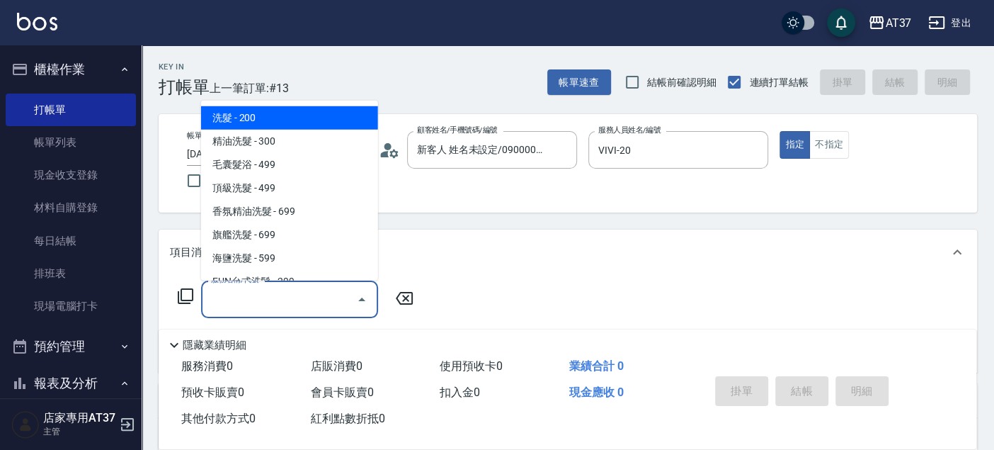
click at [297, 290] on input "服務名稱/代號" at bounding box center [278, 299] width 143 height 25
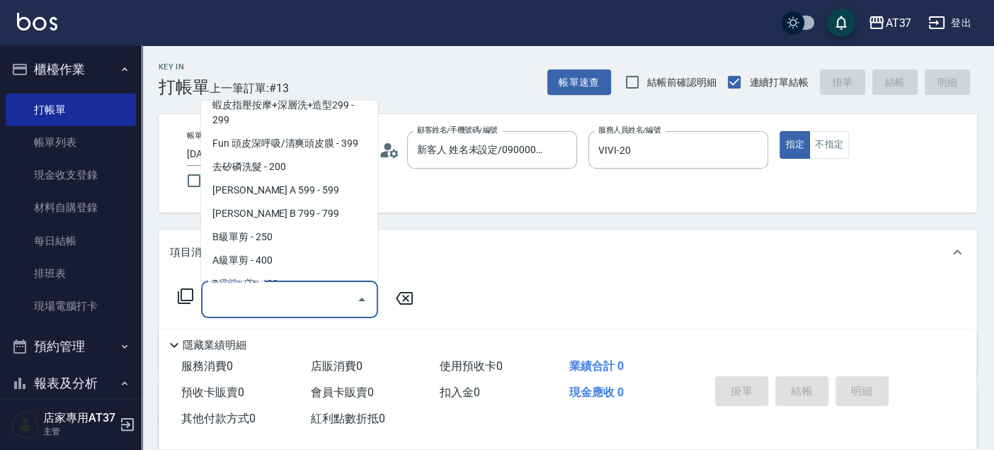
scroll to position [314, 0]
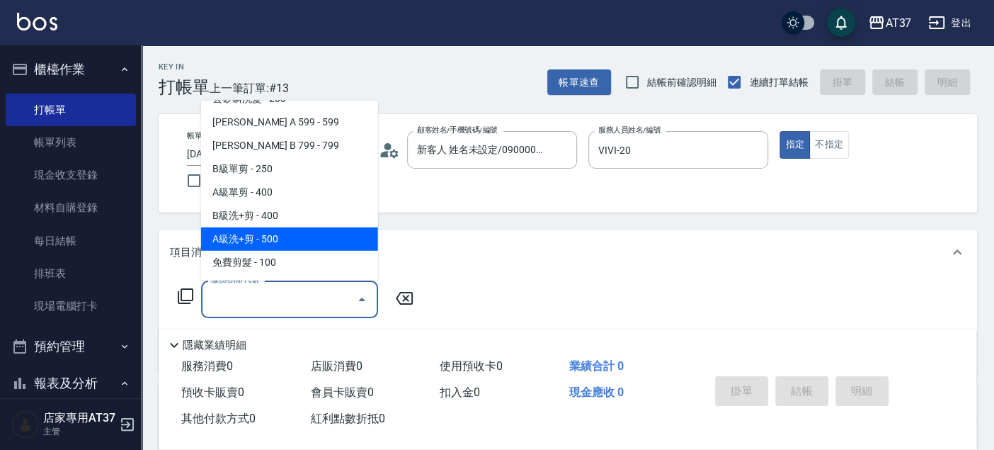
click at [296, 237] on span "A級洗+剪 - 500" at bounding box center [289, 238] width 177 height 23
type input "A級洗+剪(204)"
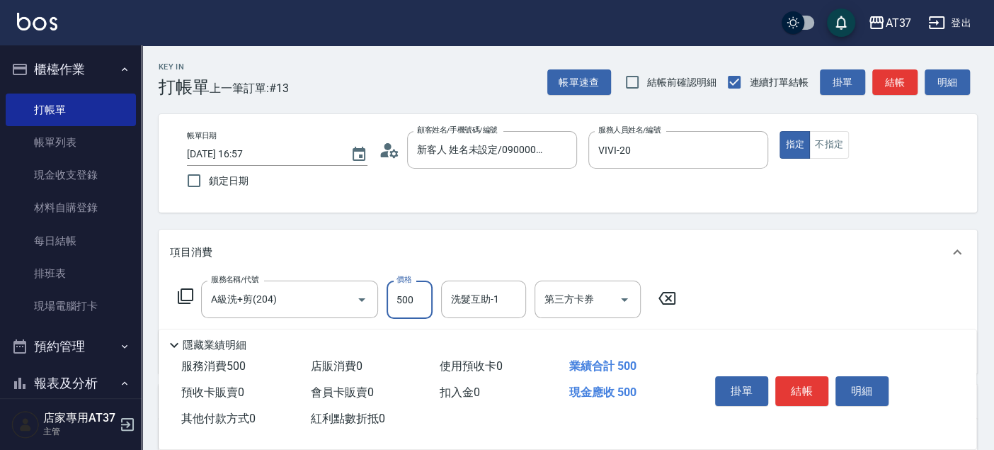
drag, startPoint x: 423, startPoint y: 300, endPoint x: 414, endPoint y: 307, distance: 11.1
click at [423, 300] on input "500" at bounding box center [410, 299] width 46 height 38
type input "850"
click at [794, 390] on button "結帳" at bounding box center [801, 391] width 53 height 30
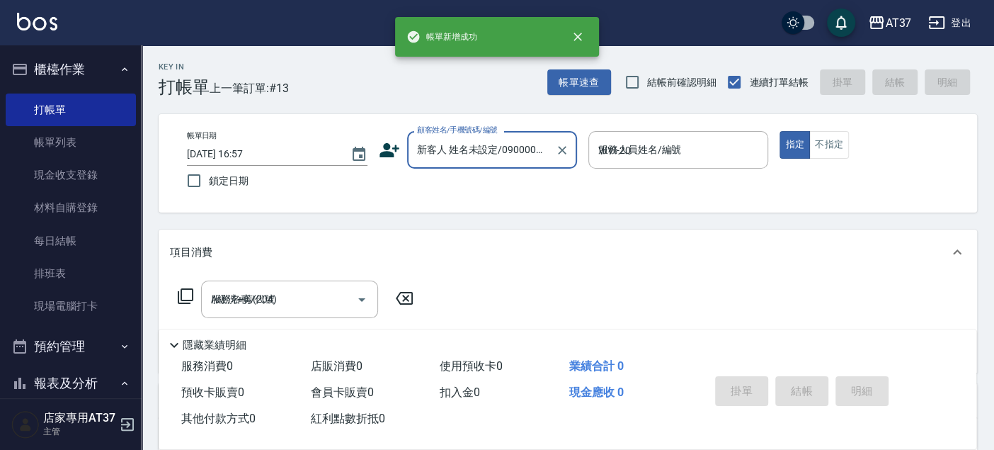
type input "[DATE] 17:04"
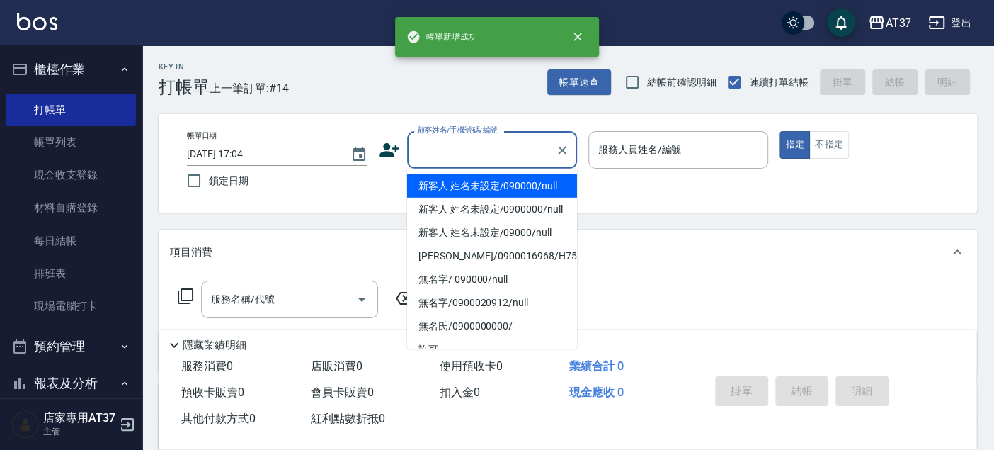
click at [459, 144] on input "顧客姓名/手機號碼/編號" at bounding box center [482, 149] width 136 height 25
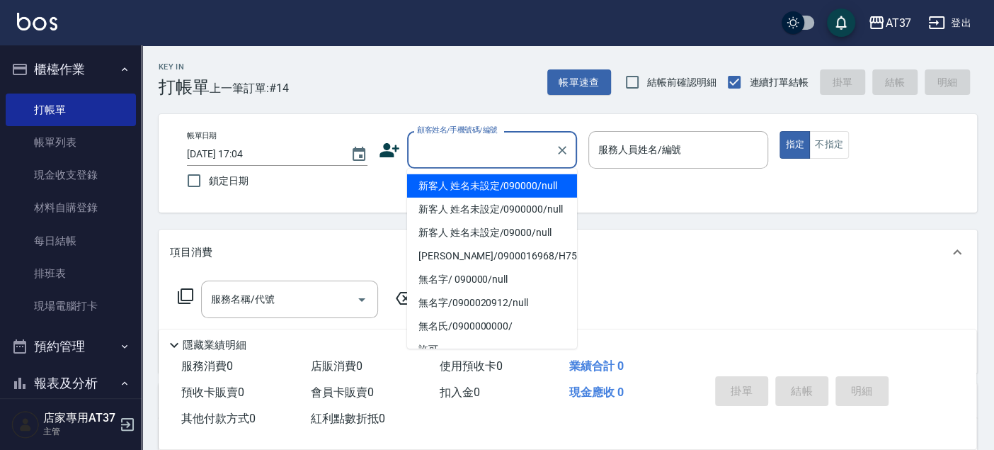
click at [451, 186] on li "新客人 姓名未設定/090000/null" at bounding box center [492, 185] width 170 height 23
type input "新客人 姓名未設定/090000/null"
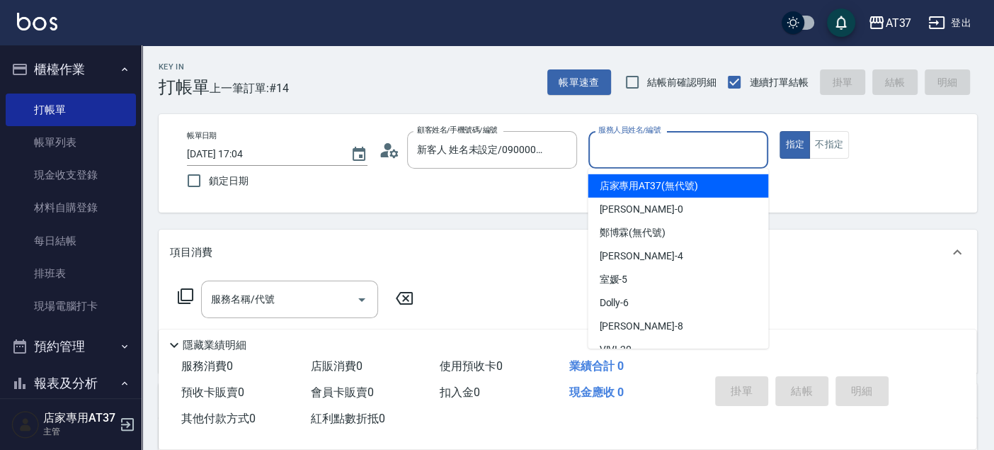
click at [605, 152] on input "服務人員姓名/編號" at bounding box center [679, 149] width 168 height 25
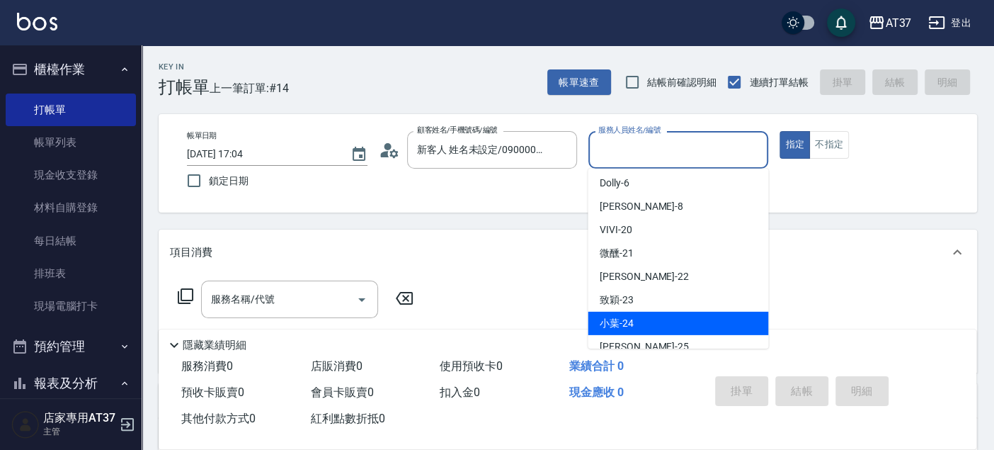
scroll to position [47, 0]
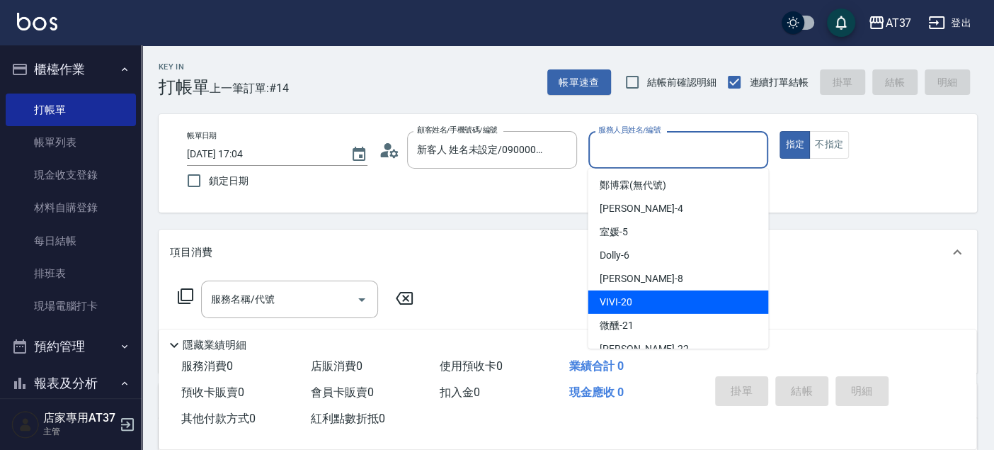
click at [618, 297] on span "VIVI -20" at bounding box center [615, 302] width 33 height 15
type input "VIVI-20"
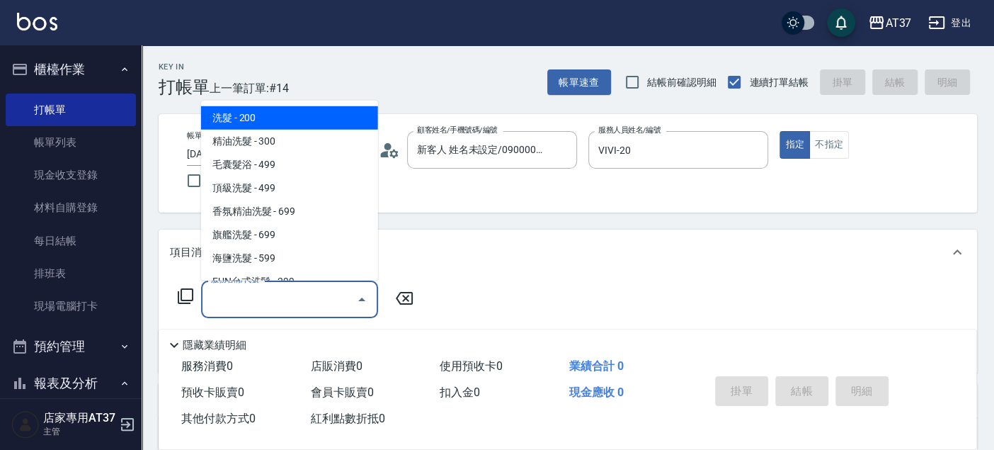
click at [229, 299] on input "服務名稱/代號" at bounding box center [278, 299] width 143 height 25
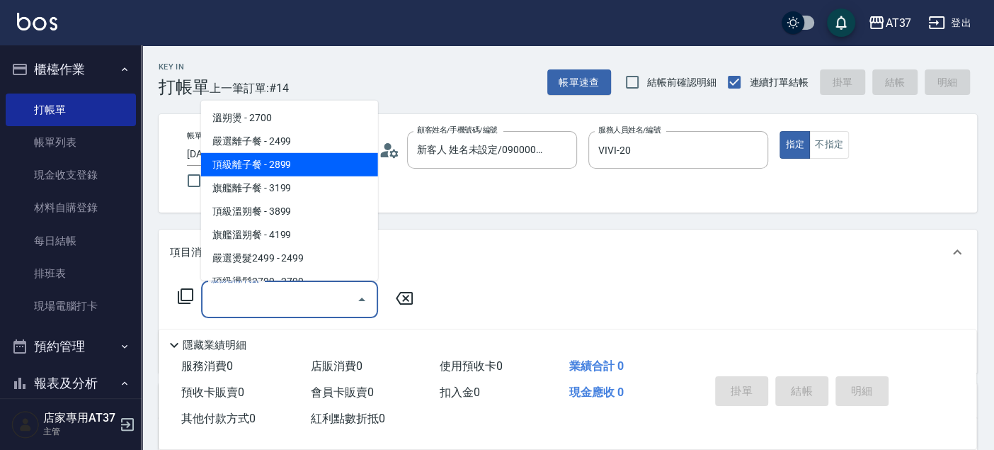
scroll to position [787, 0]
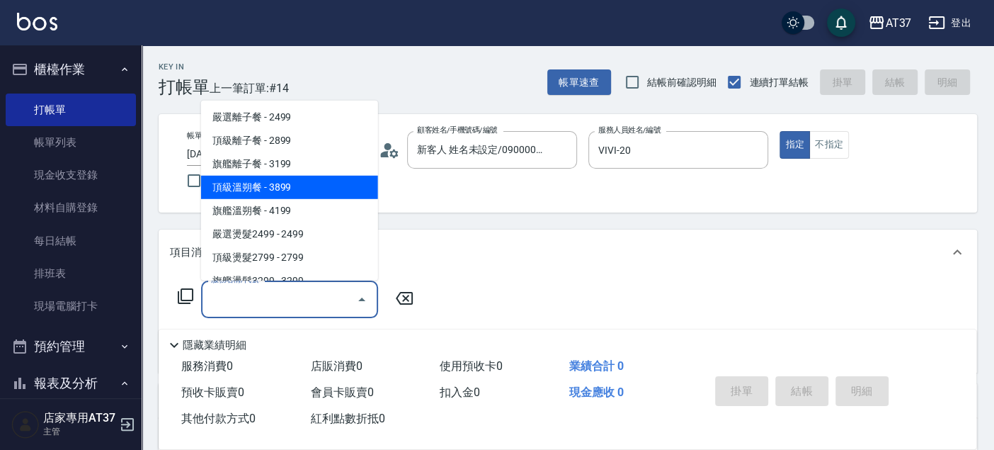
click at [277, 190] on span "頂級溫朔餐 - 3899" at bounding box center [289, 187] width 177 height 23
type input "頂級溫朔餐(311)"
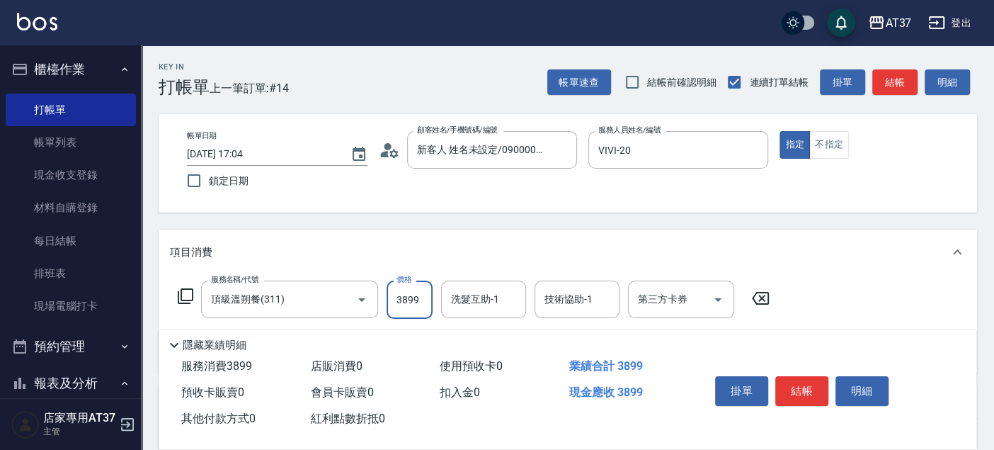
click at [420, 294] on input "3899" at bounding box center [410, 299] width 46 height 38
type input "3699"
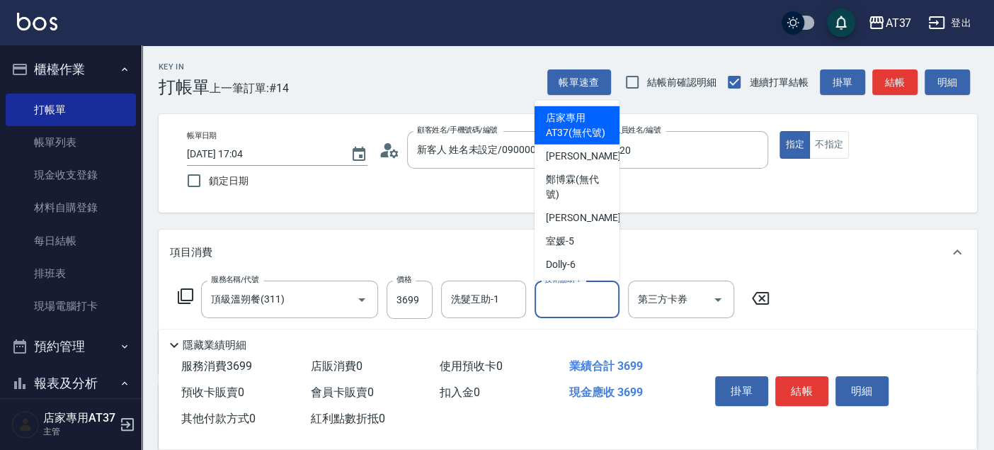
click at [578, 303] on div "技術協助-1 技術協助-1" at bounding box center [577, 299] width 85 height 38
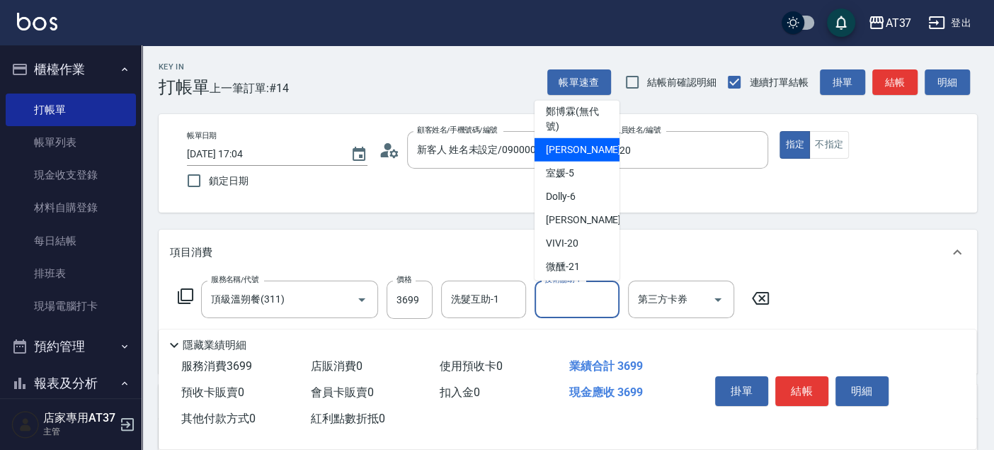
scroll to position [157, 0]
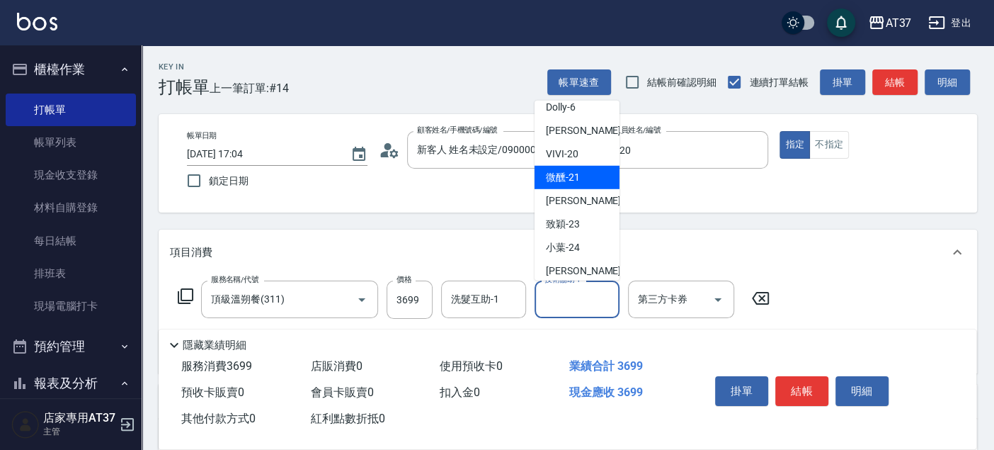
click at [559, 185] on span "微醺 -21" at bounding box center [563, 177] width 34 height 15
type input "微醺-21"
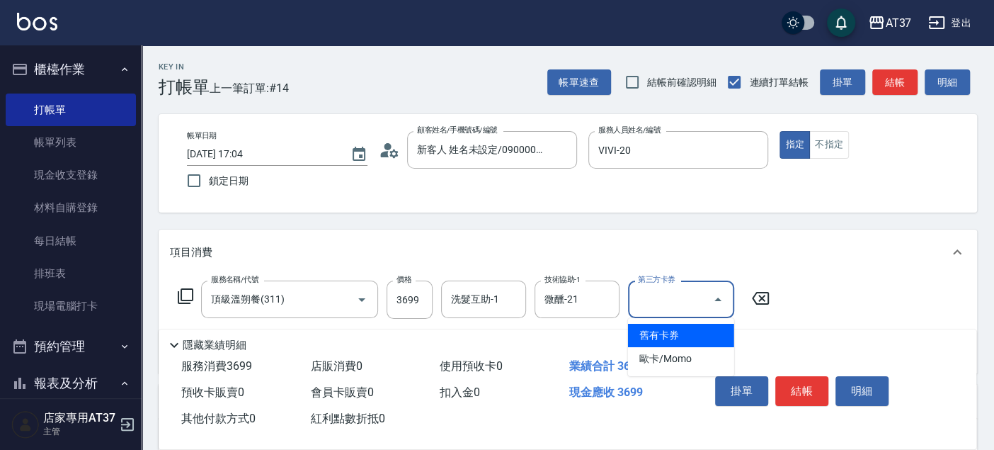
click at [681, 298] on div "第三方卡券 第三方卡券" at bounding box center [681, 299] width 106 height 38
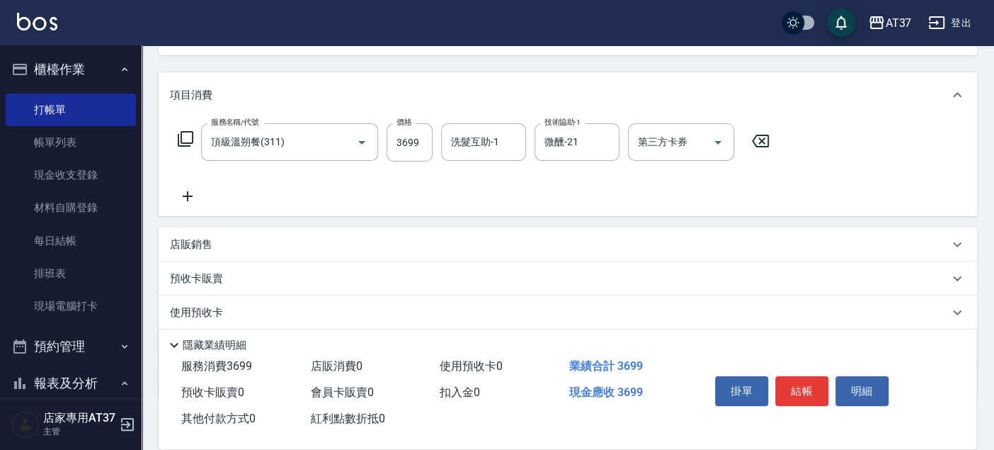
click at [602, 188] on div "服務名稱/代號 頂級溫朔餐(311) 服務名稱/代號 價格 3699 價格 洗髮互助-1 洗髮互助-1 技術協助-1 微醺-21 技術協助-1 第三方卡券 第…" at bounding box center [474, 163] width 608 height 81
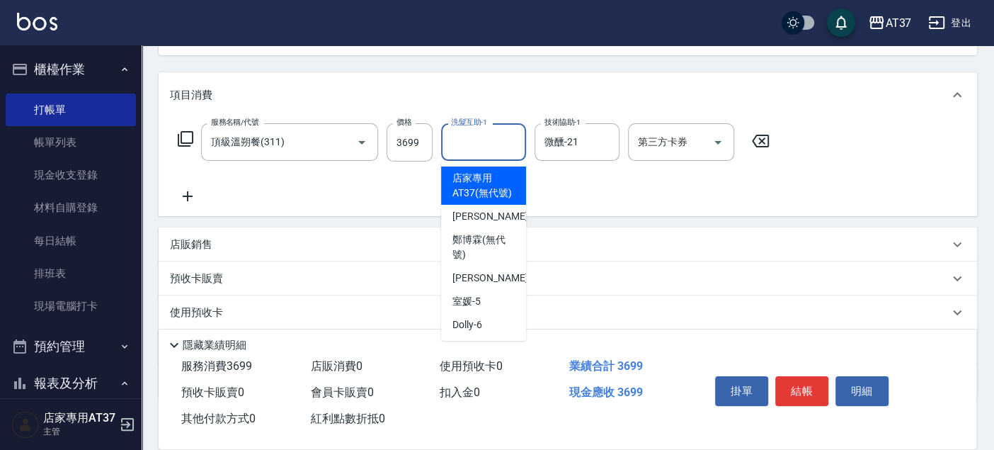
click at [462, 145] on input "洗髮互助-1" at bounding box center [483, 142] width 72 height 25
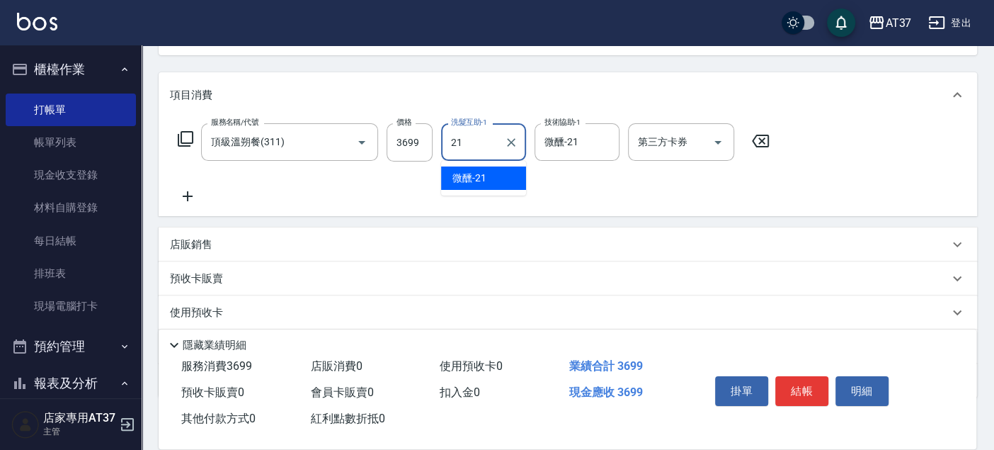
click at [481, 186] on div "微醺 -21" at bounding box center [483, 177] width 85 height 23
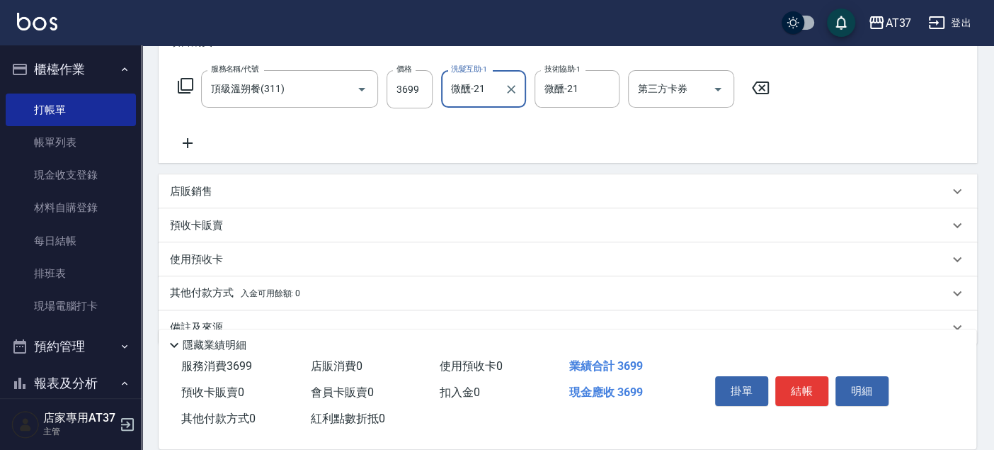
scroll to position [238, 0]
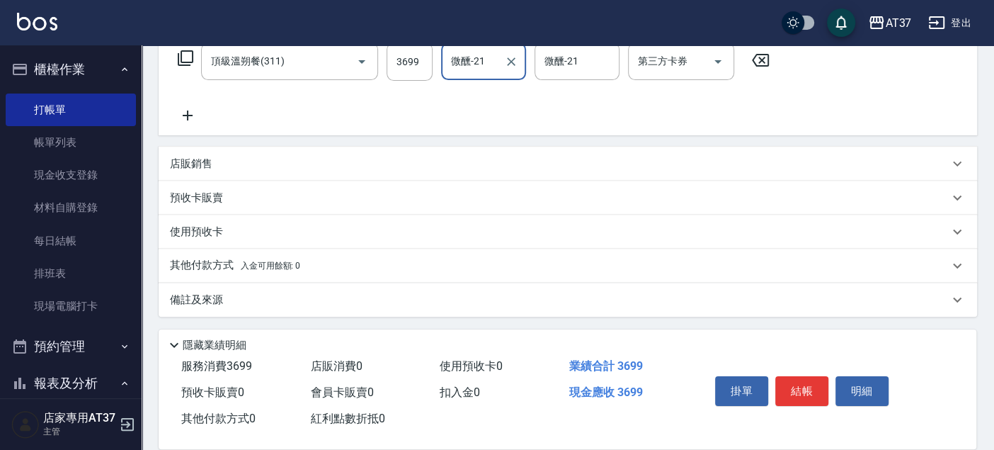
type input "微醺-21"
click at [227, 259] on p "其他付款方式 入金可用餘額: 0" at bounding box center [235, 266] width 130 height 16
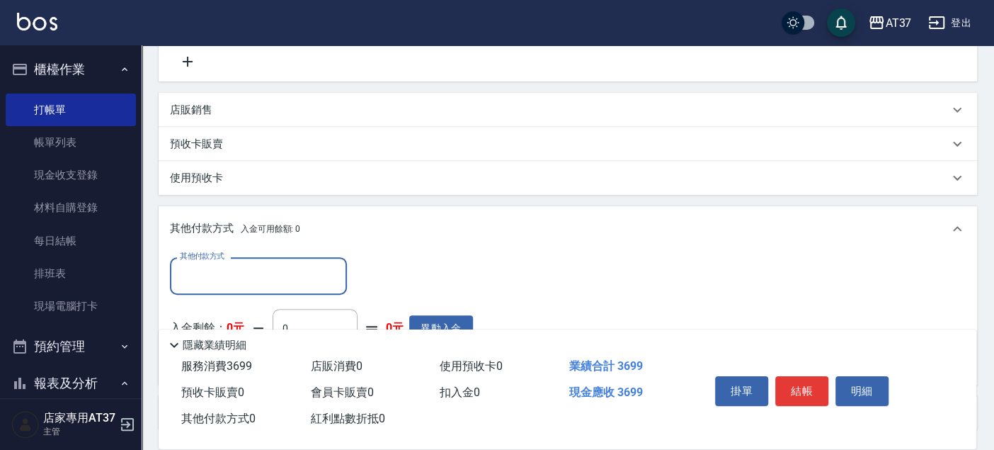
scroll to position [317, 0]
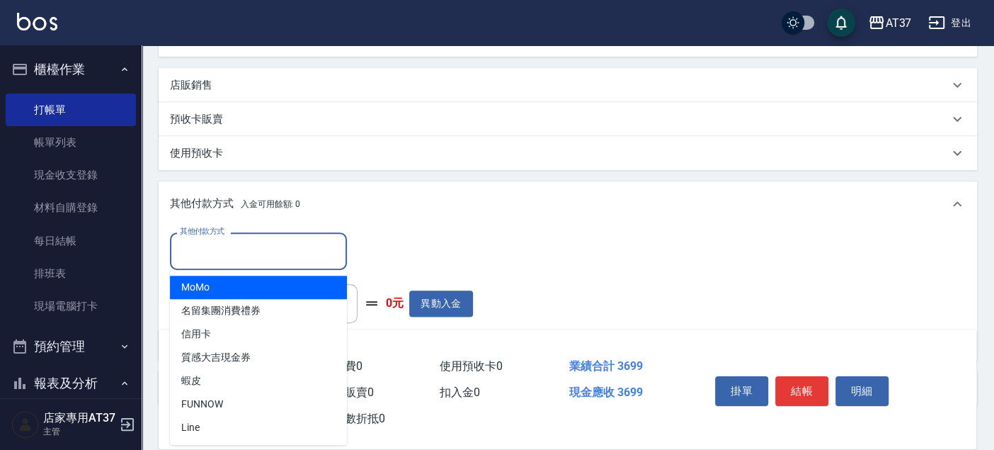
click at [234, 248] on input "其他付款方式" at bounding box center [258, 251] width 164 height 25
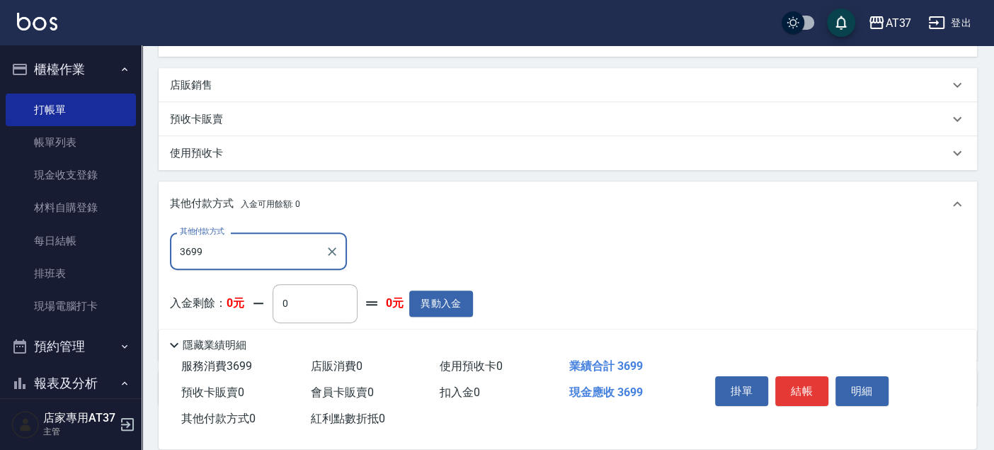
click at [289, 251] on input "3699" at bounding box center [247, 251] width 143 height 25
type input "3"
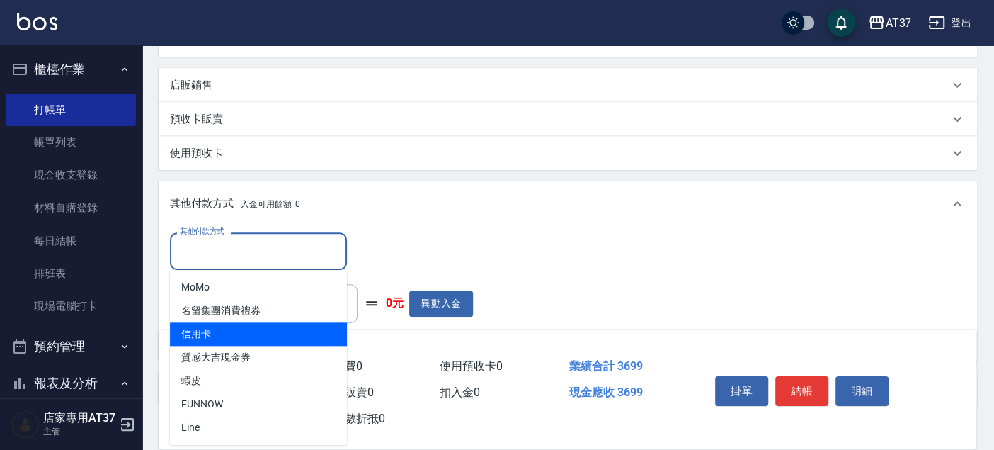
click at [244, 331] on span "信用卡" at bounding box center [258, 333] width 177 height 23
type input "信用卡"
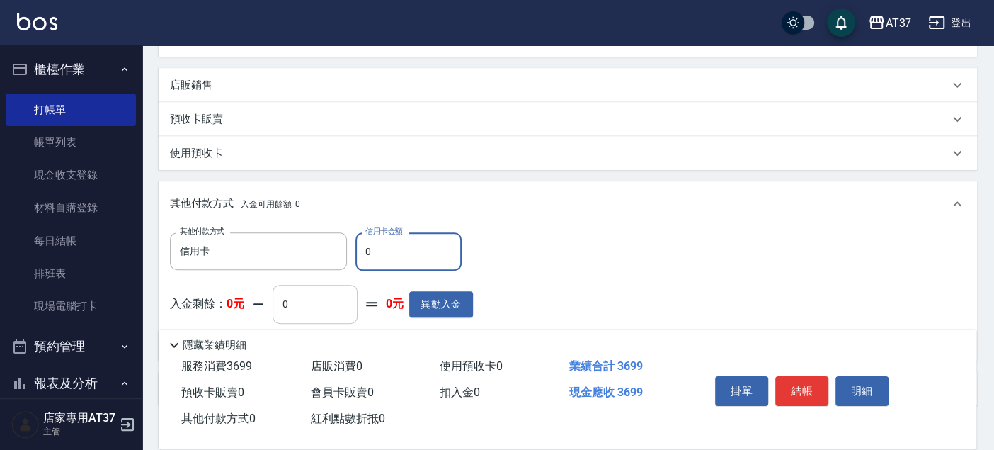
click at [312, 304] on input "0" at bounding box center [315, 304] width 85 height 38
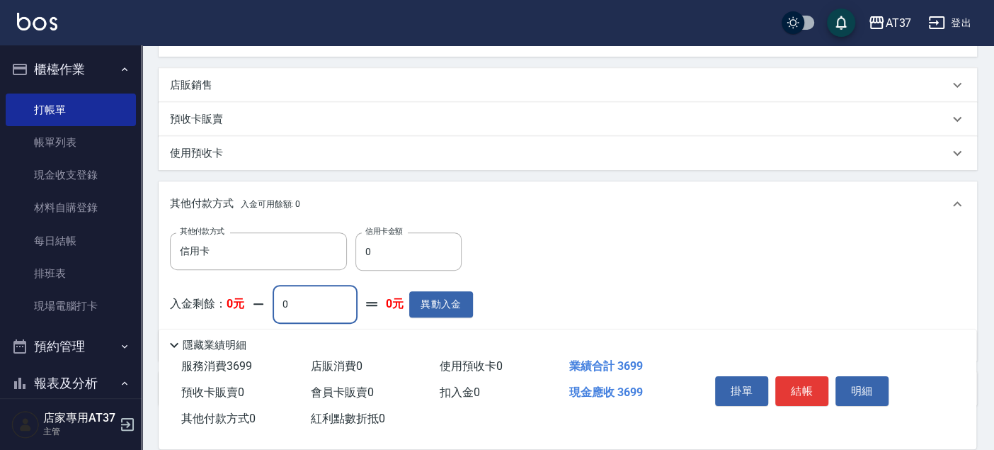
click at [312, 304] on input "0" at bounding box center [315, 304] width 85 height 38
drag, startPoint x: 287, startPoint y: 303, endPoint x: 236, endPoint y: 312, distance: 51.7
click at [236, 312] on div "入金剩餘： 0元 0 ​ 整筆扣入金 0元 異動入金" at bounding box center [321, 317] width 303 height 64
type input "0"
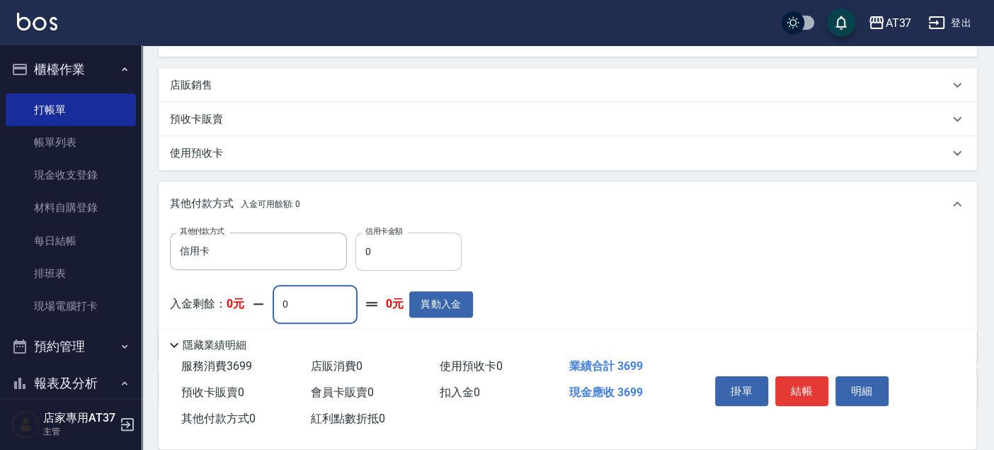
click at [407, 260] on input "0" at bounding box center [408, 251] width 106 height 38
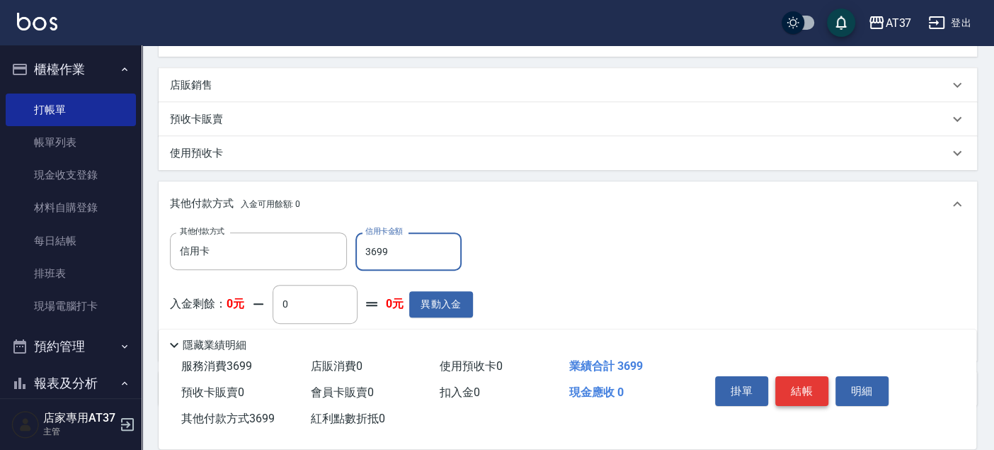
type input "3699"
click at [814, 384] on button "結帳" at bounding box center [801, 391] width 53 height 30
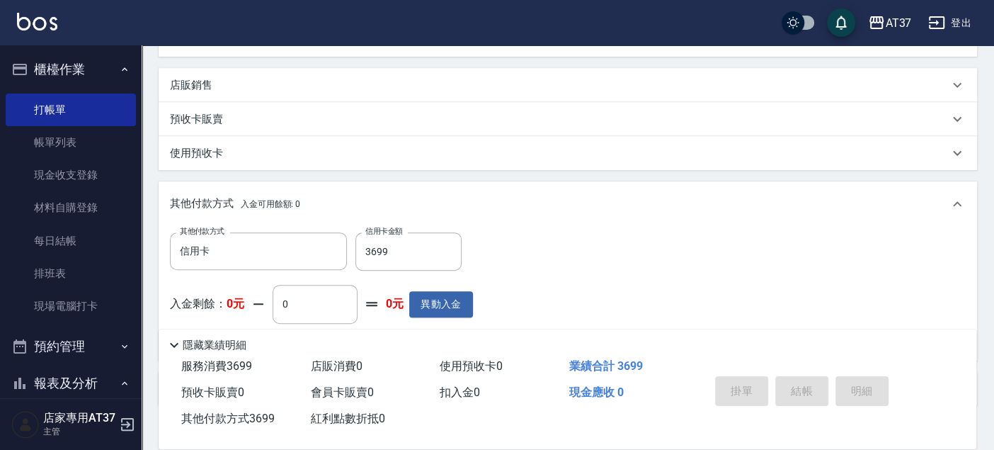
type input "[DATE] 17:05"
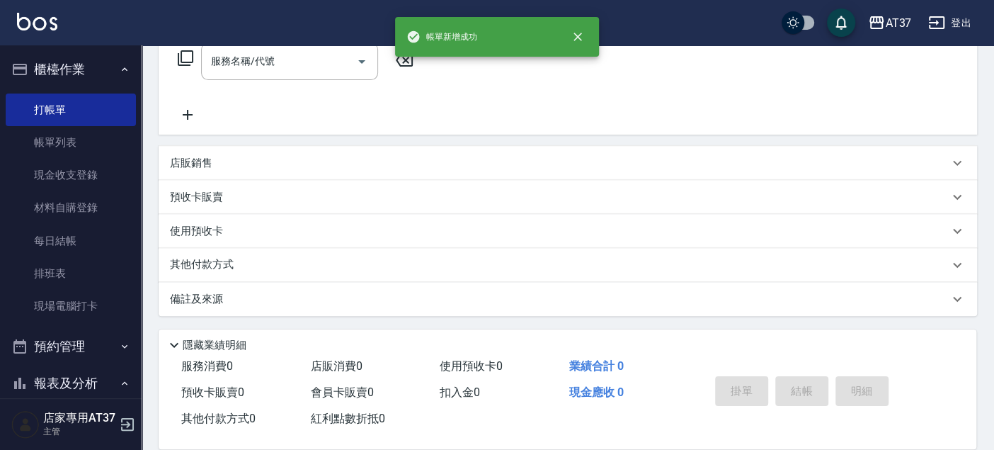
scroll to position [0, 0]
